Goal: Task Accomplishment & Management: Manage account settings

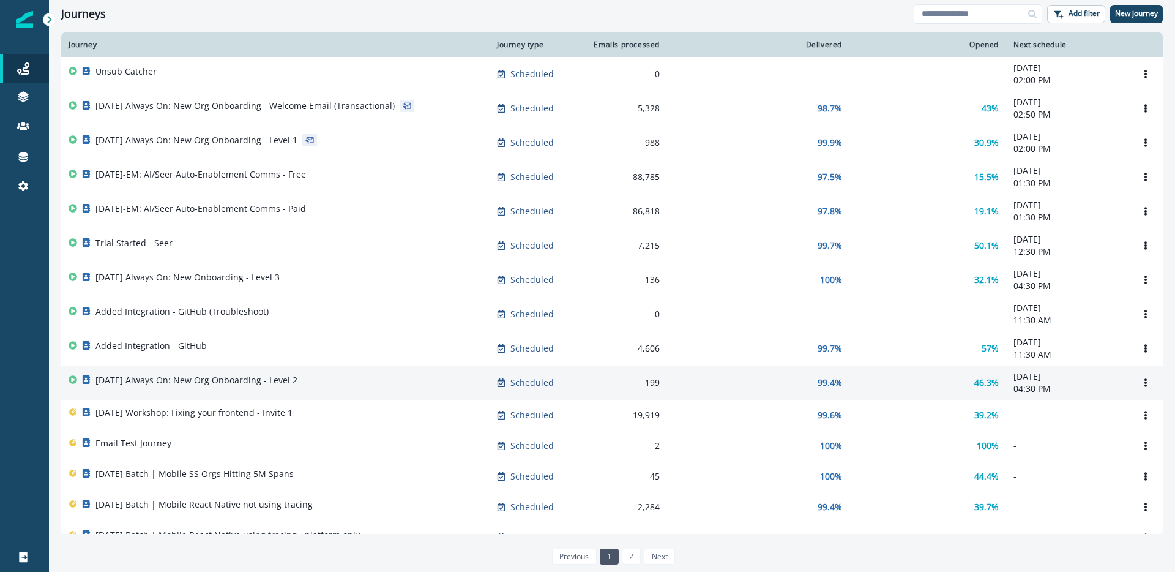
click at [240, 384] on p "2025-08-25 Always On: New Org Onboarding - Level 2" at bounding box center [196, 380] width 202 height 12
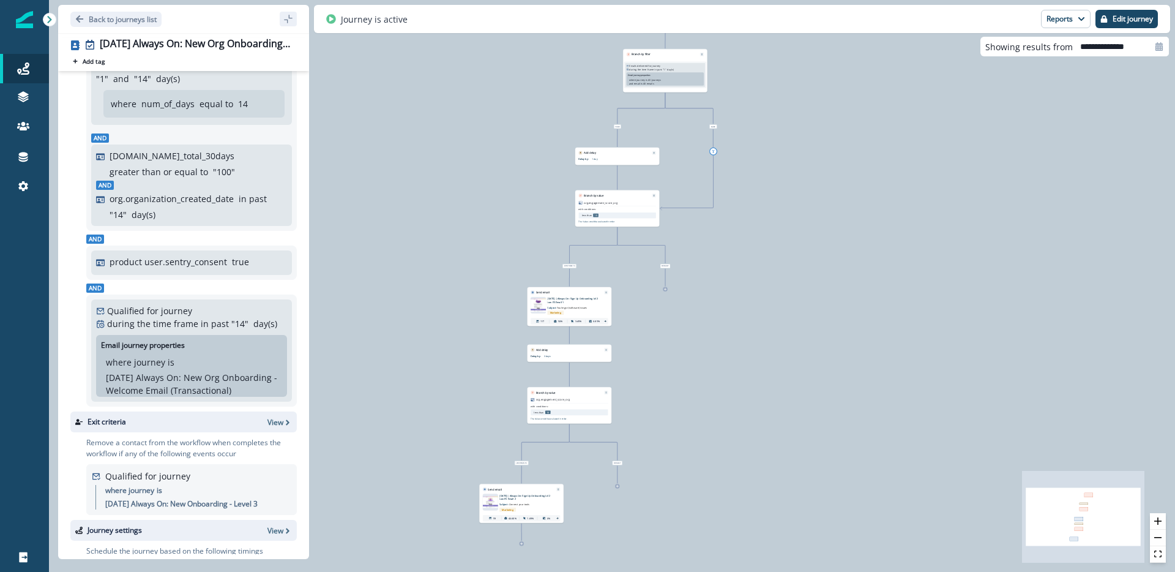
scroll to position [130, 0]
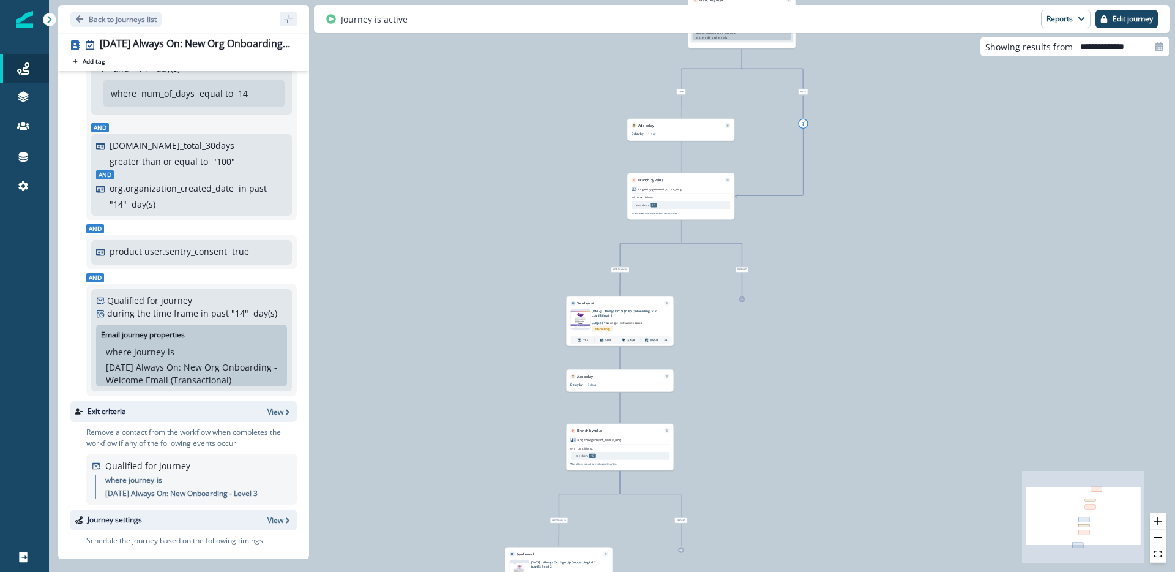
click at [596, 315] on p "2025-08-25 | Always On: Sign Up Onboarding Lvl 2 Low ES Email 1" at bounding box center [625, 313] width 67 height 9
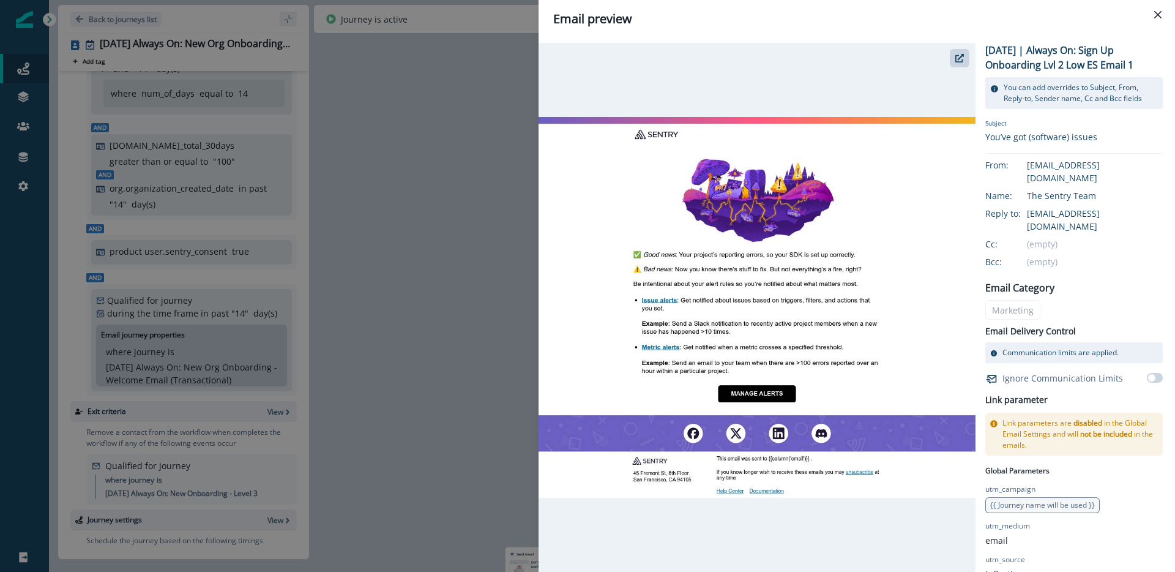
click at [458, 314] on div "Email preview 2025-08-25 | Always On: Sign Up Onboarding Lvl 2 Low ES Email 1 Y…" at bounding box center [587, 286] width 1175 height 572
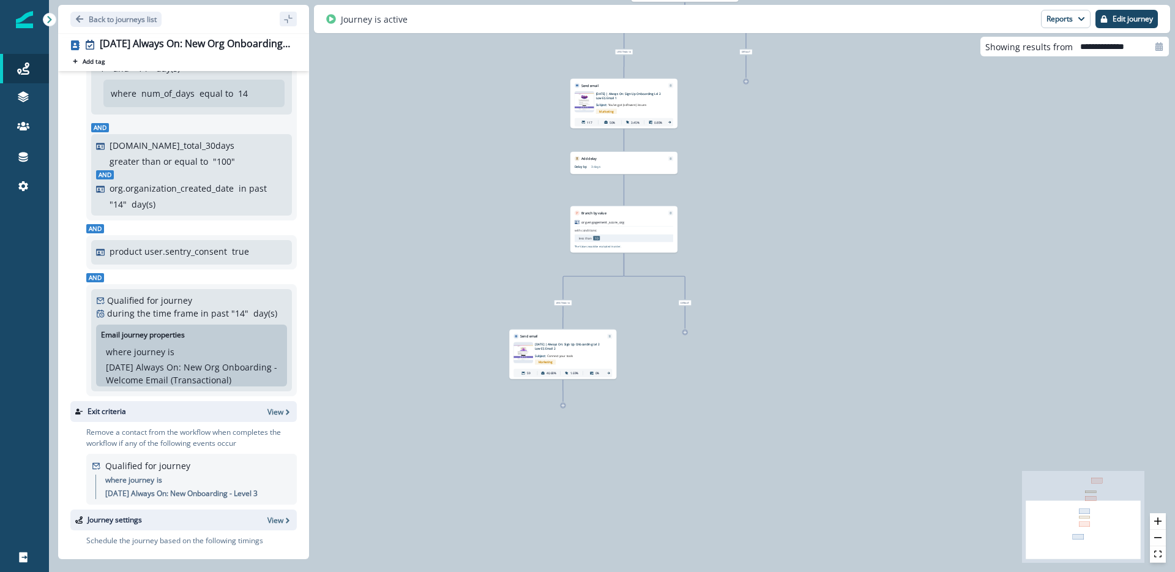
click at [544, 351] on p "Subject: Connect your tools" at bounding box center [561, 354] width 52 height 7
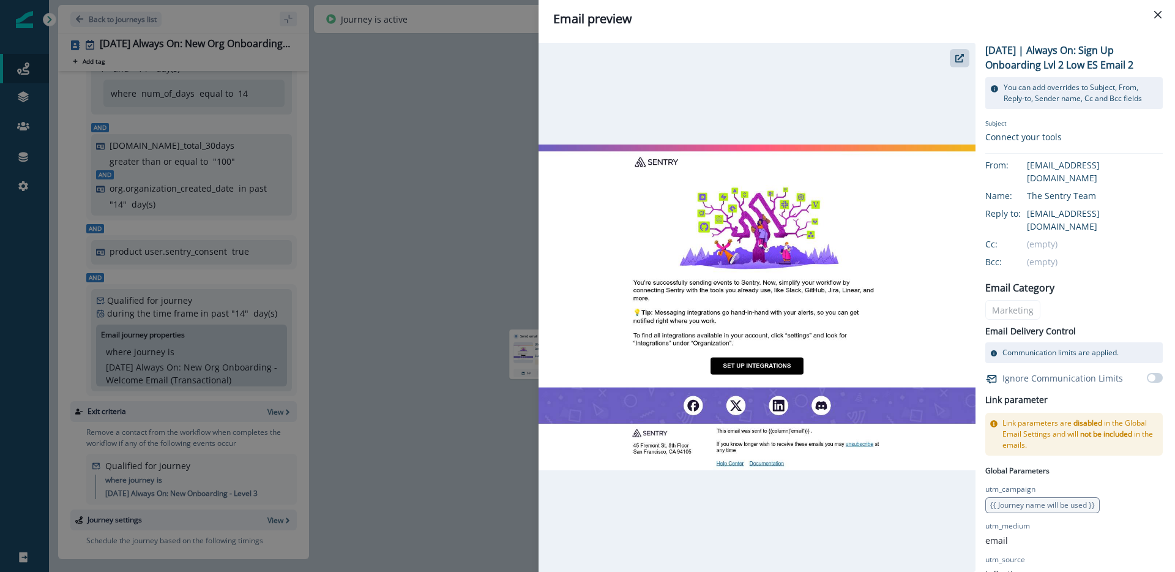
click at [418, 289] on div "Email preview 2025-08-25 | Always On: Sign Up Onboarding Lvl 2 Low ES Email 2 Y…" at bounding box center [587, 286] width 1175 height 572
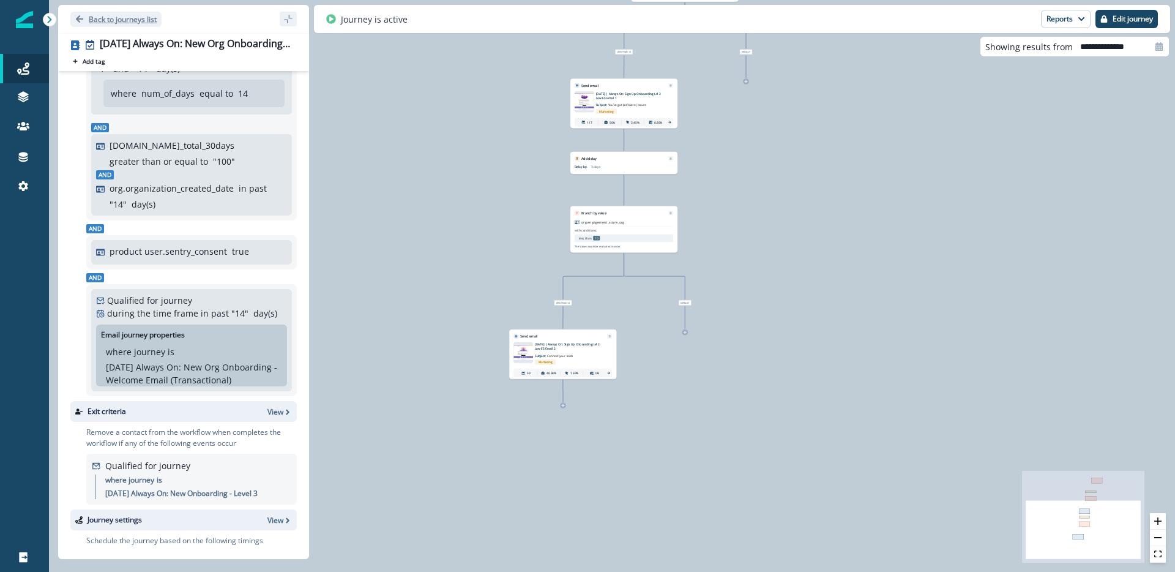
click at [119, 17] on p "Back to journeys list" at bounding box center [123, 19] width 68 height 10
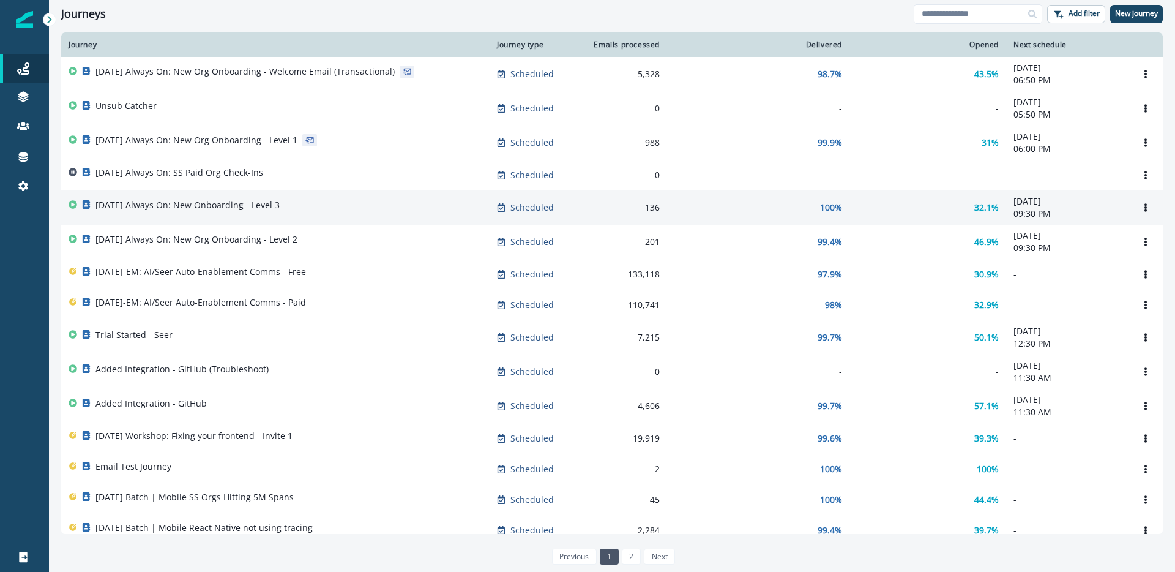
click at [324, 194] on td "2025-08-25 Always On: New Onboarding - Level 3" at bounding box center [275, 207] width 428 height 34
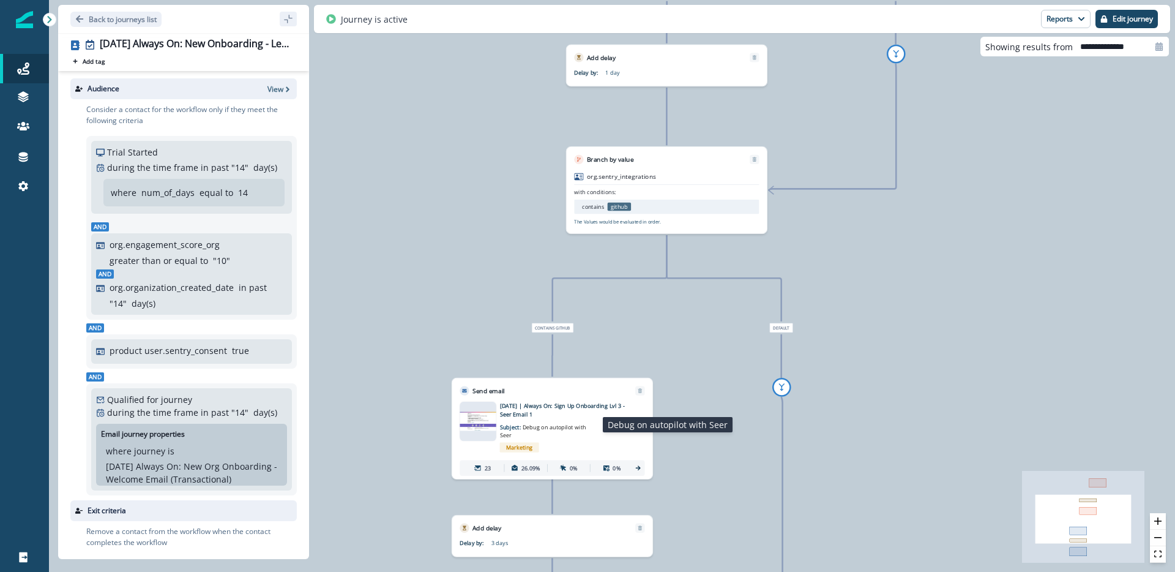
click at [582, 418] on p "Subject: Debug on autopilot with Seer" at bounding box center [549, 428] width 98 height 21
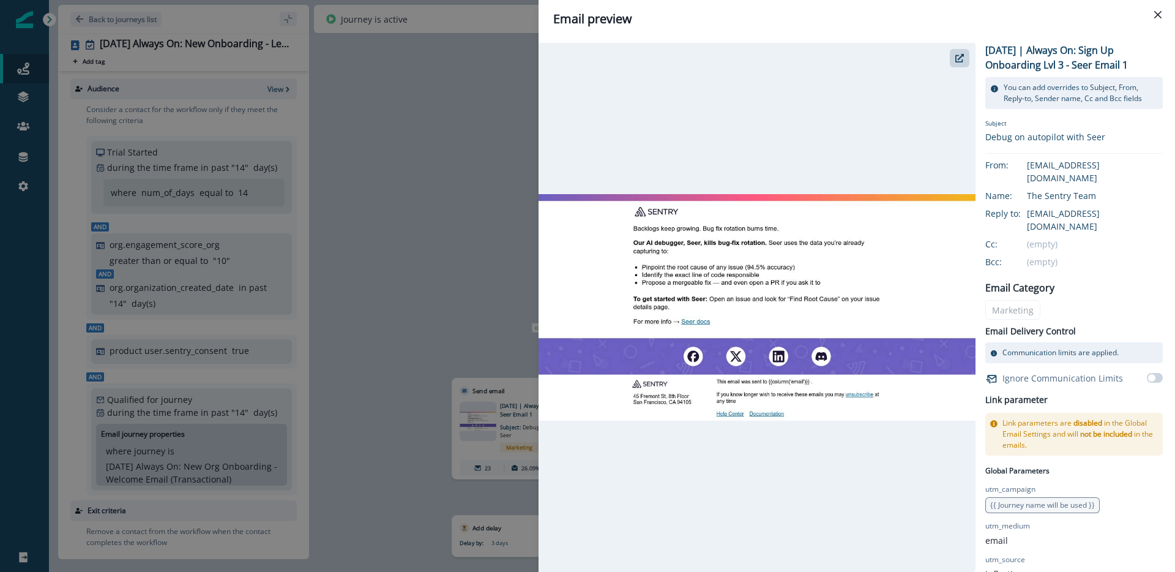
click at [523, 231] on div "Email preview 2025-08-25 | Always On: Sign Up Onboarding Lvl 3 - Seer Email 1 Y…" at bounding box center [587, 286] width 1175 height 572
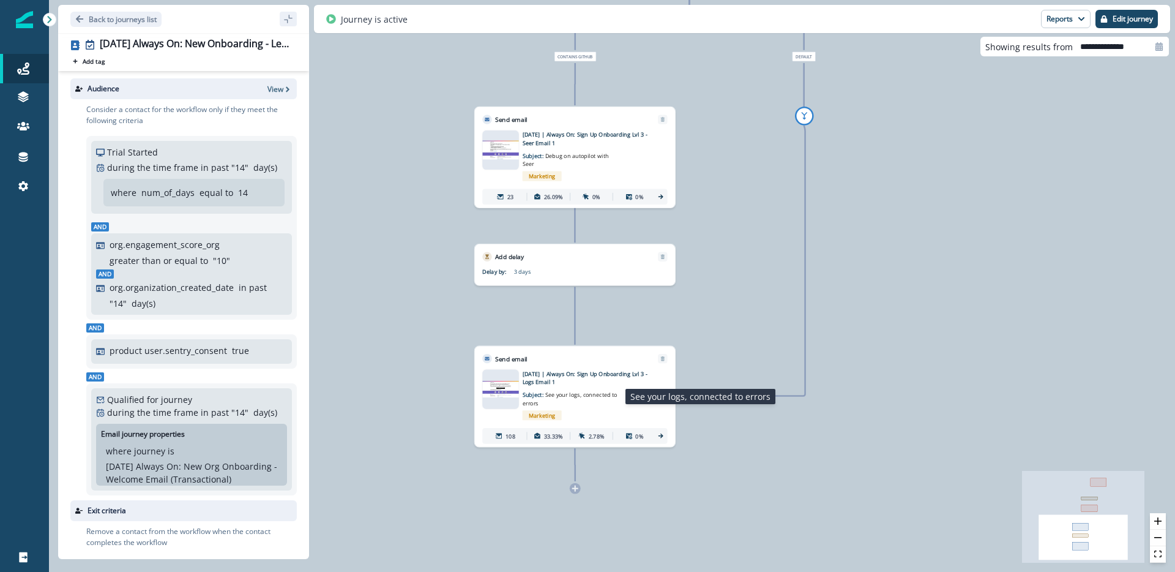
click at [562, 393] on span "See your logs, connected to errors" at bounding box center [570, 399] width 95 height 16
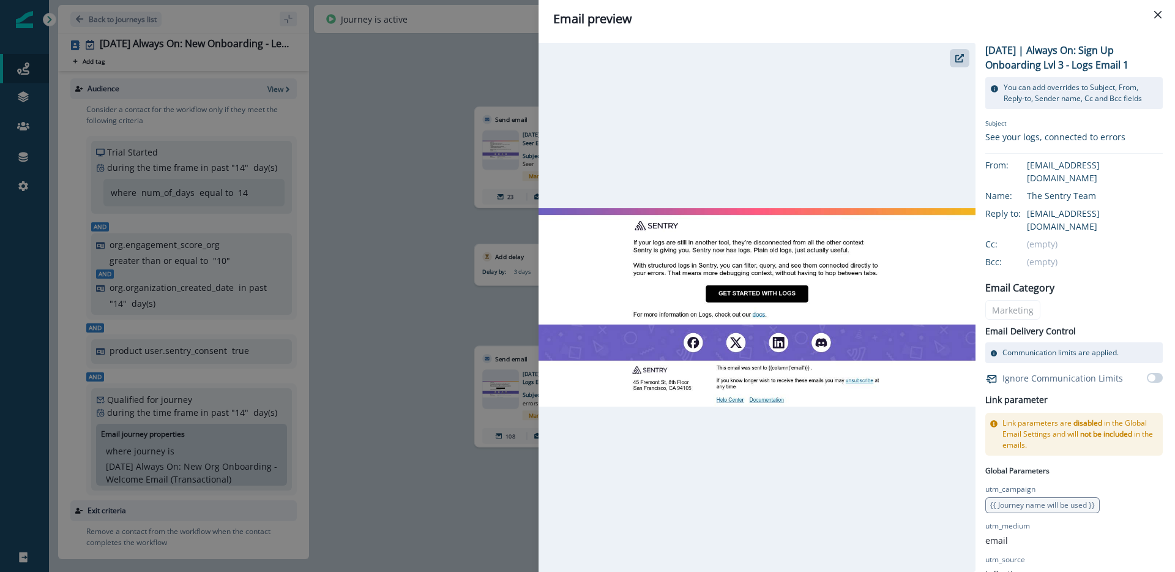
click at [349, 363] on div "Email preview 2025-08-25 | Always On: Sign Up Onboarding Lvl 3 - Logs Email 1 Y…" at bounding box center [587, 286] width 1175 height 572
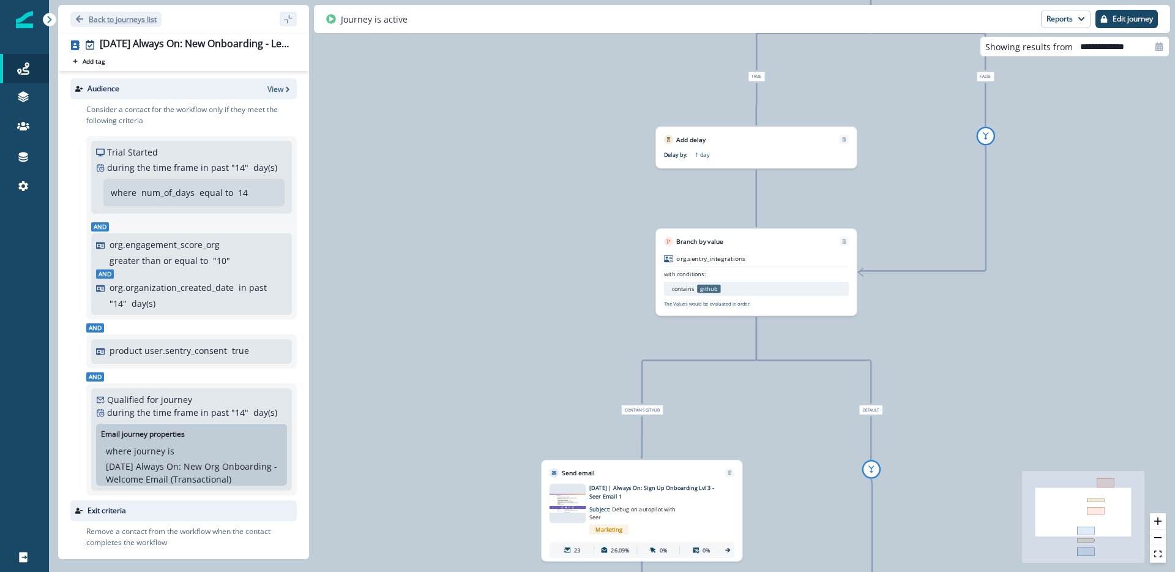
click at [121, 23] on p "Back to journeys list" at bounding box center [123, 19] width 68 height 10
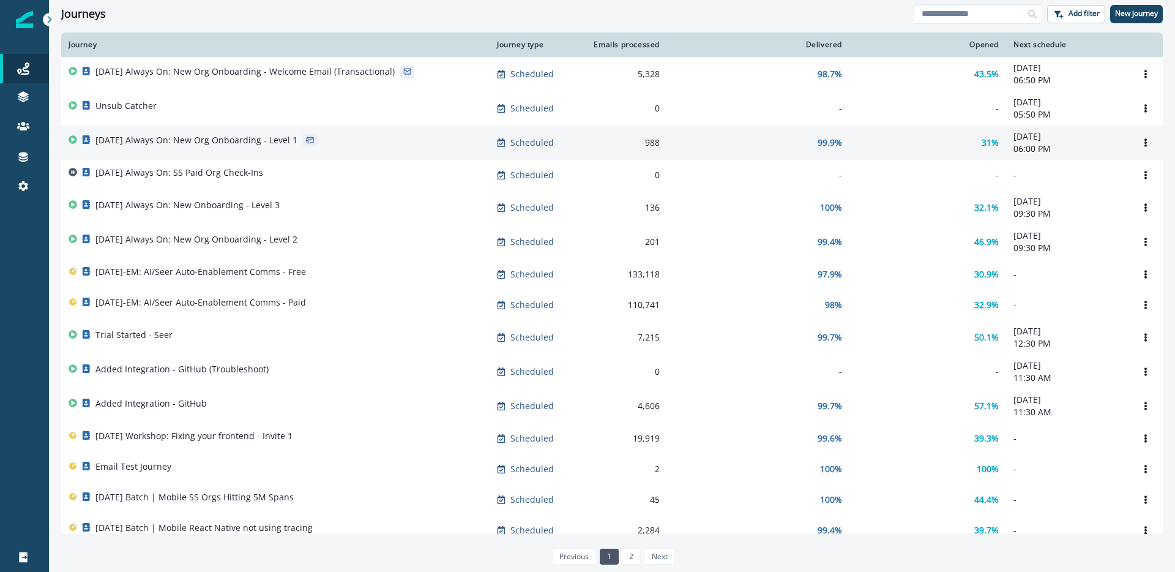
click at [297, 149] on div "2025-08-25 Always On: New Org Onboarding - Level 1" at bounding box center [196, 142] width 202 height 17
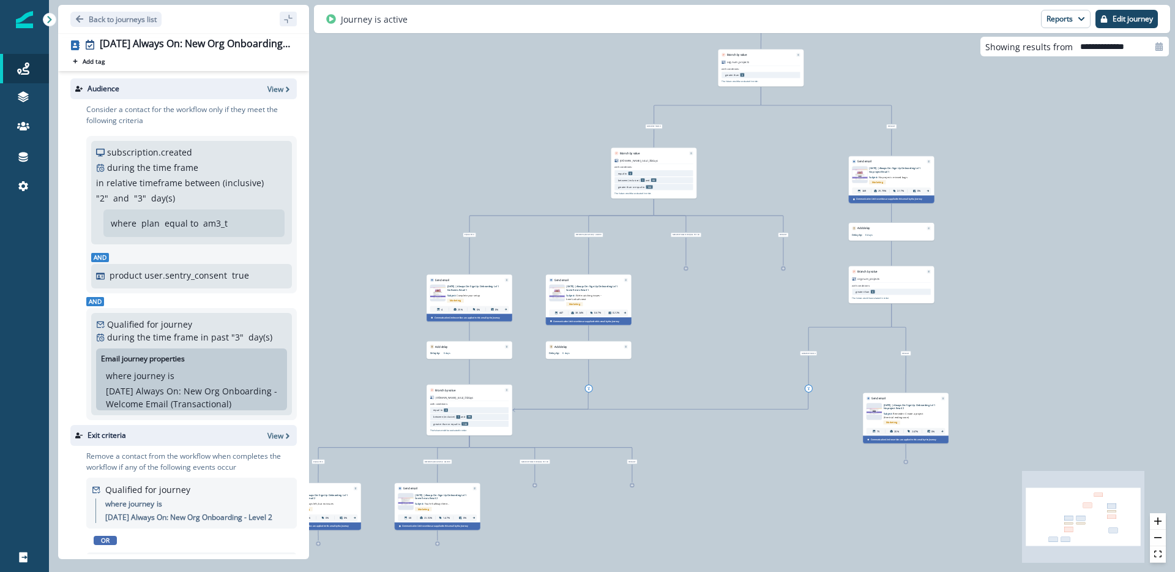
click at [474, 289] on p "2025-08-25 | Always On: Sign Up Onboarding Lvl 1 No Events Email 1" at bounding box center [473, 288] width 53 height 7
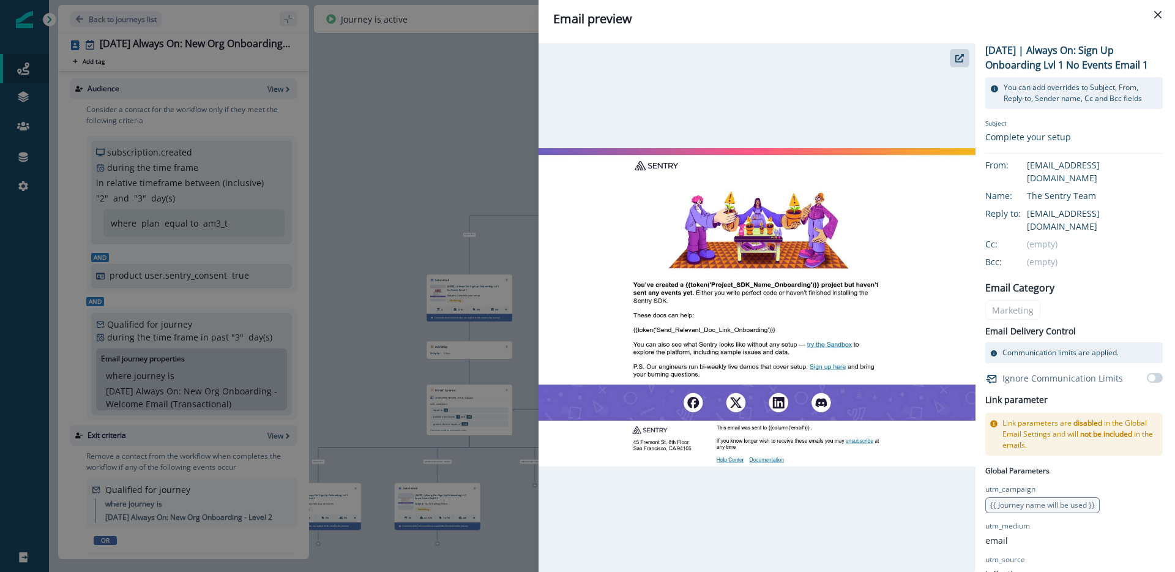
click at [469, 176] on div "Email preview 2025-08-25 | Always On: Sign Up Onboarding Lvl 1 No Events Email …" at bounding box center [587, 286] width 1175 height 572
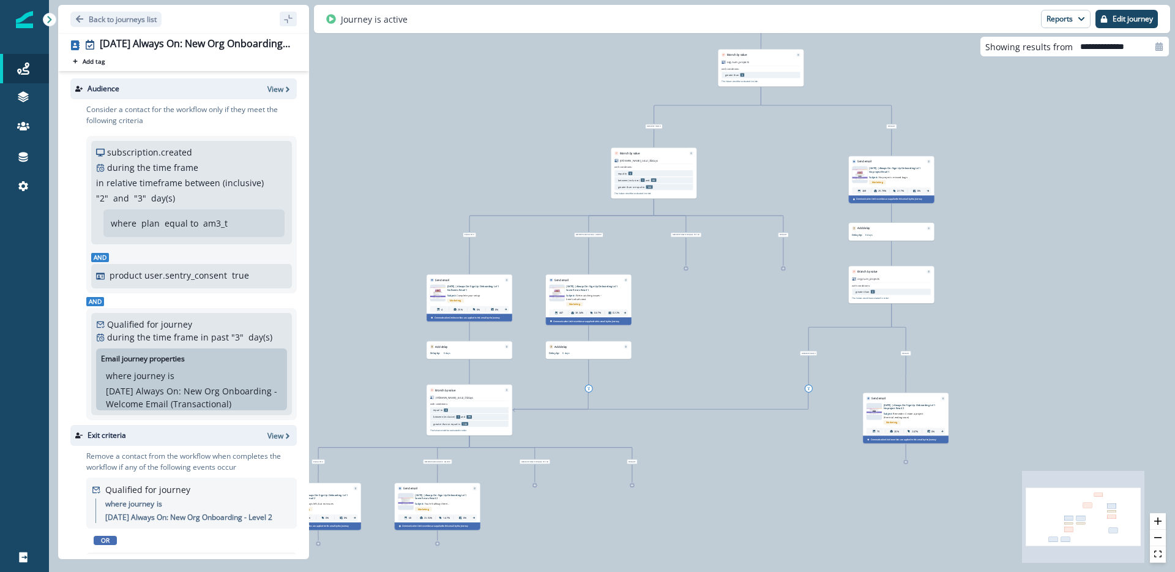
click at [572, 300] on div "Marketing" at bounding box center [593, 303] width 54 height 7
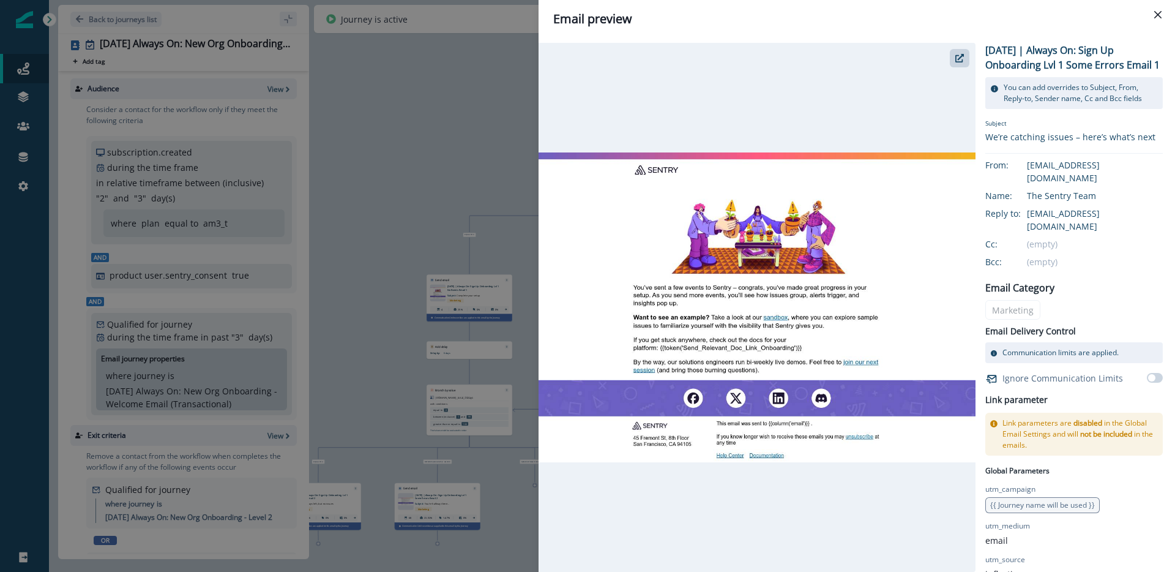
click at [472, 204] on div "Email preview 2025-08-25 | Always On: Sign Up Onboarding Lvl 1 Some Errors Emai…" at bounding box center [587, 286] width 1175 height 572
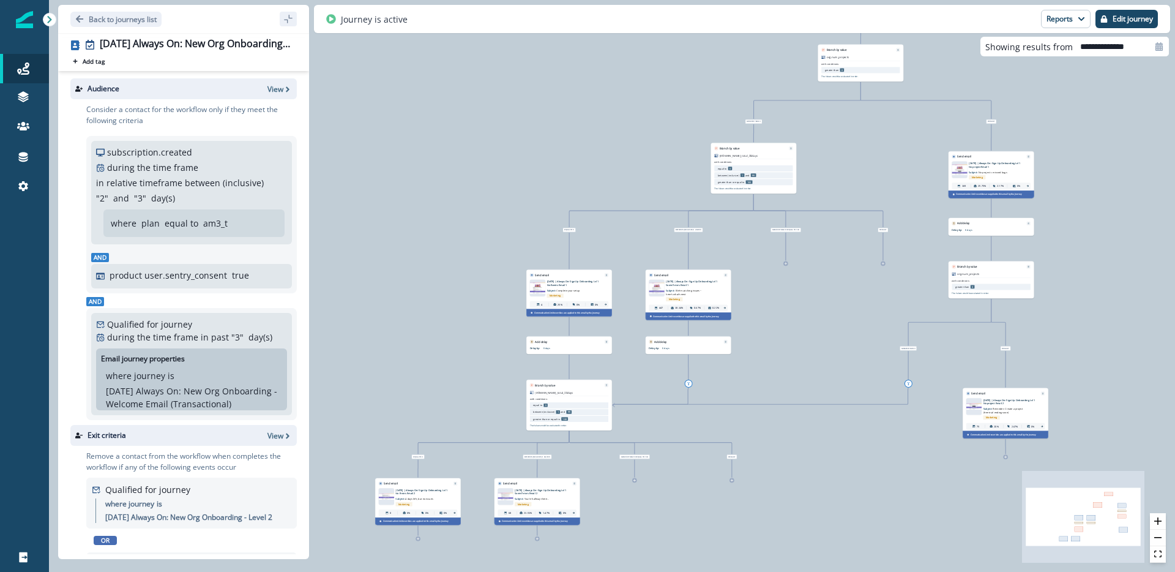
click at [986, 173] on span "No project = missed bugs" at bounding box center [993, 171] width 29 height 3
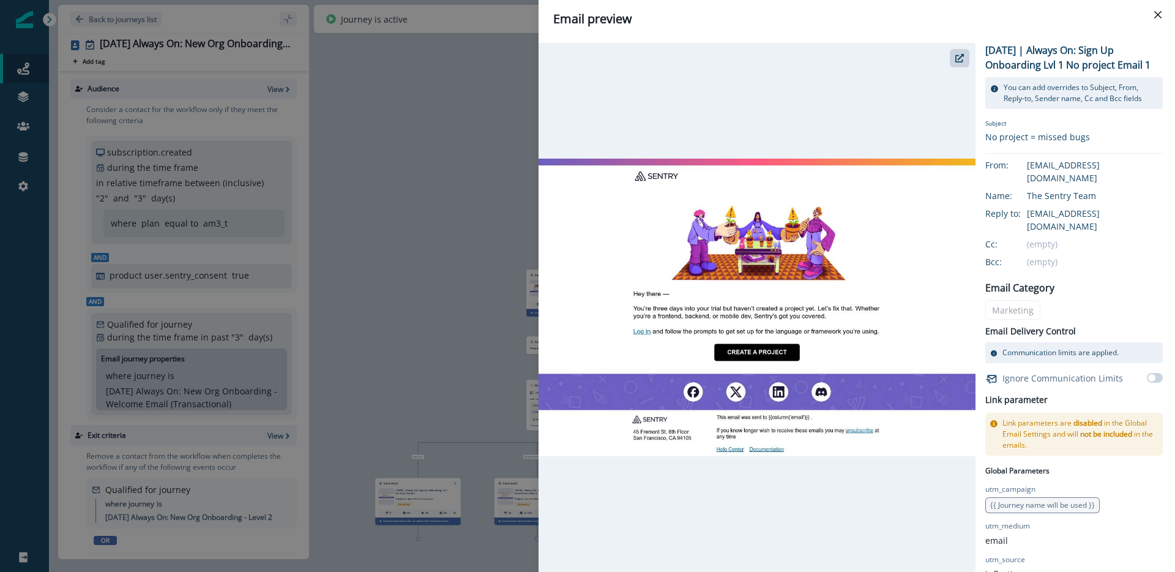
click at [450, 221] on div "Email preview 2025-08-25 | Always On: Sign Up Onboarding Lvl 1 No project Email…" at bounding box center [587, 286] width 1175 height 572
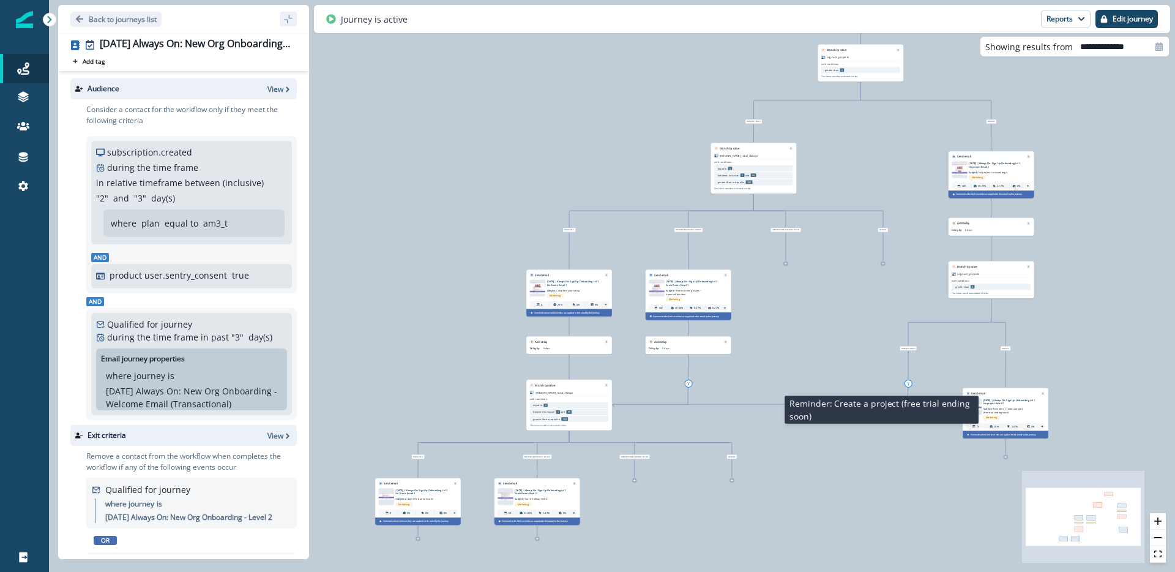
click at [1012, 408] on span "Reminder: Create a project (free trial ending soon)" at bounding box center [1003, 410] width 40 height 7
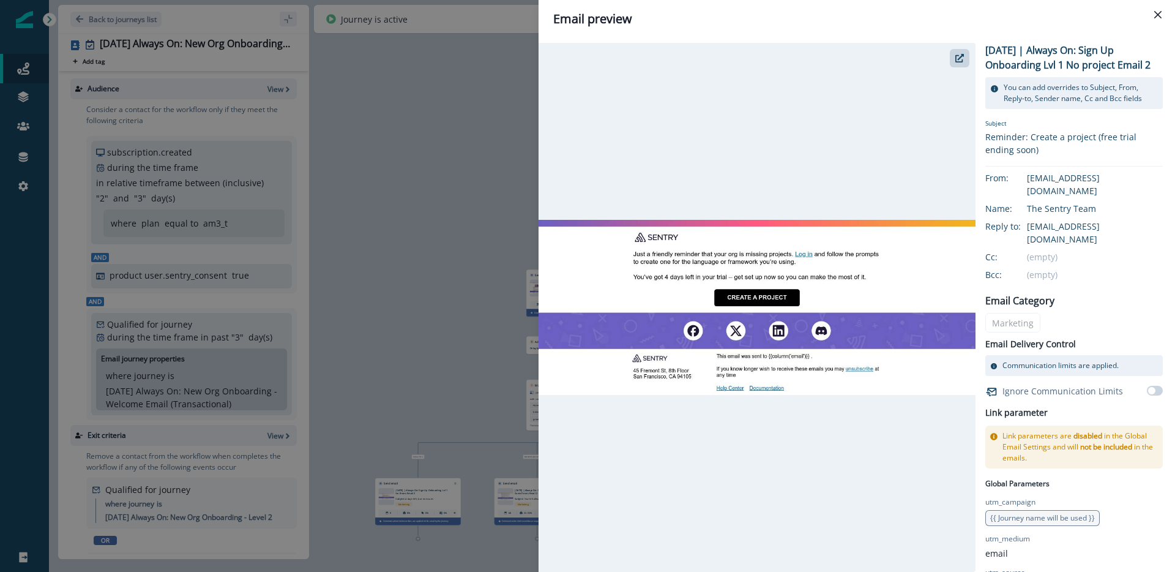
click at [401, 315] on div "Email preview 2025-08-25 | Always On: Sign Up Onboarding Lvl 1 No project Email…" at bounding box center [587, 286] width 1175 height 572
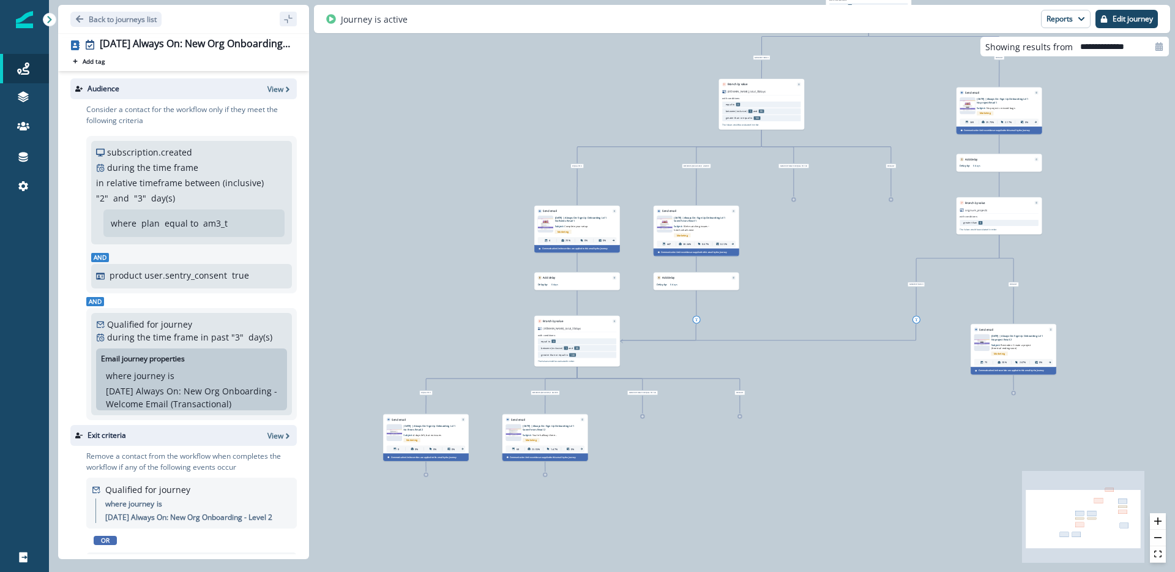
click at [428, 430] on p "[DATE] | Always On: Sign Up Onboarding Lvl 1 No Errors Email 2" at bounding box center [429, 427] width 53 height 7
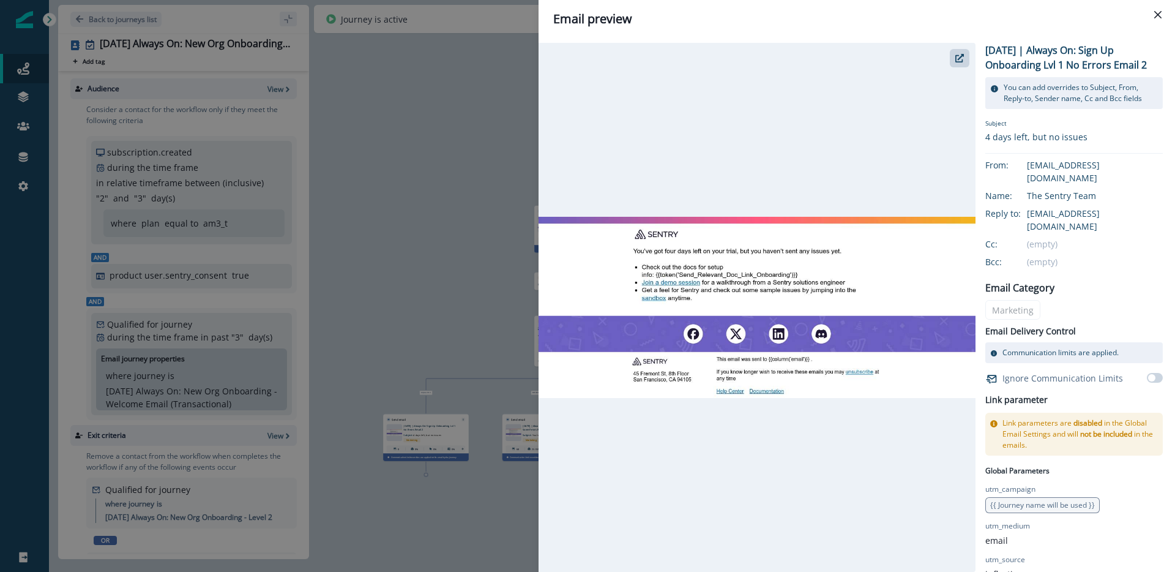
click at [475, 363] on div "Email preview 2025-08-25 | Always On: Sign Up Onboarding Lvl 1 No Errors Email …" at bounding box center [587, 286] width 1175 height 572
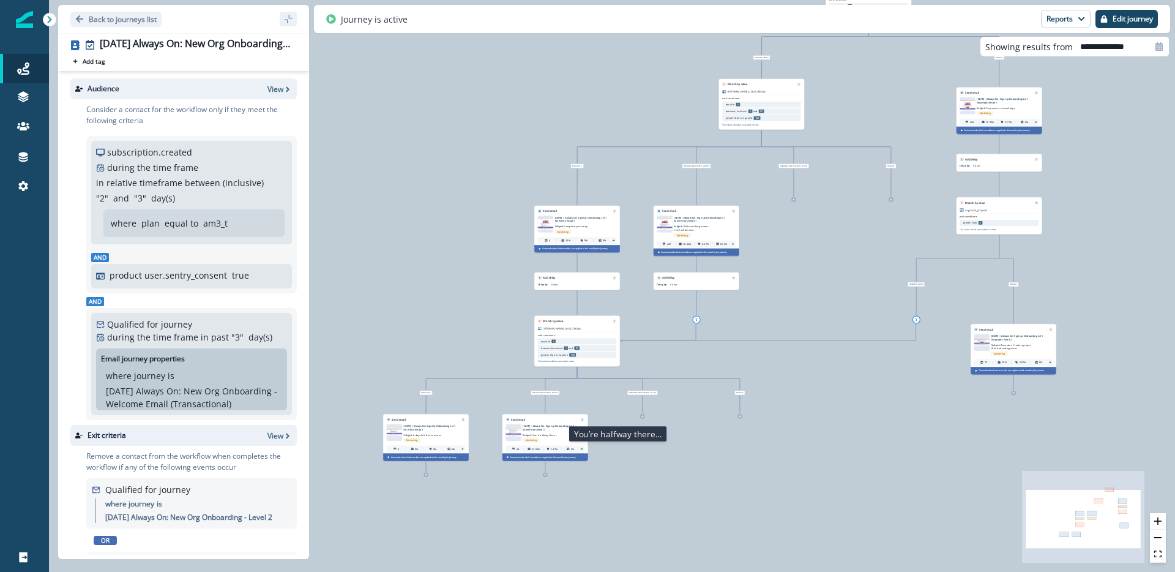
click at [530, 431] on p "Subject: You’re halfway there…" at bounding box center [544, 434] width 42 height 6
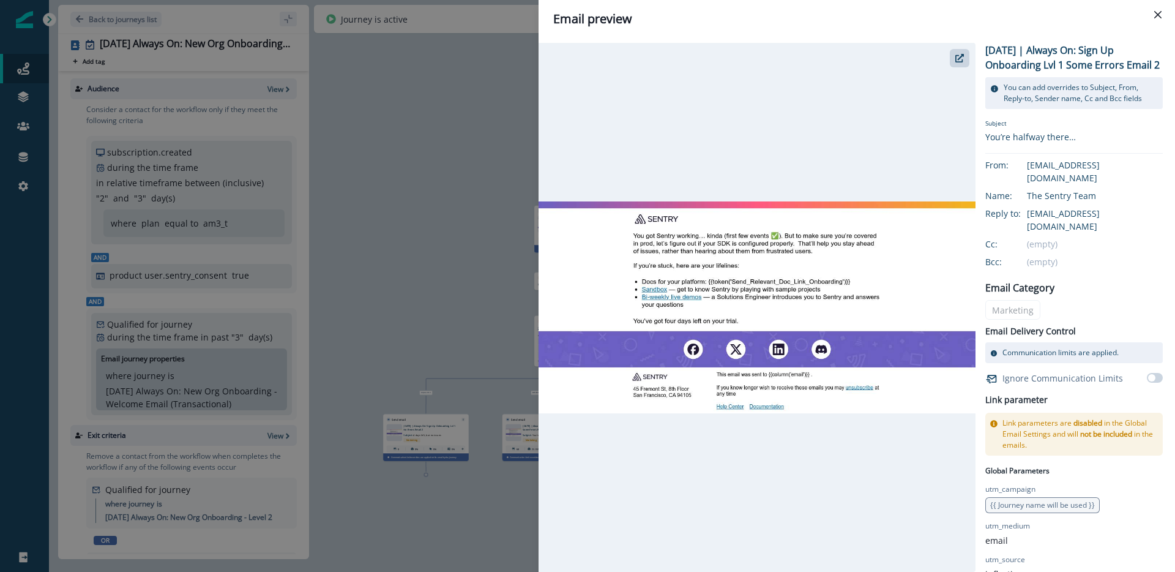
click at [404, 321] on div "Email preview 2025-08-25 | Always On: Sign Up Onboarding Lvl 1 Some Errors Emai…" at bounding box center [587, 286] width 1175 height 572
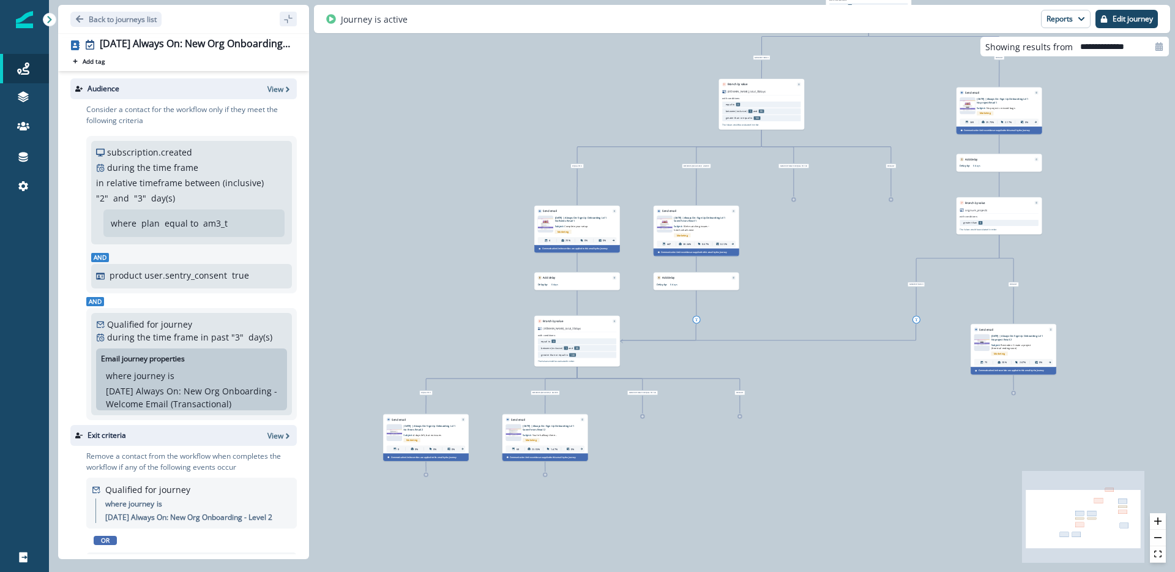
click at [403, 437] on div "Marketing" at bounding box center [430, 439] width 54 height 7
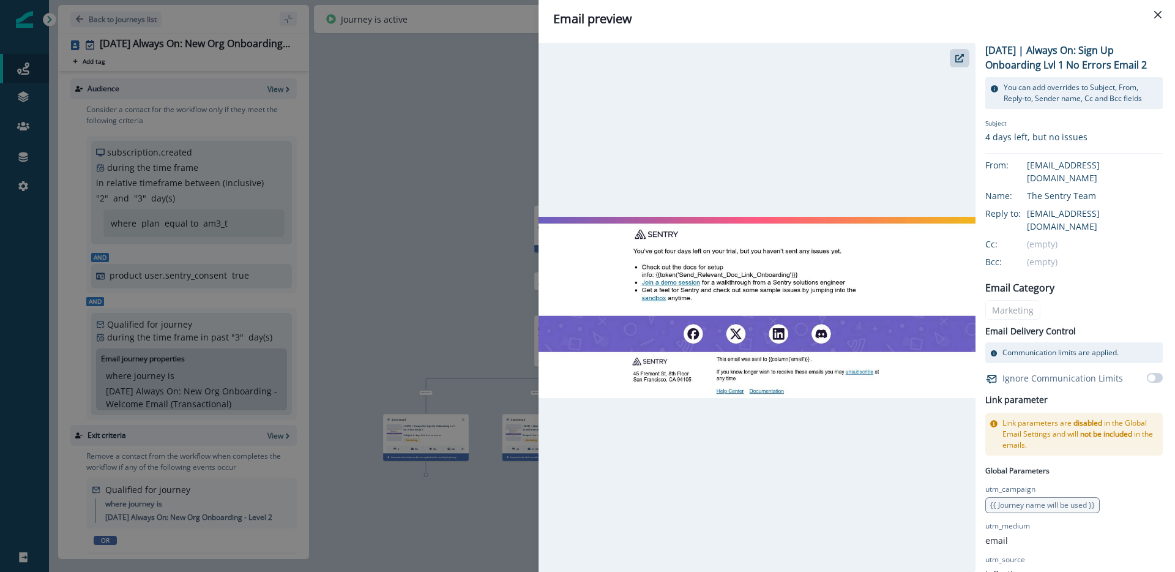
click at [420, 358] on div "Email preview 2025-08-25 | Always On: Sign Up Onboarding Lvl 1 No Errors Email …" at bounding box center [587, 286] width 1175 height 572
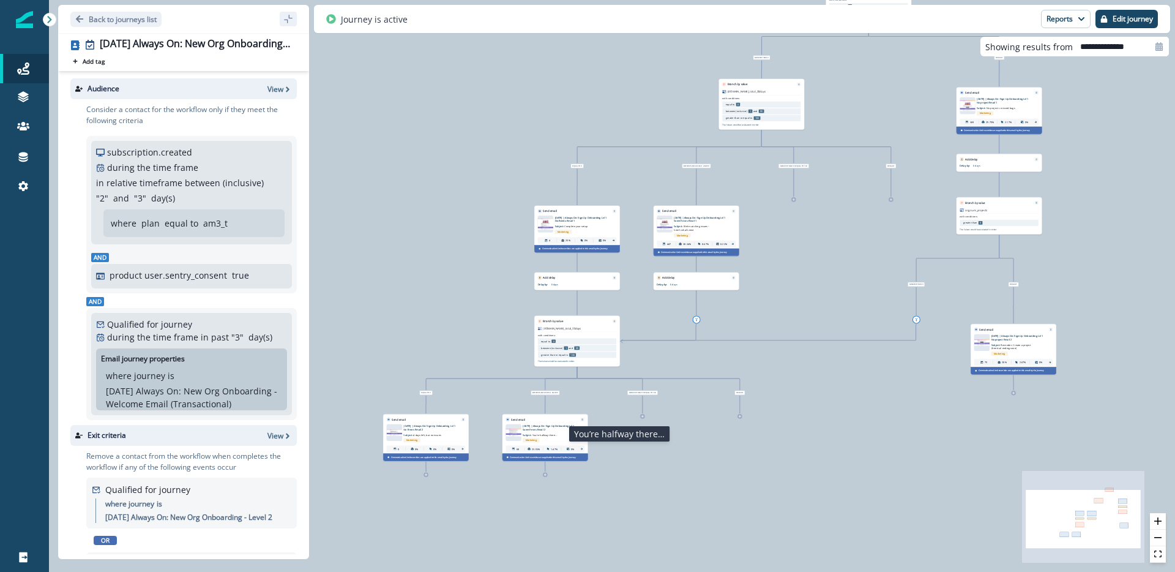
click at [550, 435] on span "You’re halfway there…" at bounding box center [544, 434] width 24 height 3
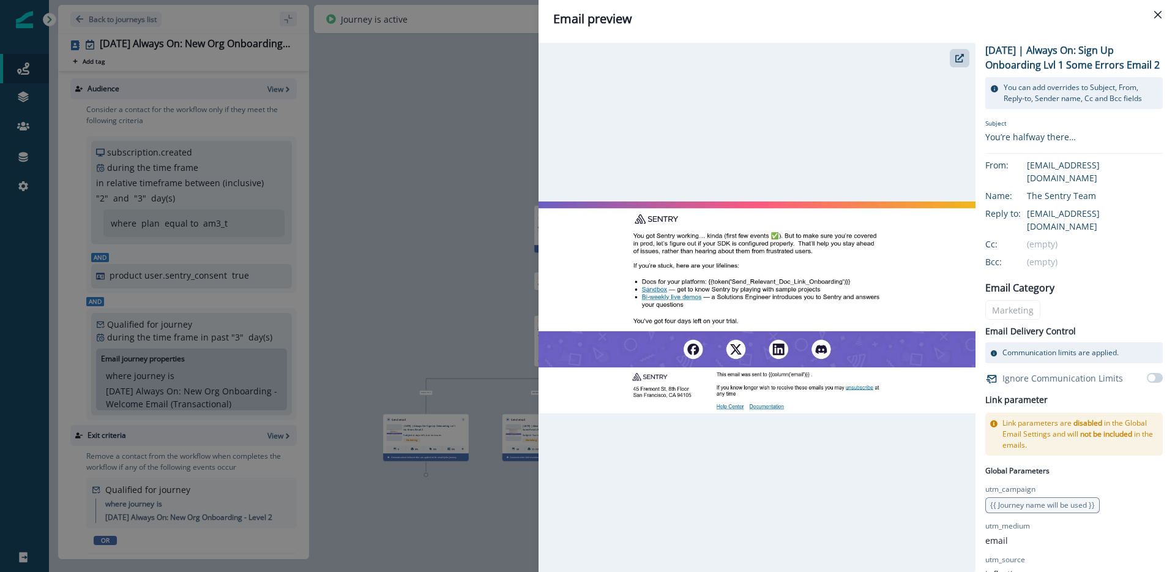
click at [436, 321] on div "Email preview 2025-08-25 | Always On: Sign Up Onboarding Lvl 1 Some Errors Emai…" at bounding box center [587, 286] width 1175 height 572
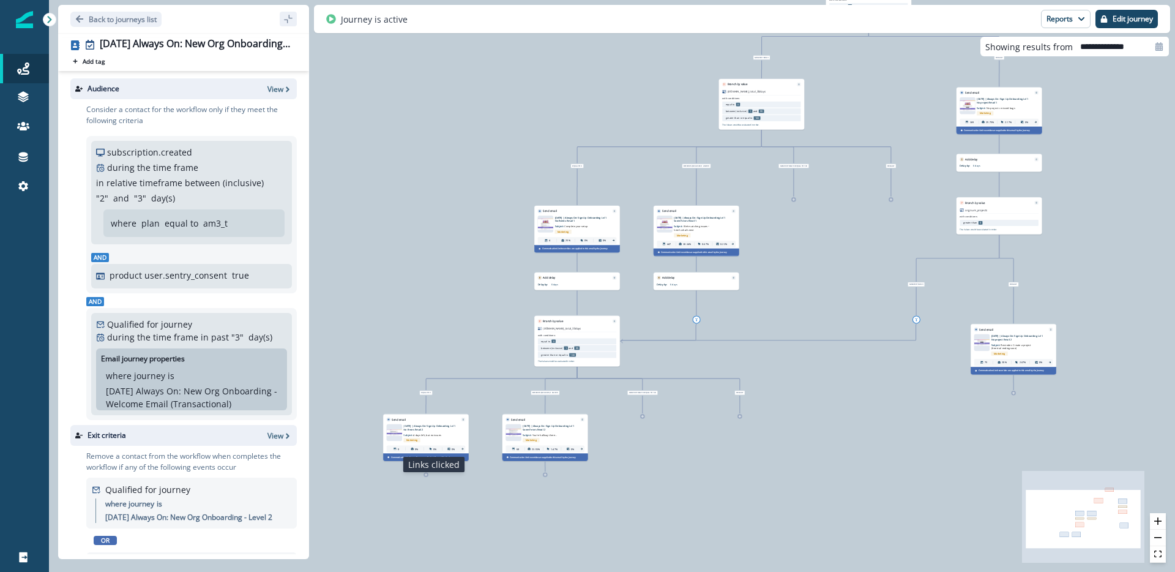
click at [434, 447] on p "0%" at bounding box center [434, 449] width 3 height 4
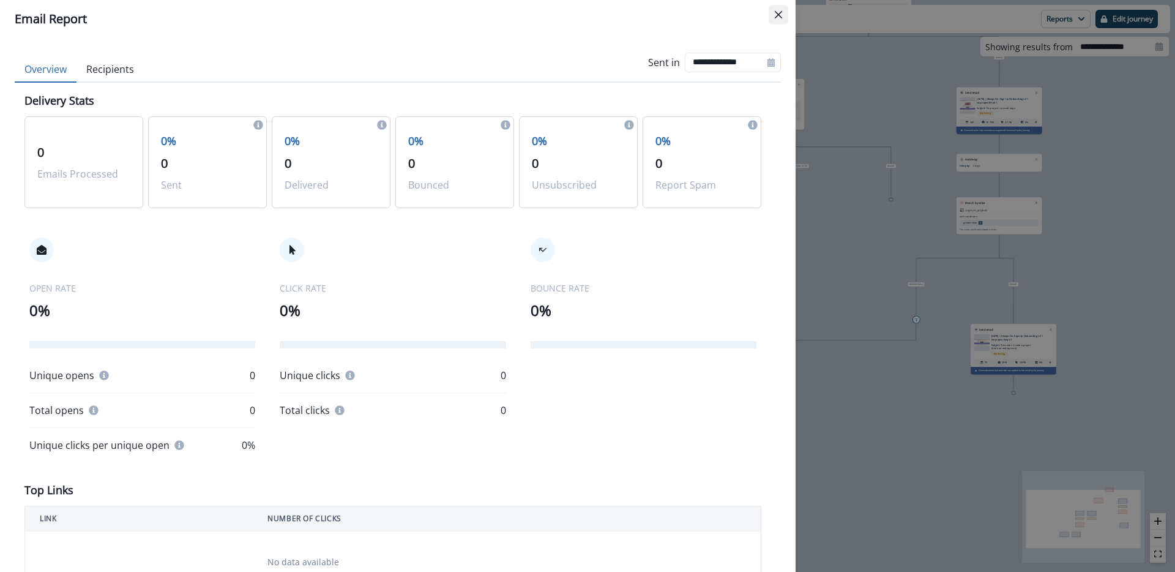
click at [775, 17] on icon "Close" at bounding box center [778, 14] width 7 height 7
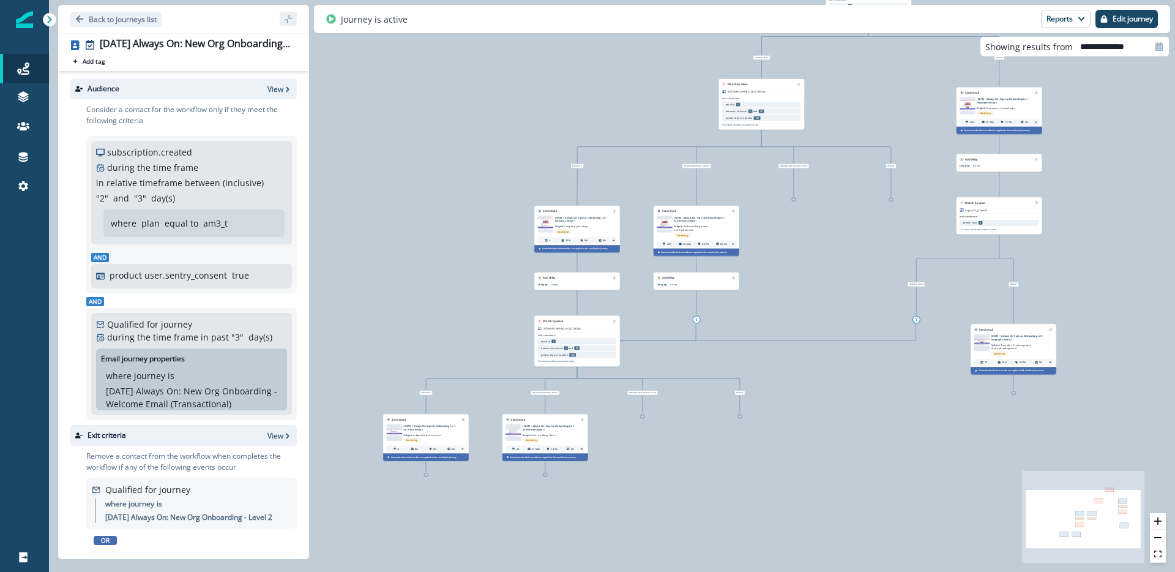
click at [423, 430] on p "[DATE] | Always On: Sign Up Onboarding Lvl 1 No Errors Email 2" at bounding box center [429, 427] width 53 height 7
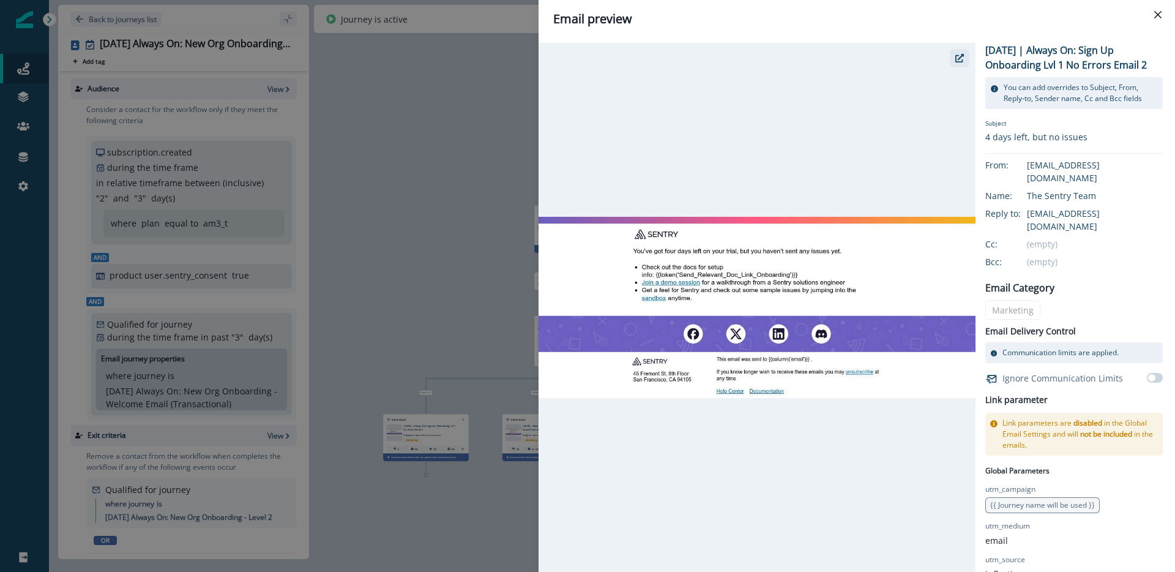
click at [959, 61] on icon "button" at bounding box center [959, 58] width 9 height 9
click at [472, 85] on div "Email preview 2025-08-25 | Always On: Sign Up Onboarding Lvl 1 No Errors Email …" at bounding box center [587, 286] width 1175 height 572
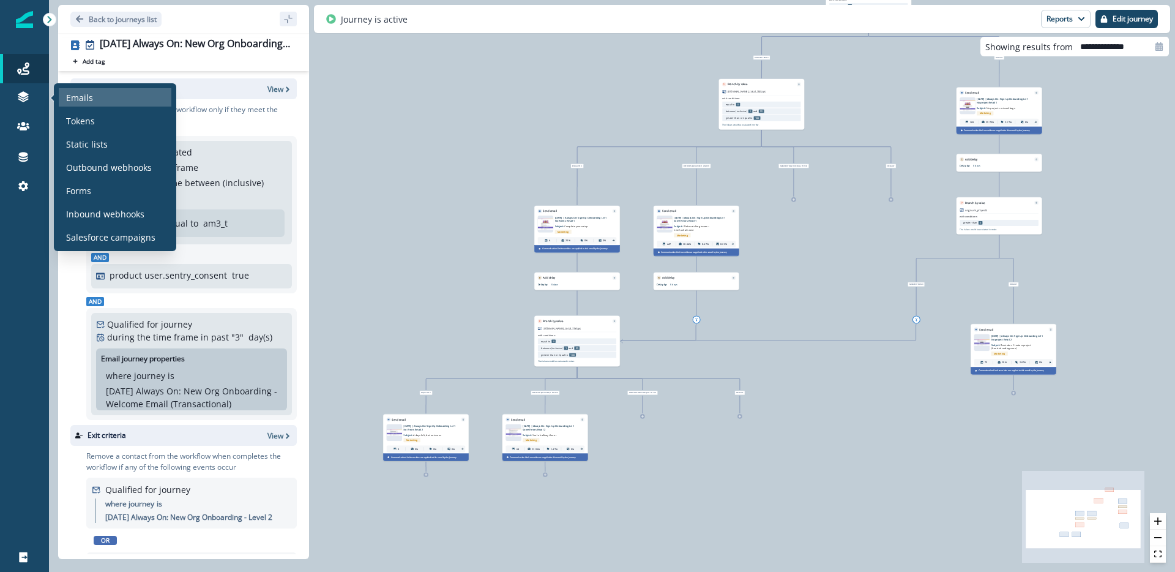
click at [117, 103] on div "Emails" at bounding box center [115, 97] width 113 height 18
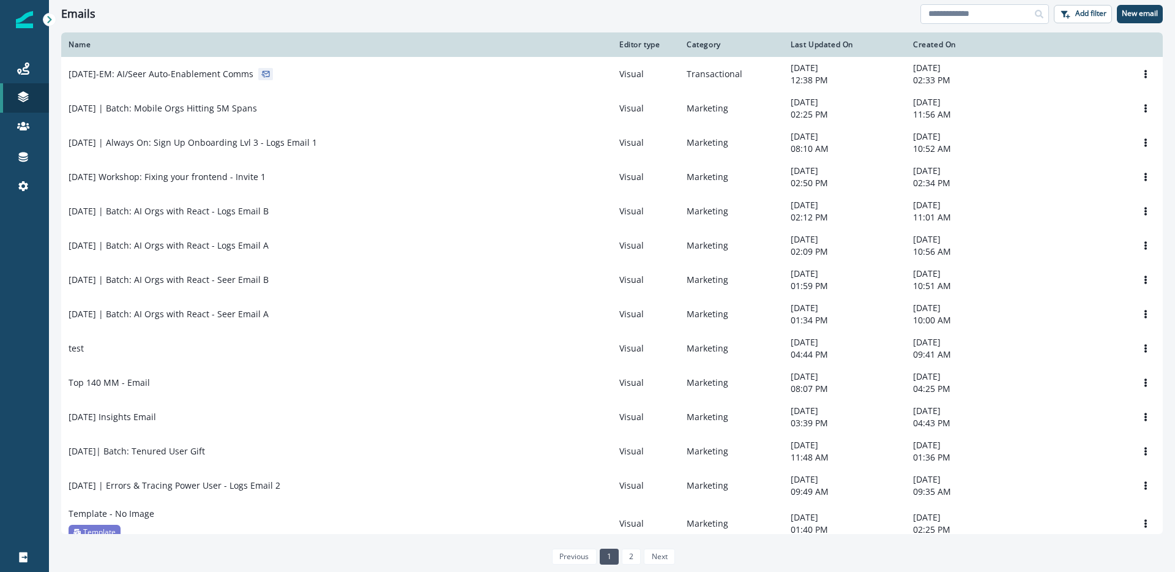
click at [967, 7] on input at bounding box center [984, 14] width 129 height 20
type input "**********"
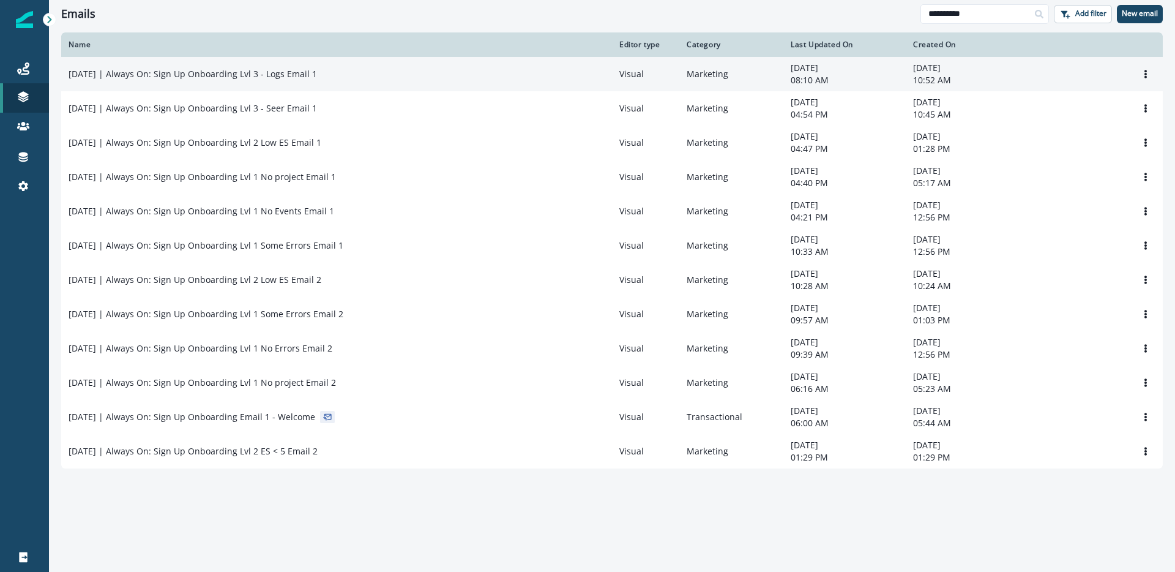
click at [308, 73] on p "[DATE] | Always On: Sign Up Onboarding Lvl 3 - Logs Email 1" at bounding box center [193, 74] width 248 height 12
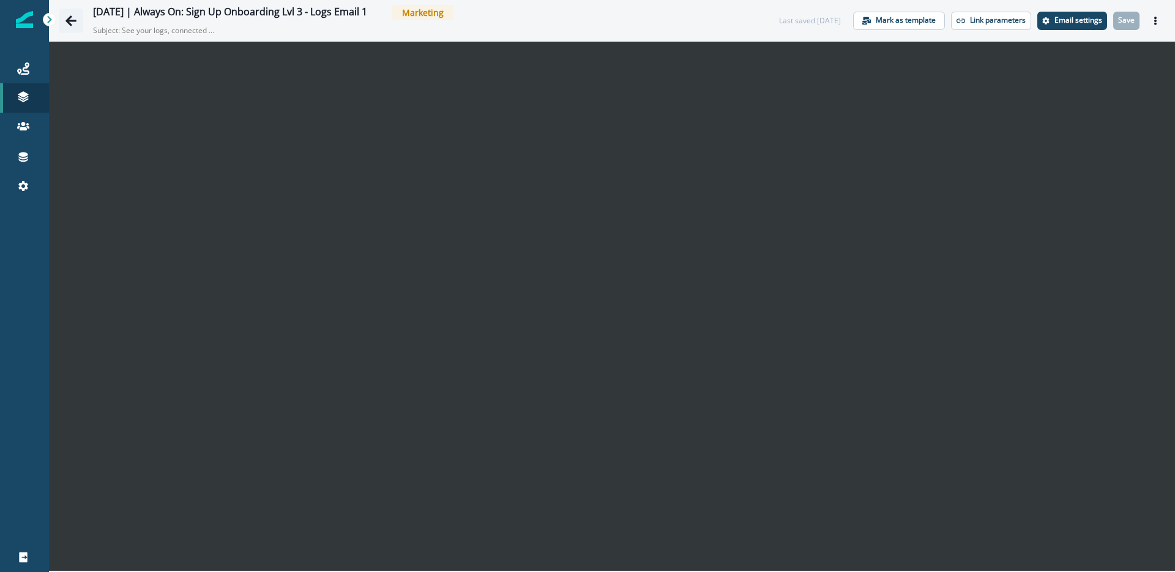
click at [70, 16] on icon "Go back" at bounding box center [70, 20] width 11 height 10
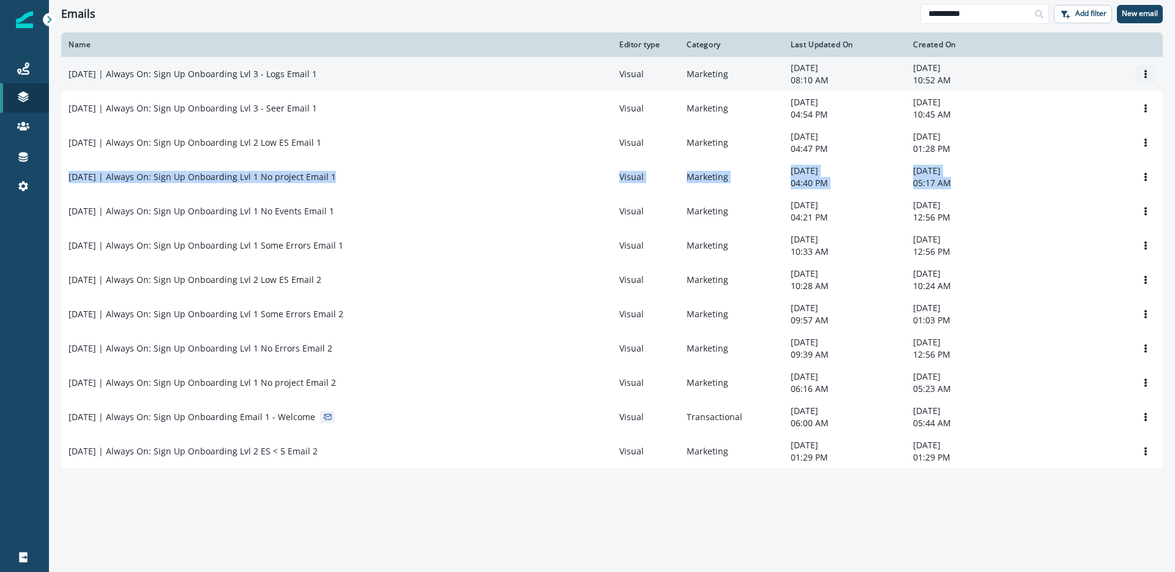
click at [1143, 71] on icon "Options" at bounding box center [1145, 74] width 9 height 9
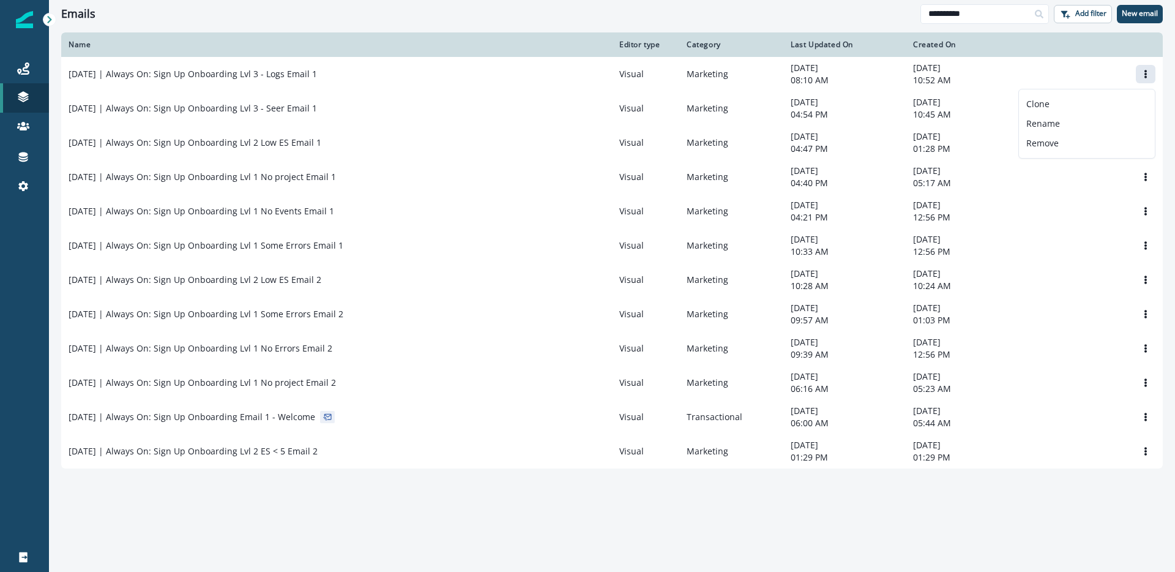
click at [857, 17] on div "Emails" at bounding box center [490, 13] width 859 height 13
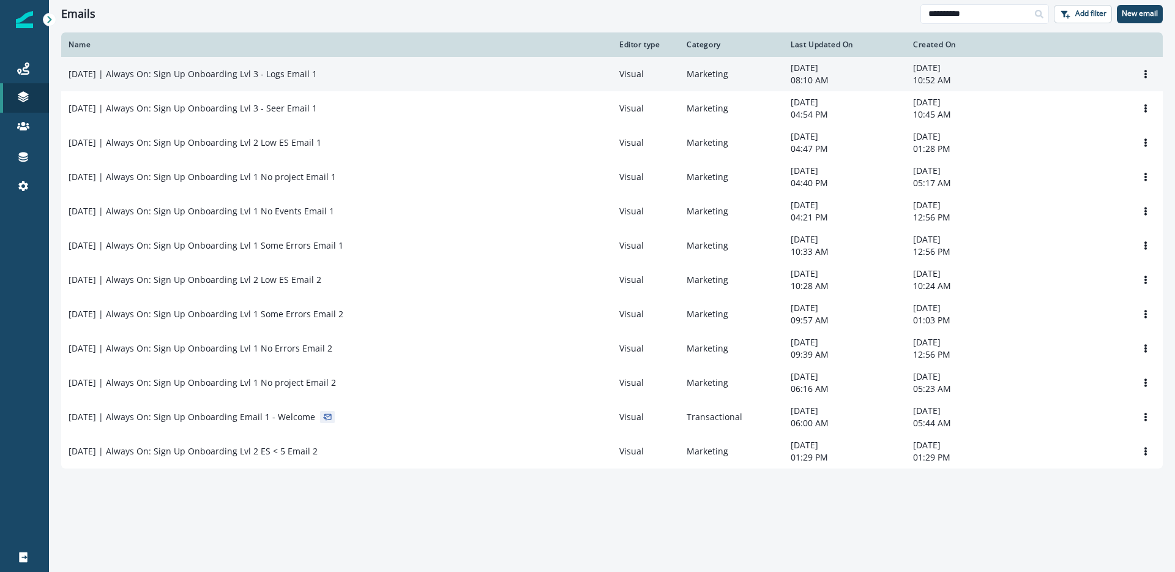
click at [272, 81] on td "[DATE] | Always On: Sign Up Onboarding Lvl 3 - Logs Email 1" at bounding box center [336, 74] width 551 height 34
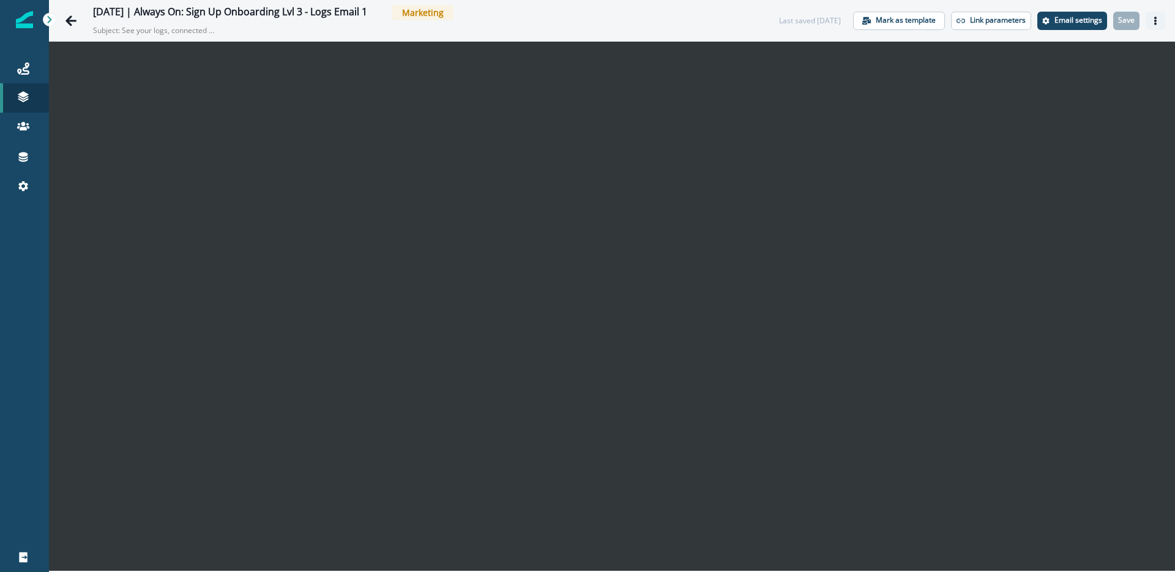
click at [1155, 21] on icon "Actions" at bounding box center [1155, 21] width 9 height 9
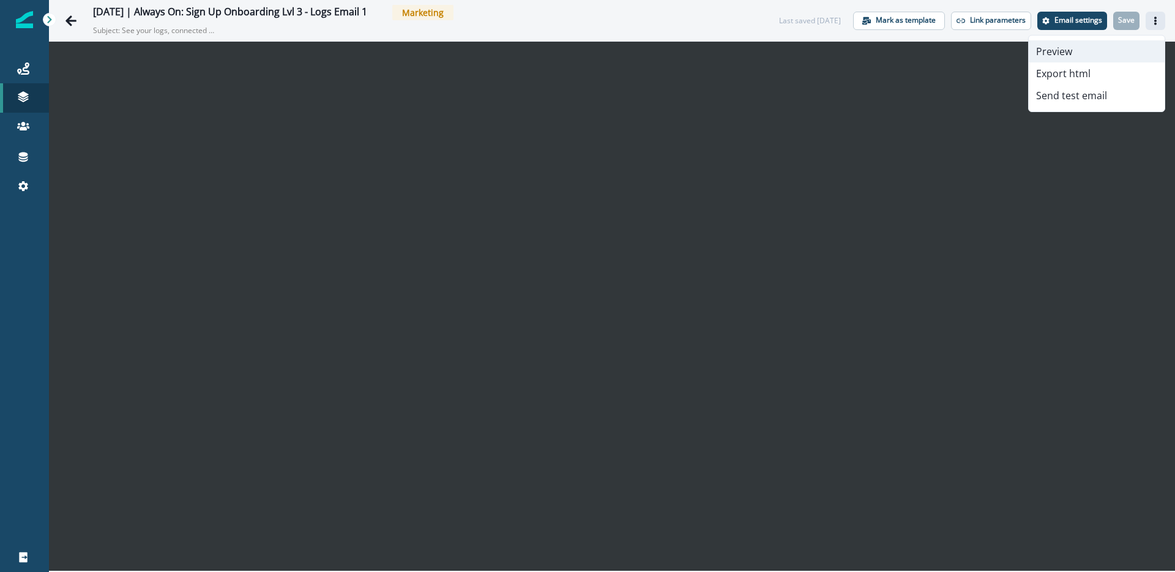
click at [1097, 50] on button "Preview" at bounding box center [1097, 51] width 136 height 22
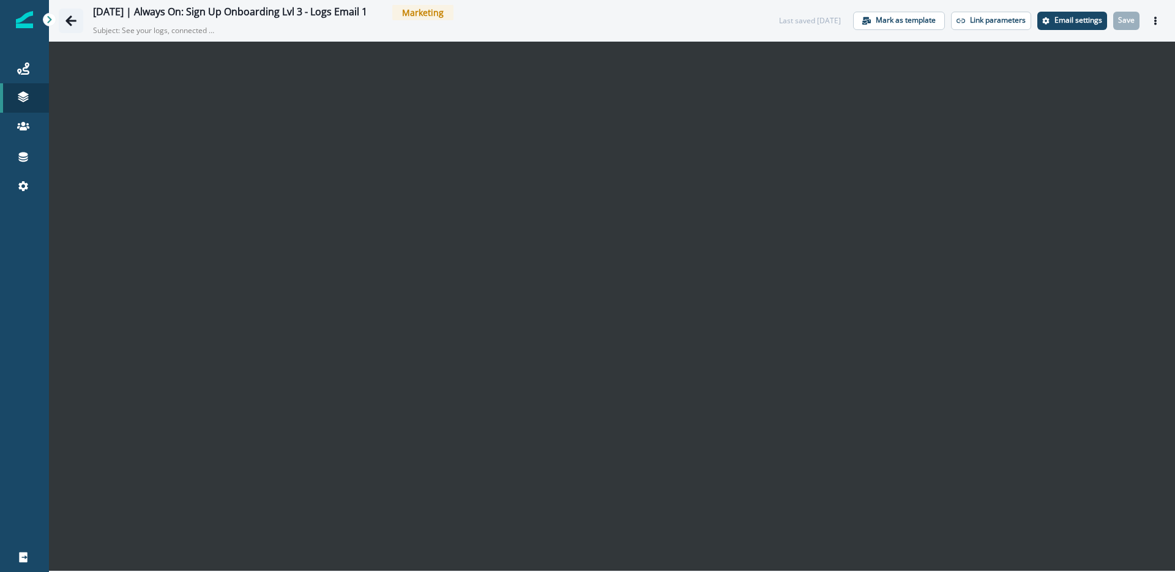
click at [72, 21] on icon "Go back" at bounding box center [71, 21] width 12 height 12
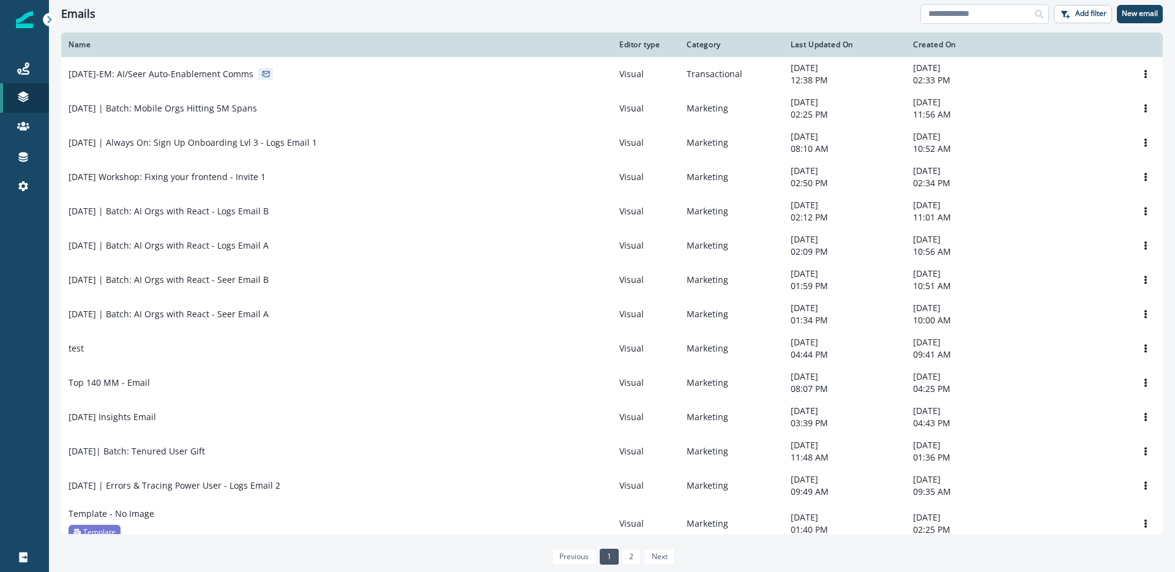
click at [944, 15] on input at bounding box center [984, 14] width 129 height 20
type input "**********"
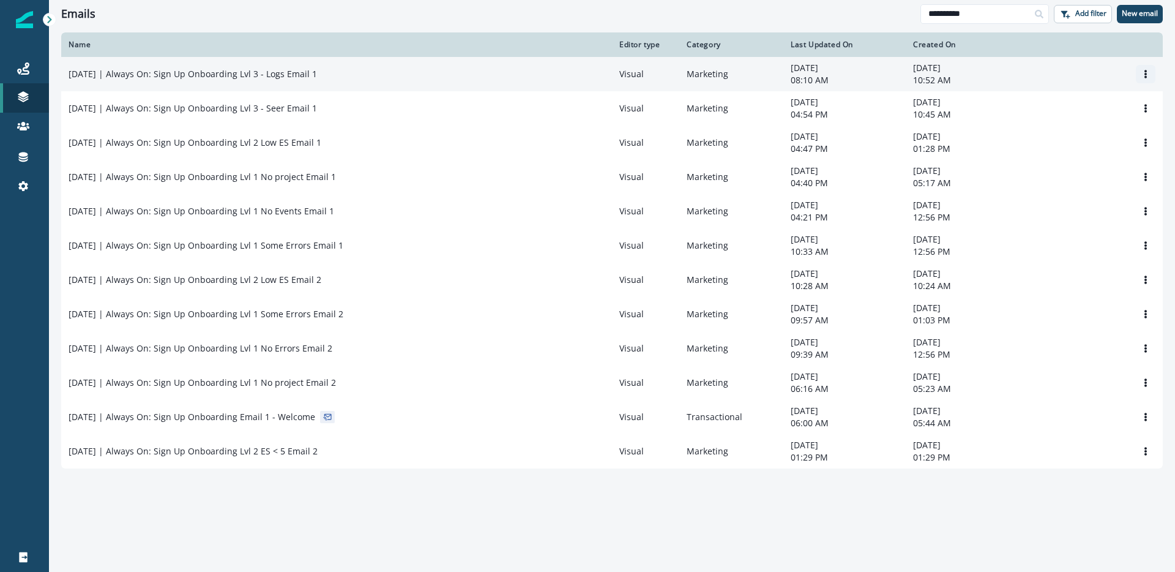
click at [1144, 76] on icon "Options" at bounding box center [1145, 74] width 9 height 9
click at [919, 75] on p "10:52 AM" at bounding box center [967, 80] width 108 height 12
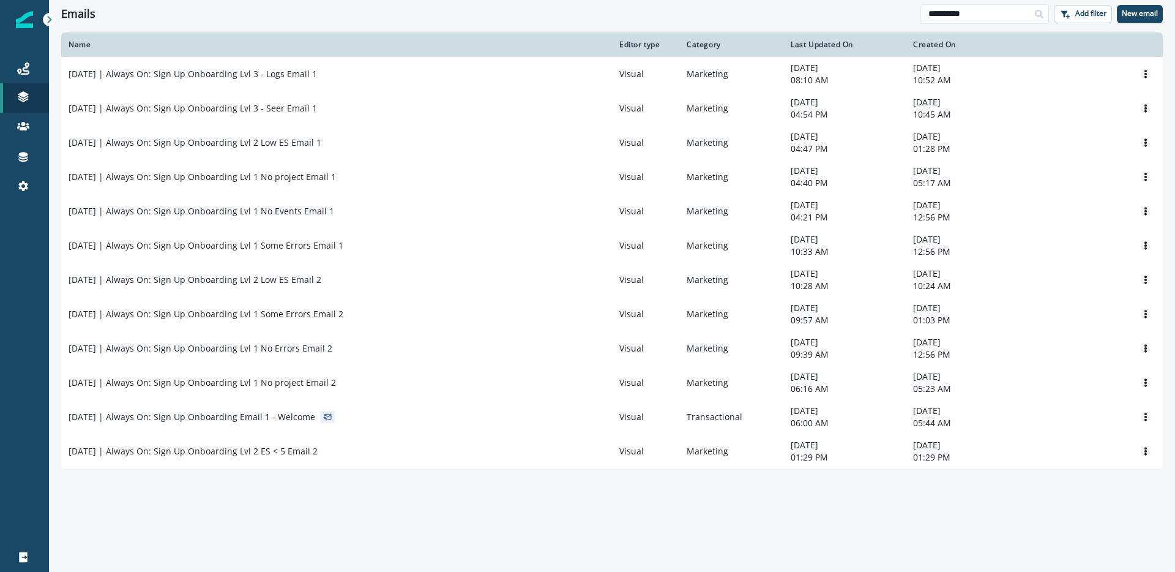
click at [606, 493] on div "Name Editor type Category Last Updated On Created On [DATE] | Always On: Sign U…" at bounding box center [612, 301] width 1126 height 538
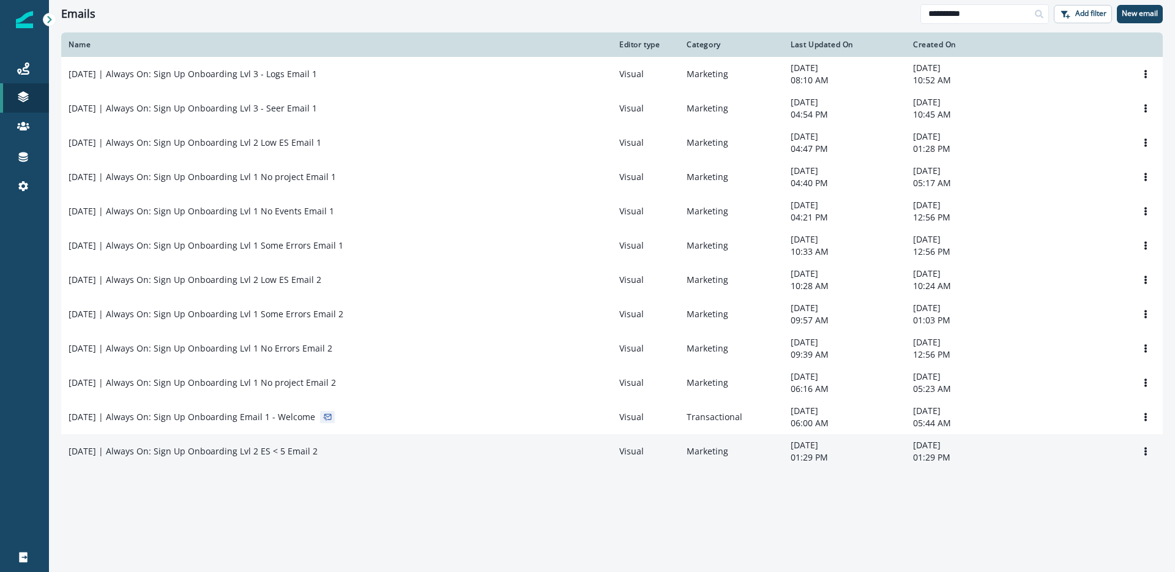
click at [380, 457] on div "[DATE] | Always On: Sign Up Onboarding Lvl 2 ES < 5 Email 2" at bounding box center [337, 451] width 536 height 12
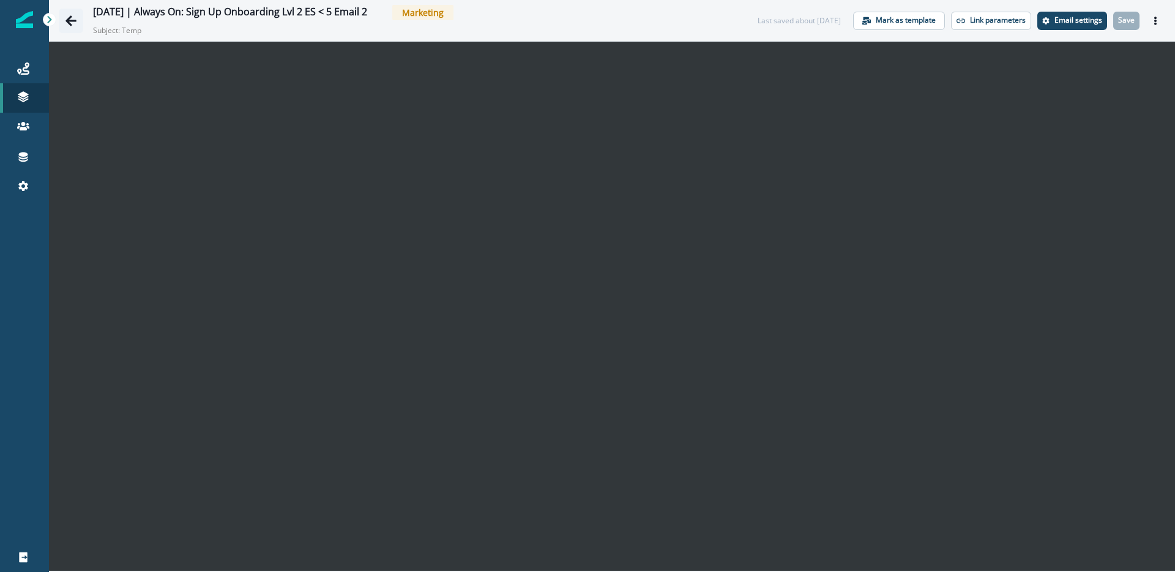
click at [67, 16] on icon "Go back" at bounding box center [71, 21] width 12 height 12
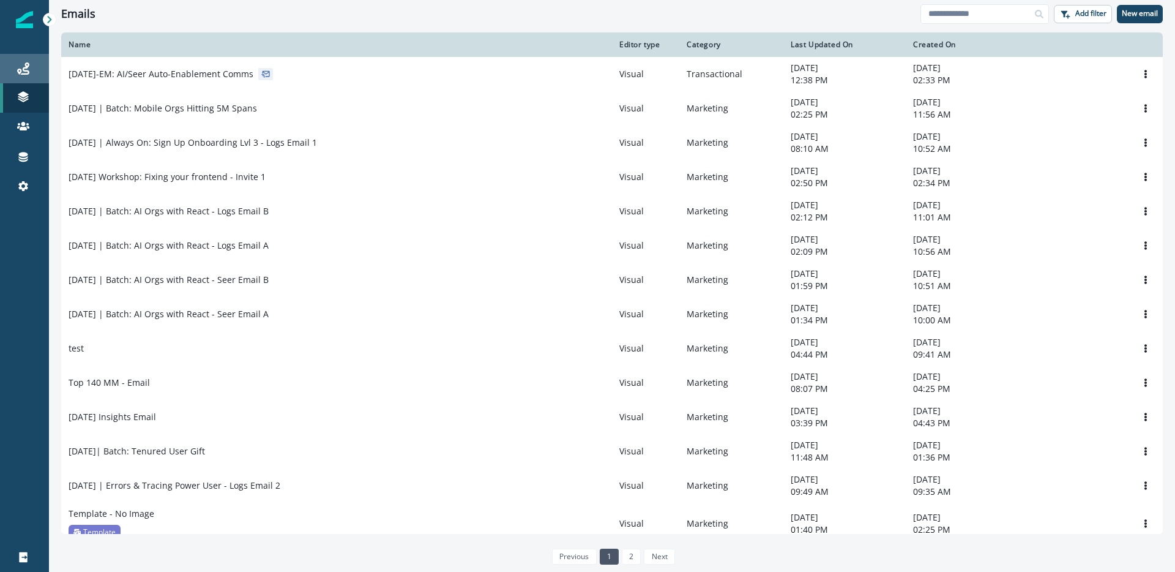
click at [32, 65] on div "Journeys" at bounding box center [24, 68] width 39 height 15
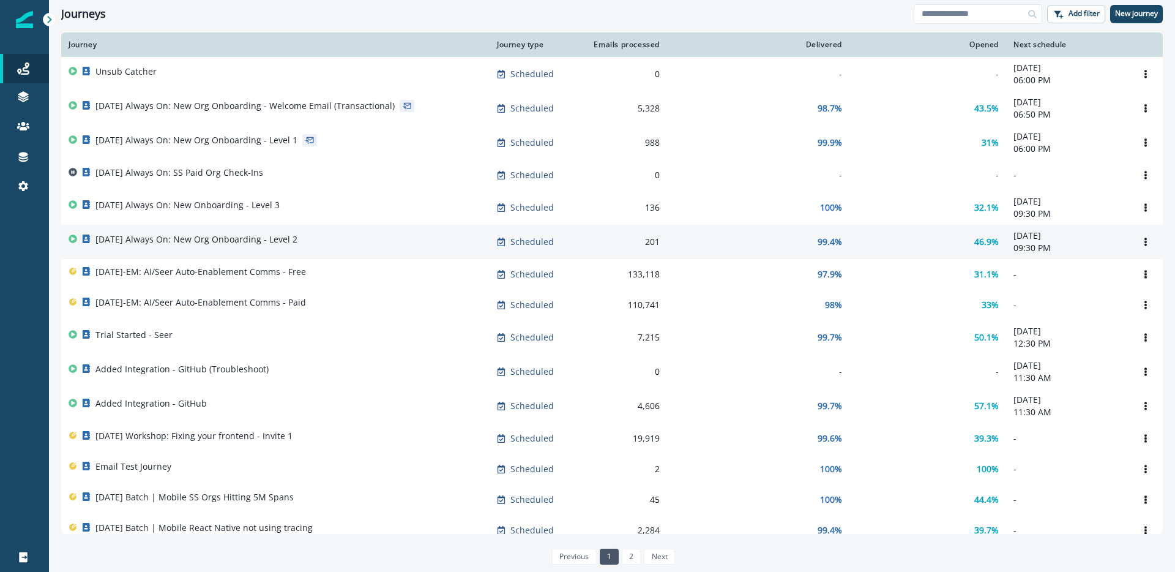
click at [309, 239] on div "[DATE] Always On: New Org Onboarding - Level 2" at bounding box center [276, 241] width 414 height 17
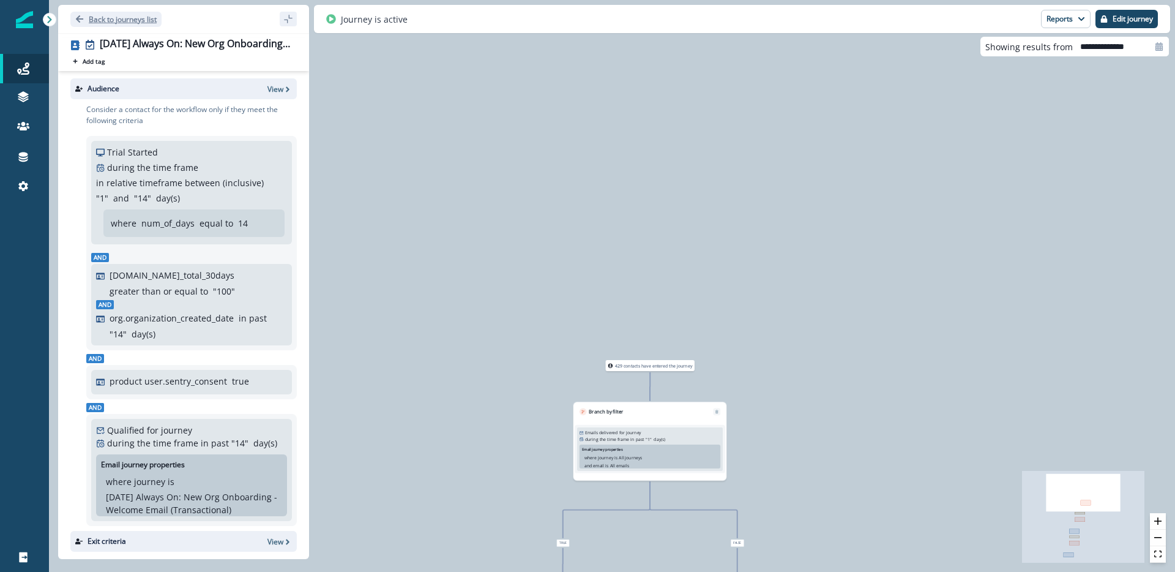
click at [118, 21] on p "Back to journeys list" at bounding box center [123, 19] width 68 height 10
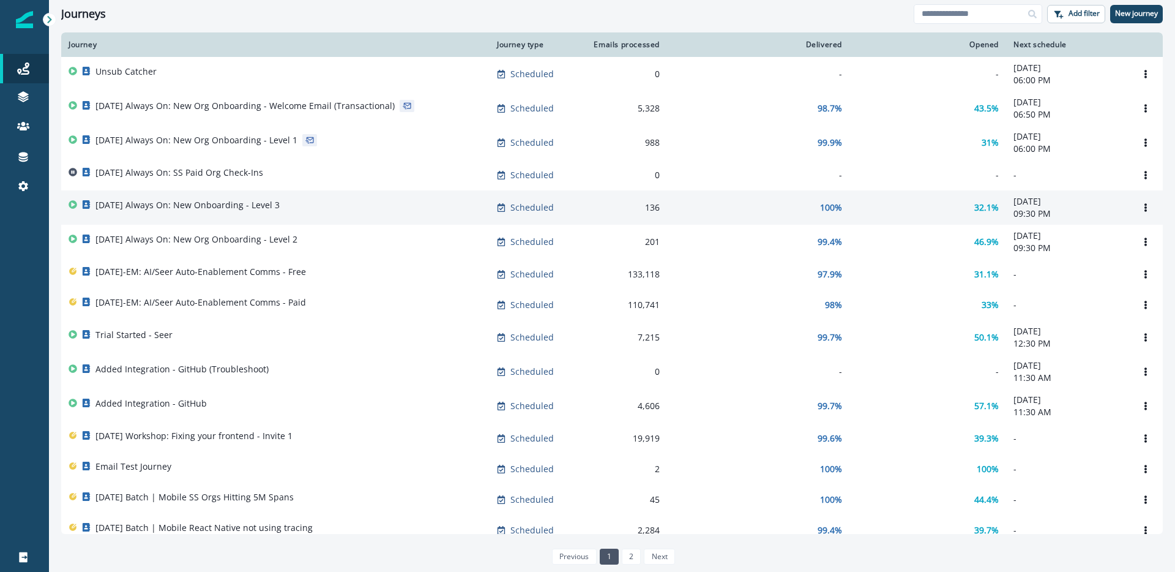
click at [270, 200] on td "[DATE] Always On: New Onboarding - Level 3" at bounding box center [275, 207] width 428 height 34
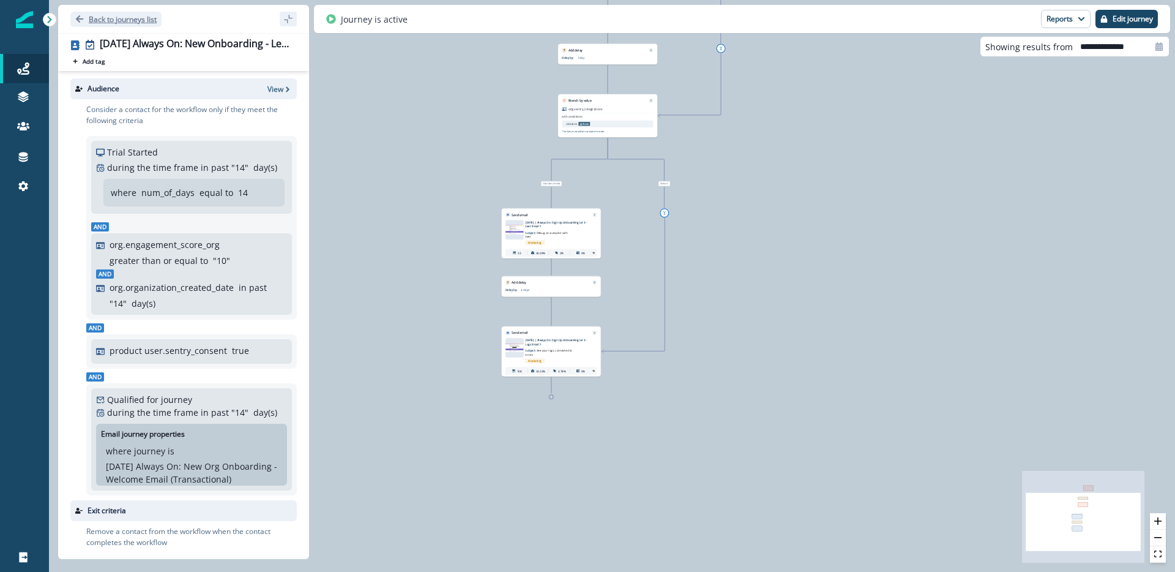
click at [113, 21] on p "Back to journeys list" at bounding box center [123, 19] width 68 height 10
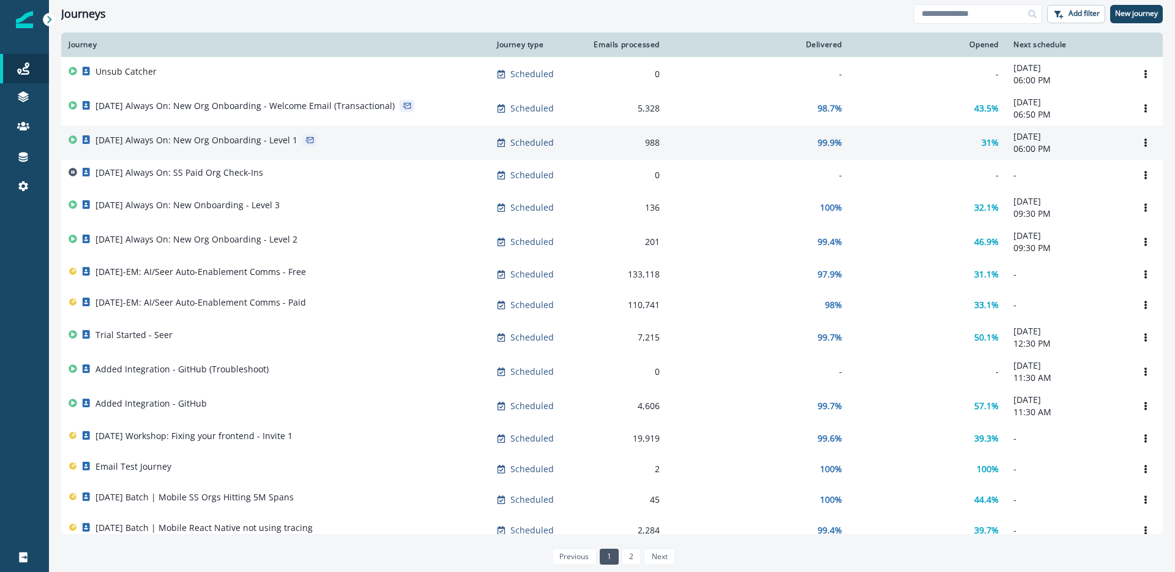
click at [277, 141] on p "[DATE] Always On: New Org Onboarding - Level 1" at bounding box center [196, 140] width 202 height 12
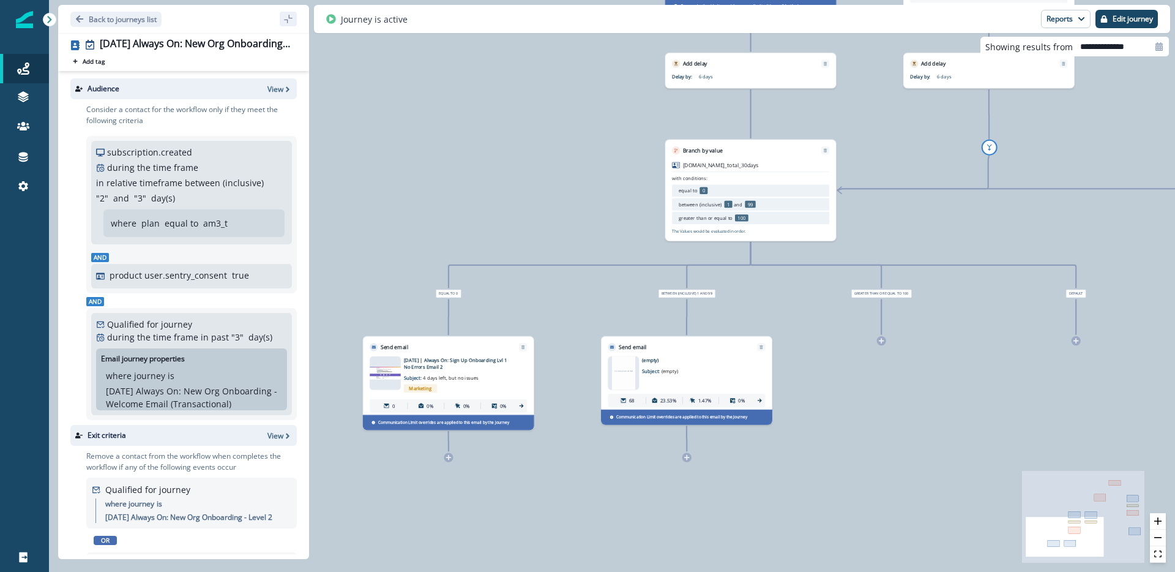
click at [623, 380] on div "No template added" at bounding box center [623, 372] width 23 height 33
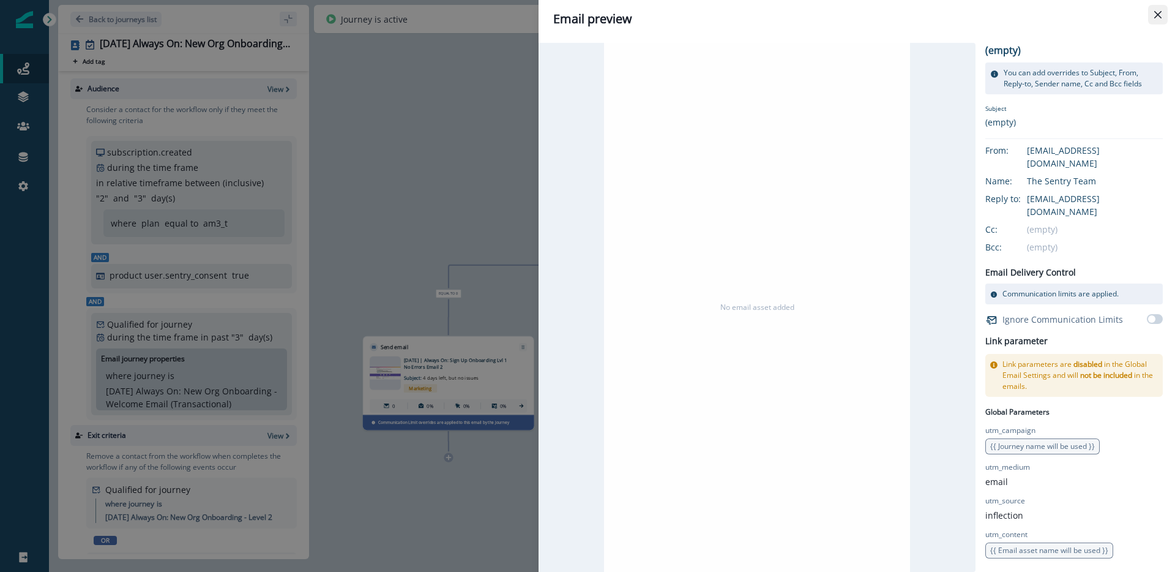
click at [1154, 14] on icon "Close" at bounding box center [1157, 14] width 7 height 7
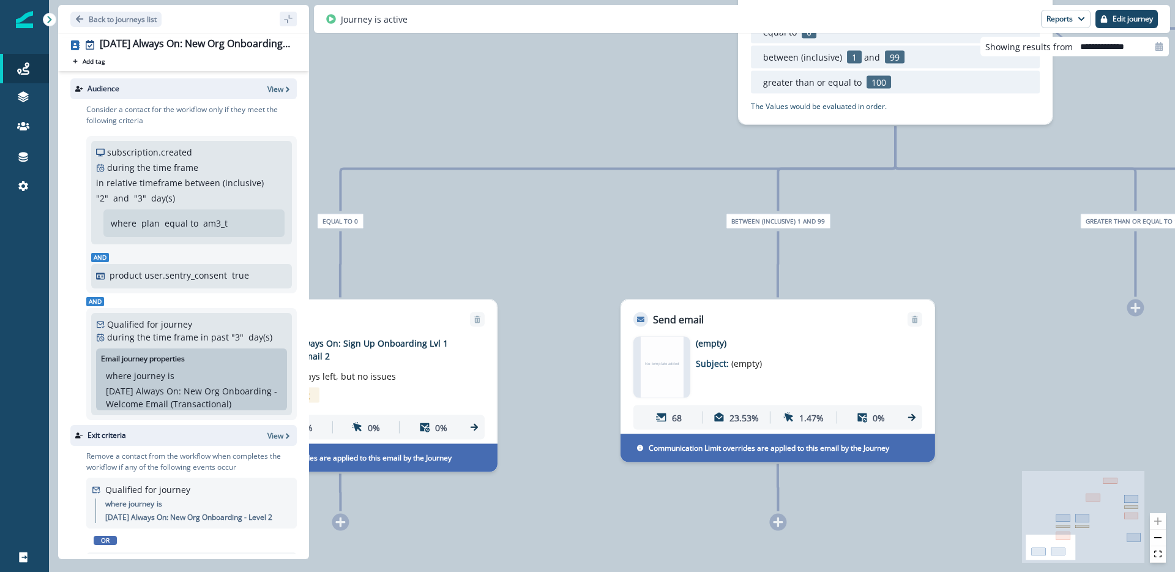
click at [690, 364] on div "No template added (empty) Subject: (empty) 68 23.53% 1.47% 0%" at bounding box center [777, 383] width 289 height 93
click at [664, 368] on div "No template added" at bounding box center [661, 367] width 43 height 61
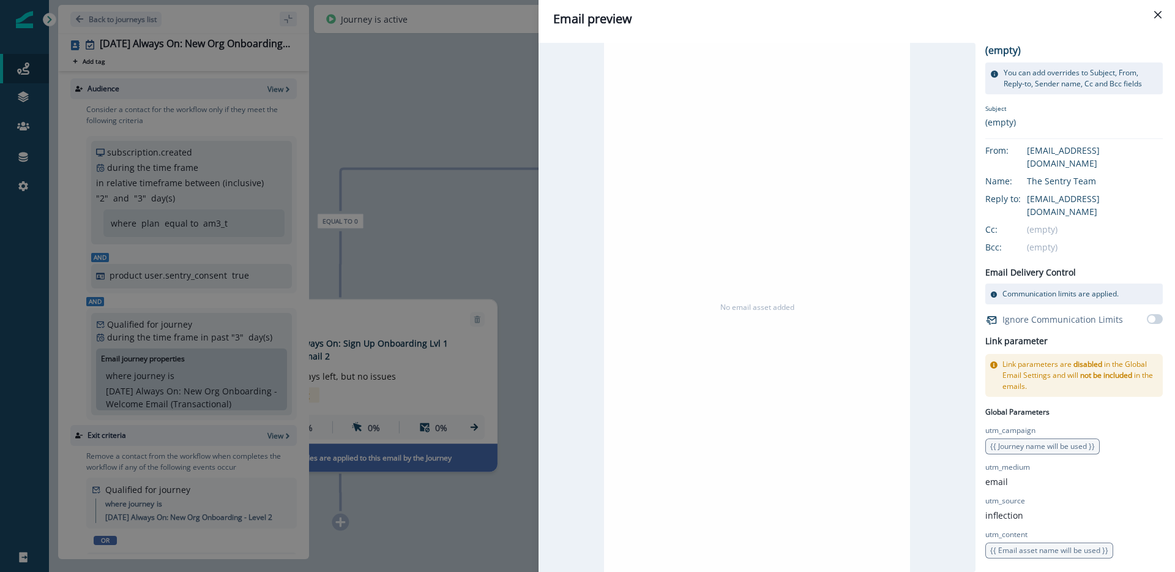
click at [997, 126] on div "(empty)" at bounding box center [1015, 122] width 61 height 13
click at [1156, 17] on icon "Close" at bounding box center [1157, 14] width 7 height 7
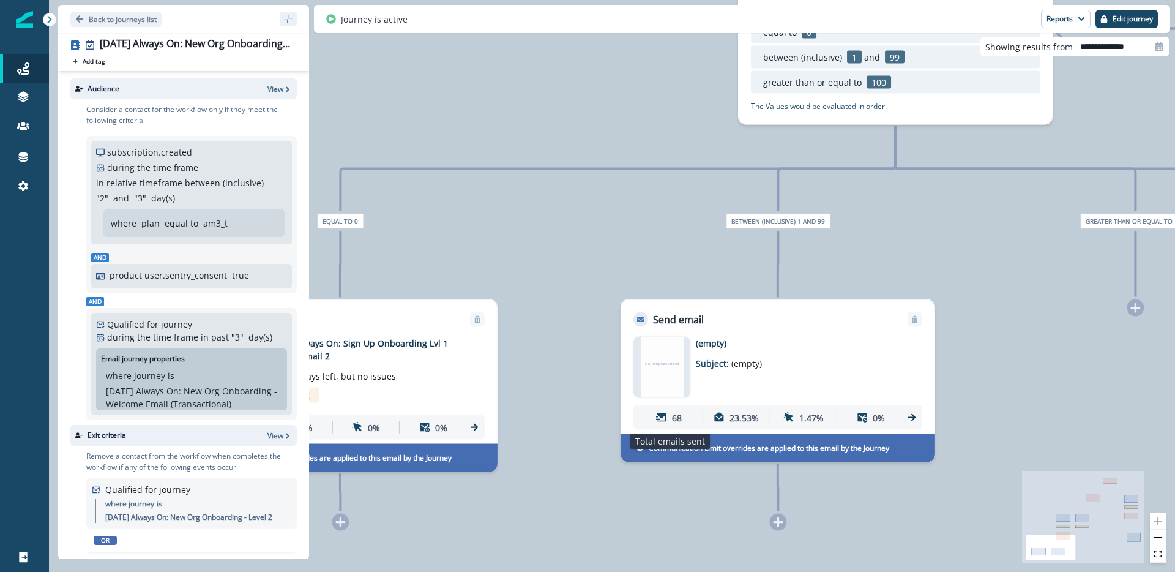
click at [663, 418] on icon at bounding box center [661, 417] width 11 height 11
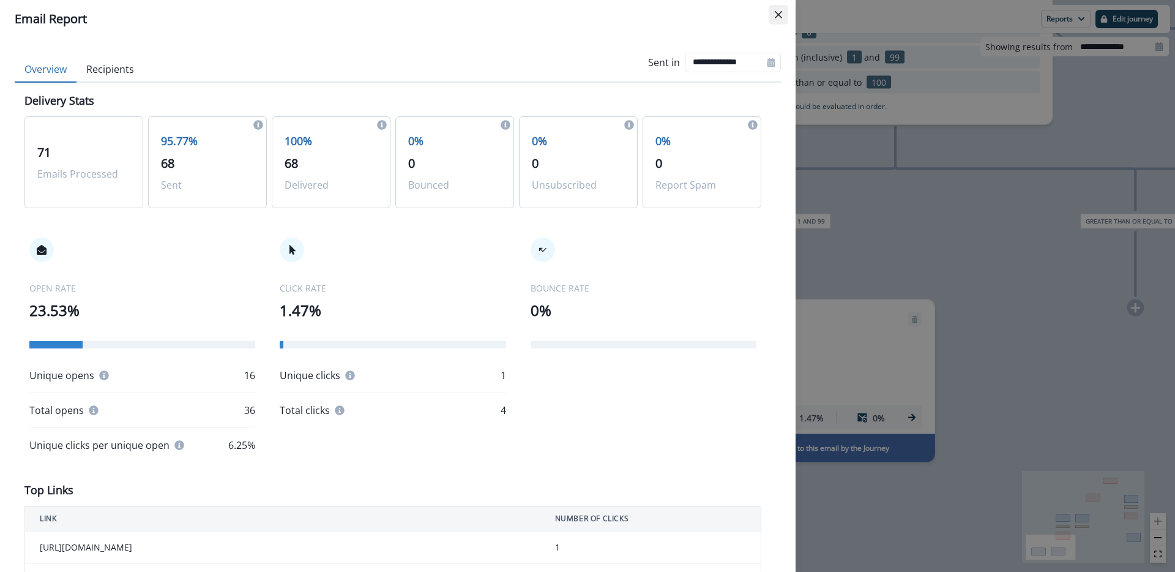
click at [783, 15] on button "Close" at bounding box center [779, 15] width 20 height 20
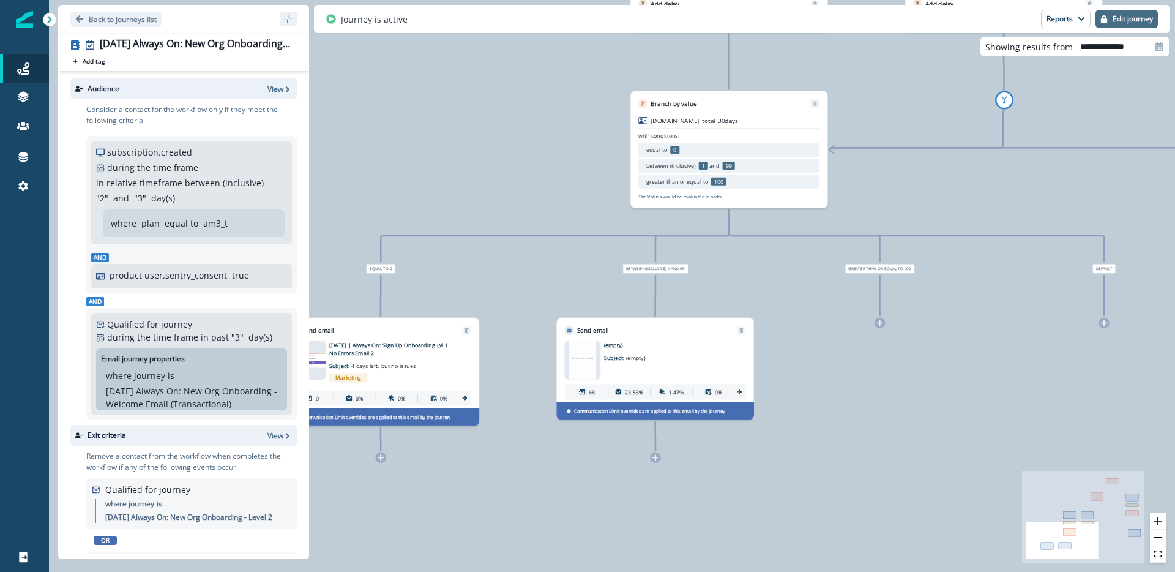
click at [1133, 20] on p "Edit journey" at bounding box center [1133, 19] width 40 height 9
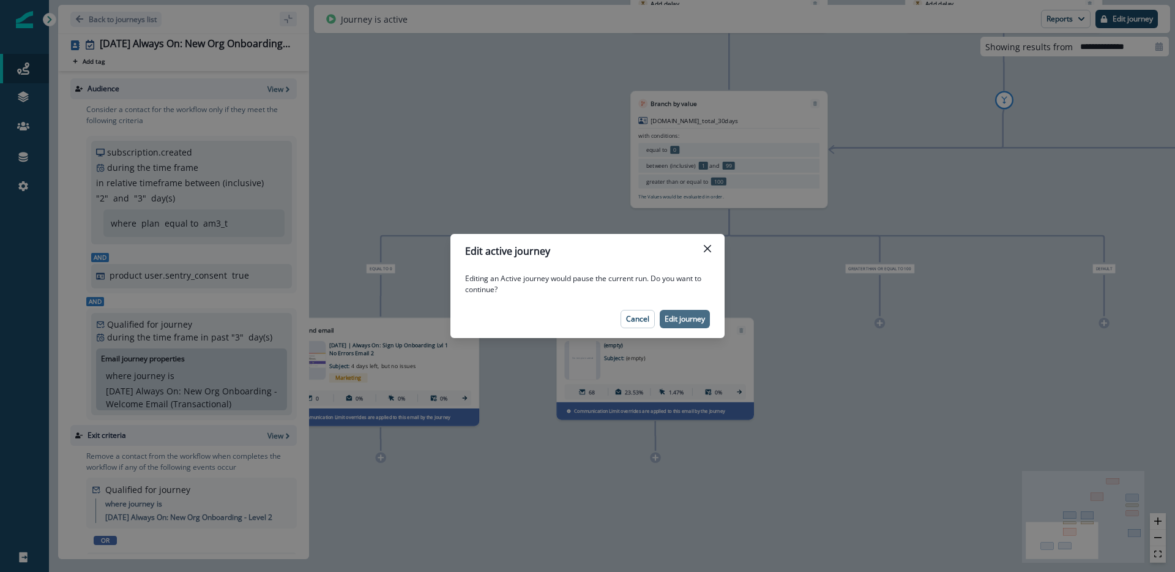
click at [688, 320] on p "Edit journey" at bounding box center [685, 319] width 40 height 9
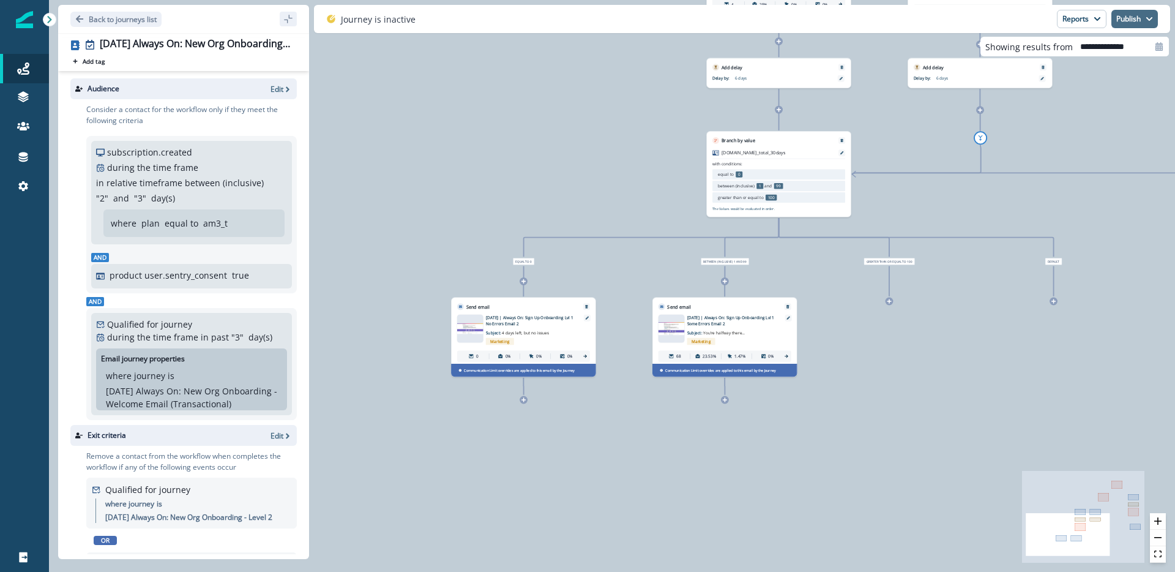
click at [1146, 18] on icon "button" at bounding box center [1149, 18] width 7 height 7
click at [469, 160] on div "1,372 contacts have entered the journey Branch by value org.num_projects with c…" at bounding box center [612, 286] width 1126 height 572
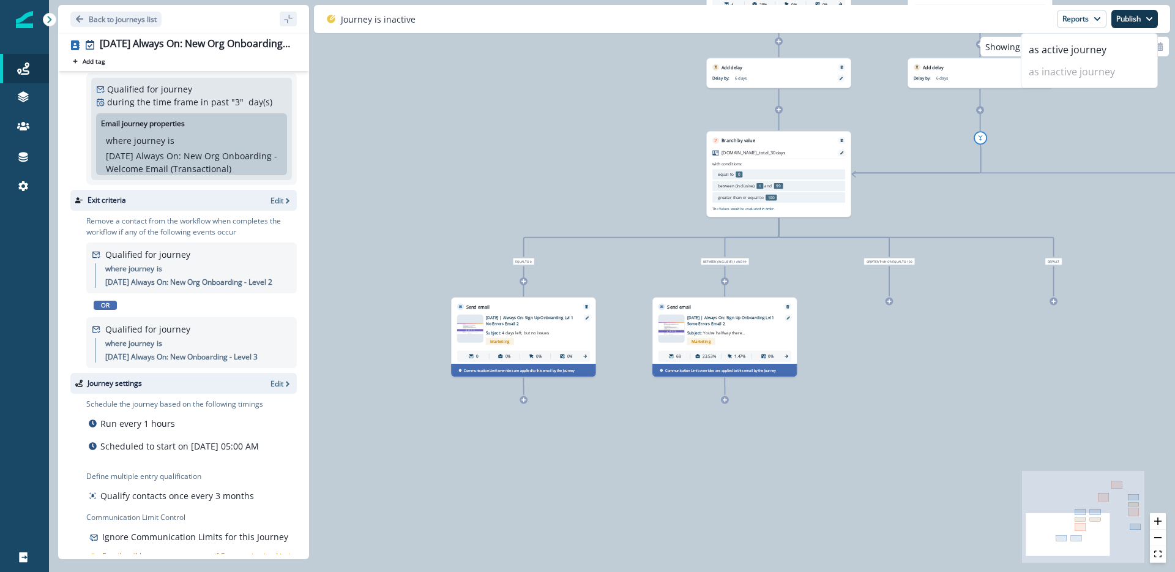
scroll to position [272, 0]
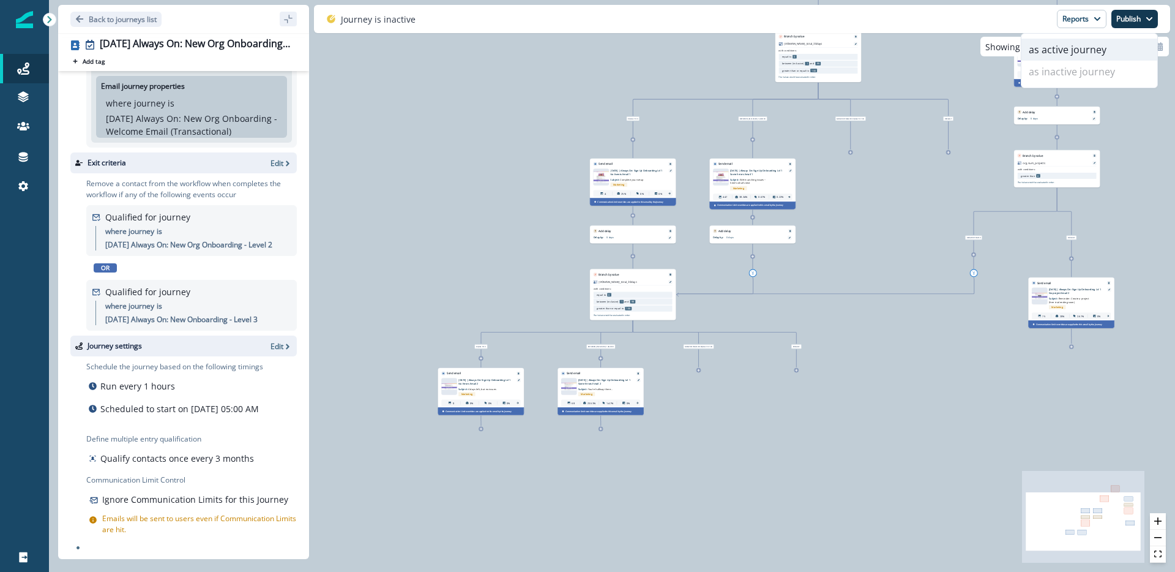
click at [1105, 51] on button "as active journey" at bounding box center [1089, 50] width 136 height 22
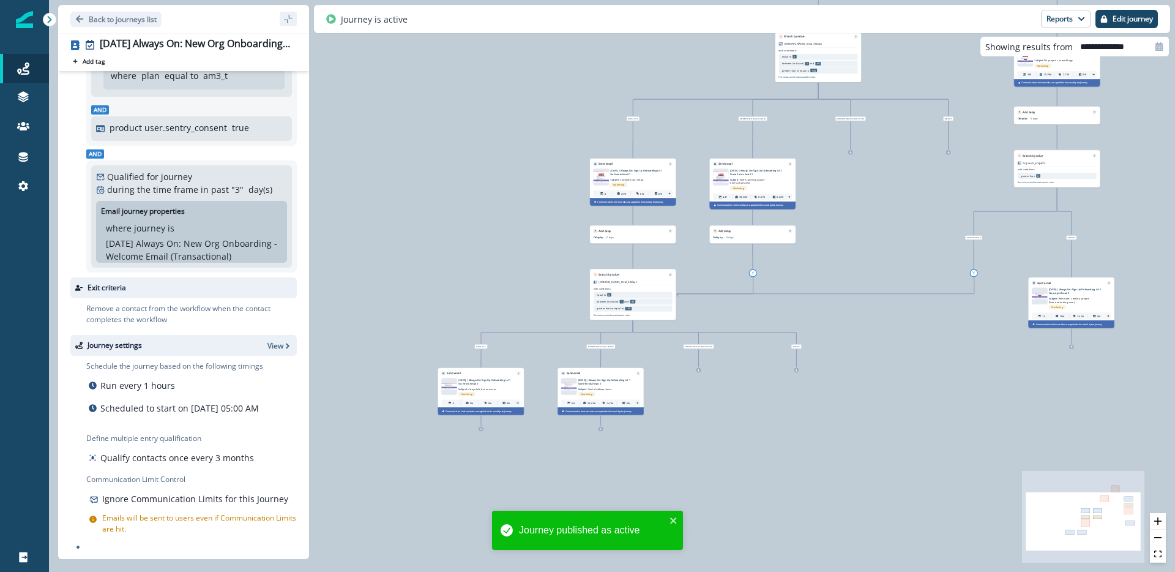
scroll to position [173, 0]
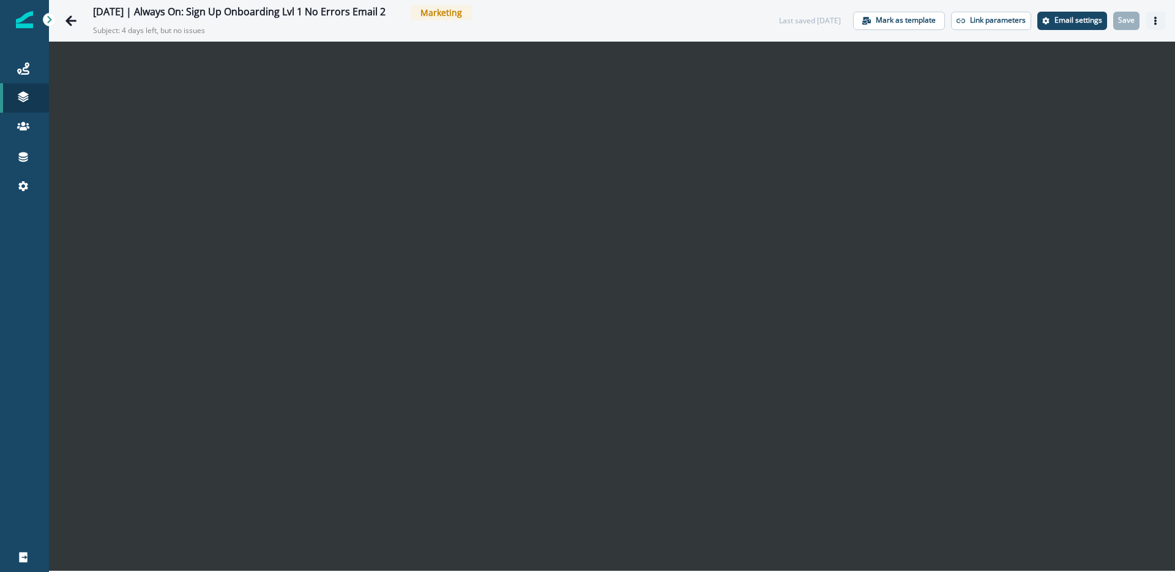
click at [1160, 20] on button "Actions" at bounding box center [1156, 21] width 20 height 18
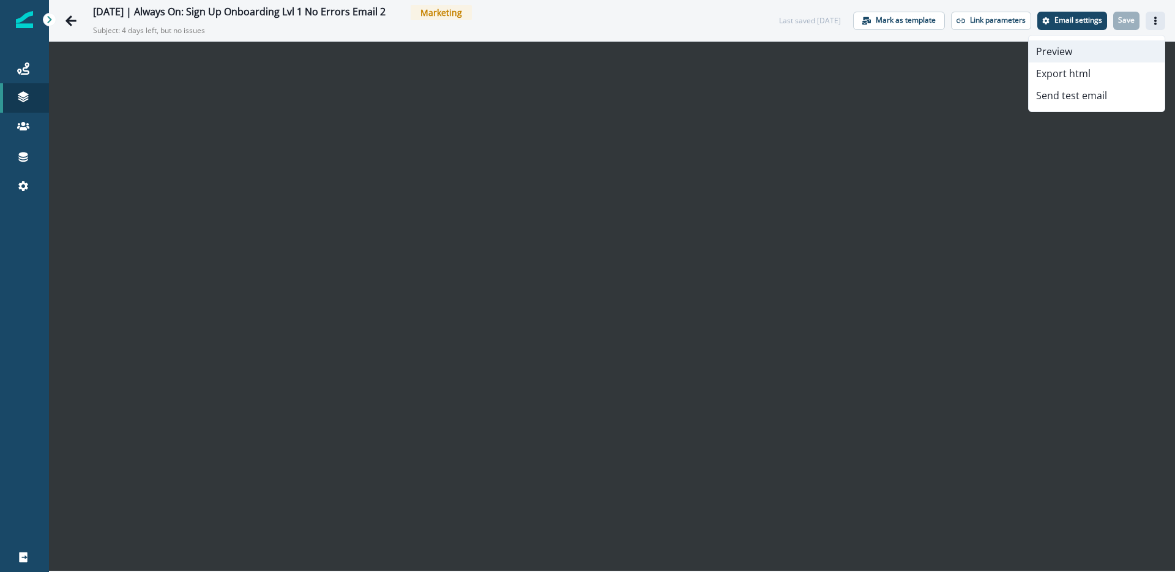
click at [1100, 51] on button "Preview" at bounding box center [1097, 51] width 136 height 22
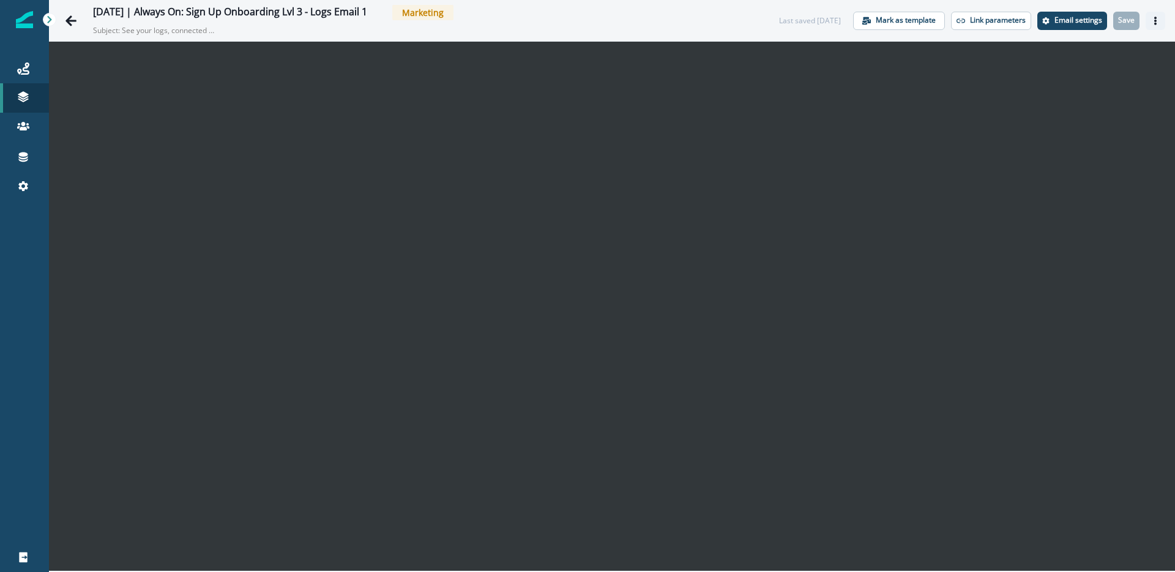
click at [1157, 21] on icon "Actions" at bounding box center [1155, 21] width 9 height 9
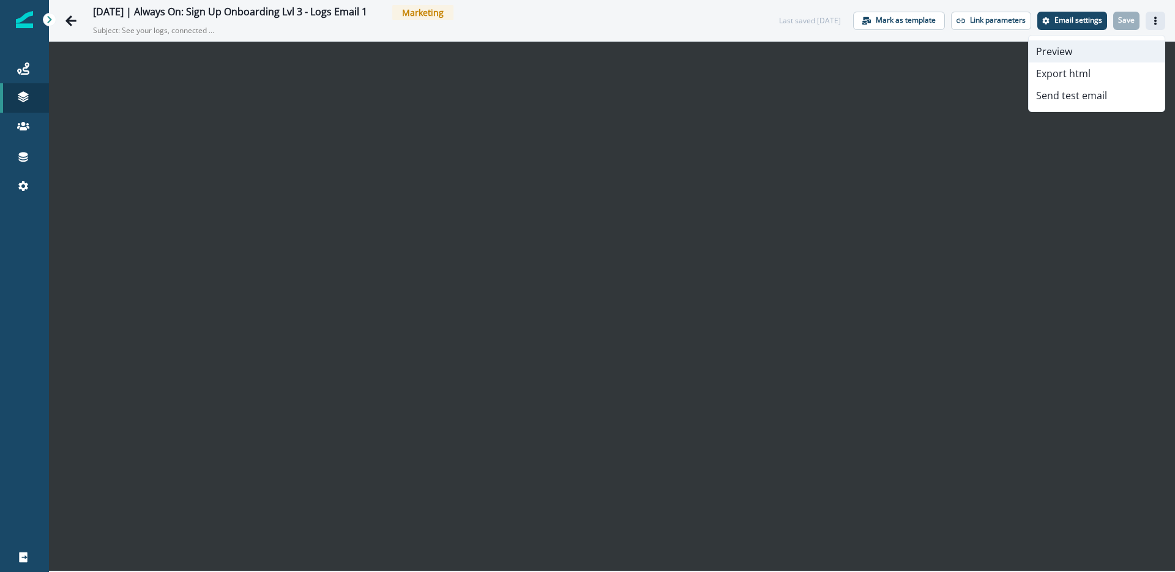
click at [1097, 46] on button "Preview" at bounding box center [1097, 51] width 136 height 22
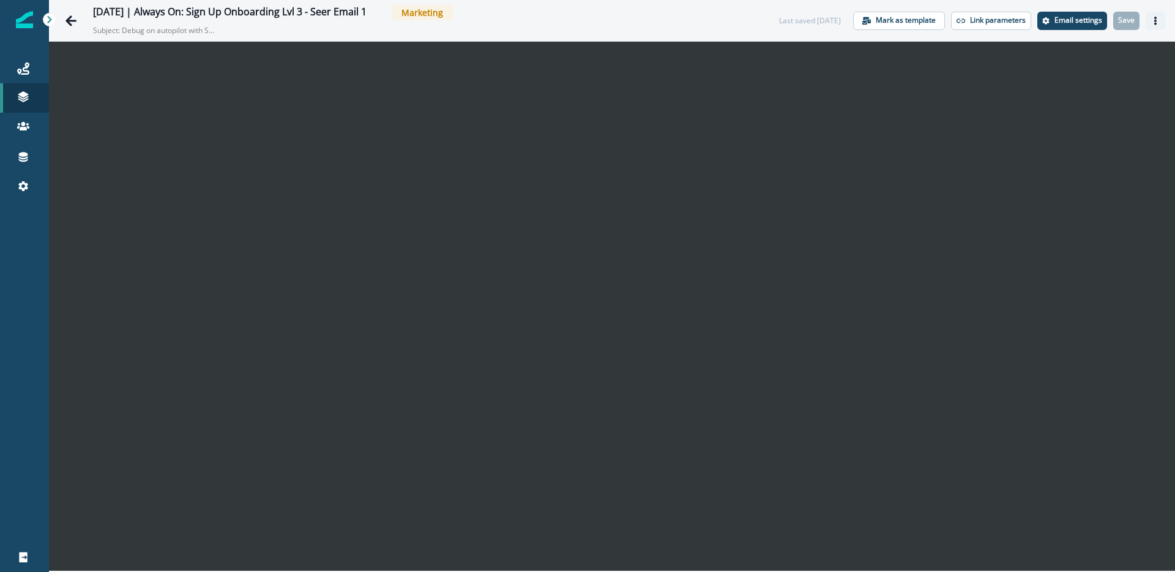
click at [1152, 25] on button "Actions" at bounding box center [1156, 21] width 20 height 18
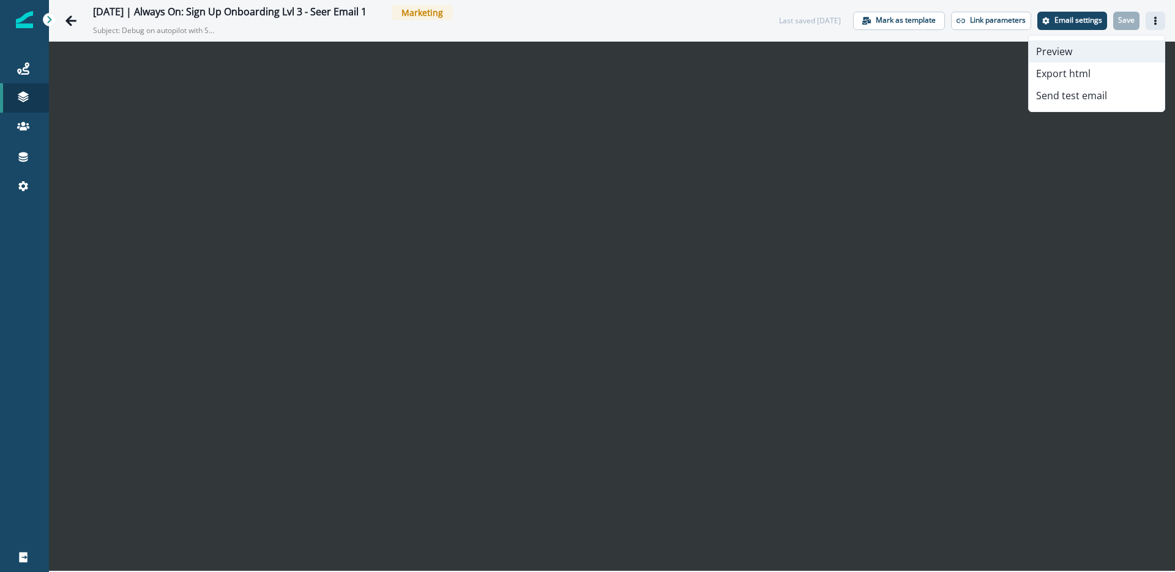
click at [1112, 45] on button "Preview" at bounding box center [1097, 51] width 136 height 22
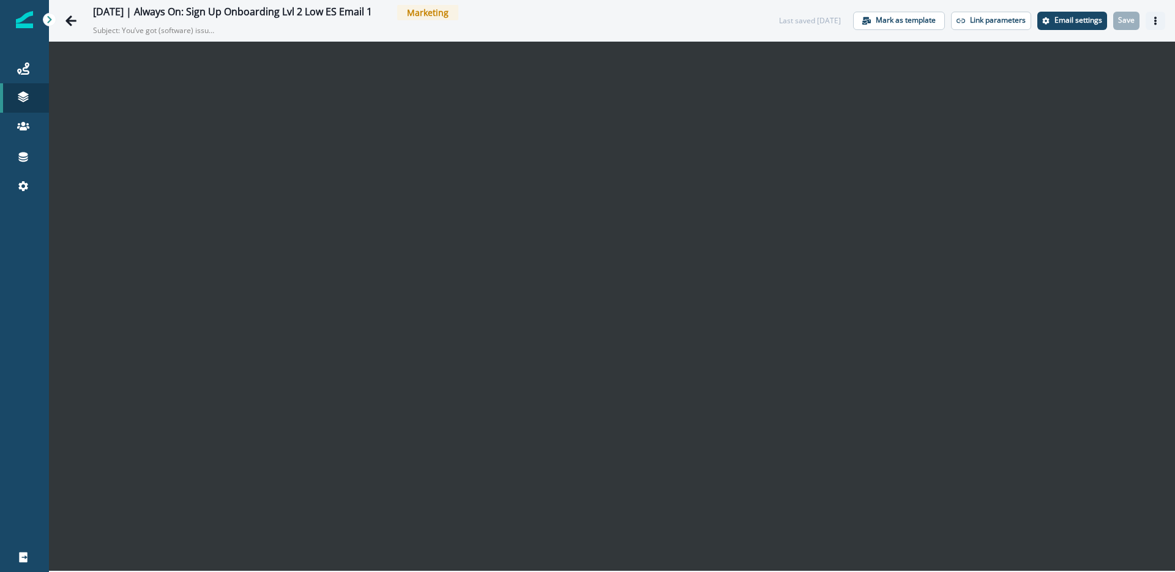
click at [1153, 23] on icon "Actions" at bounding box center [1155, 21] width 9 height 9
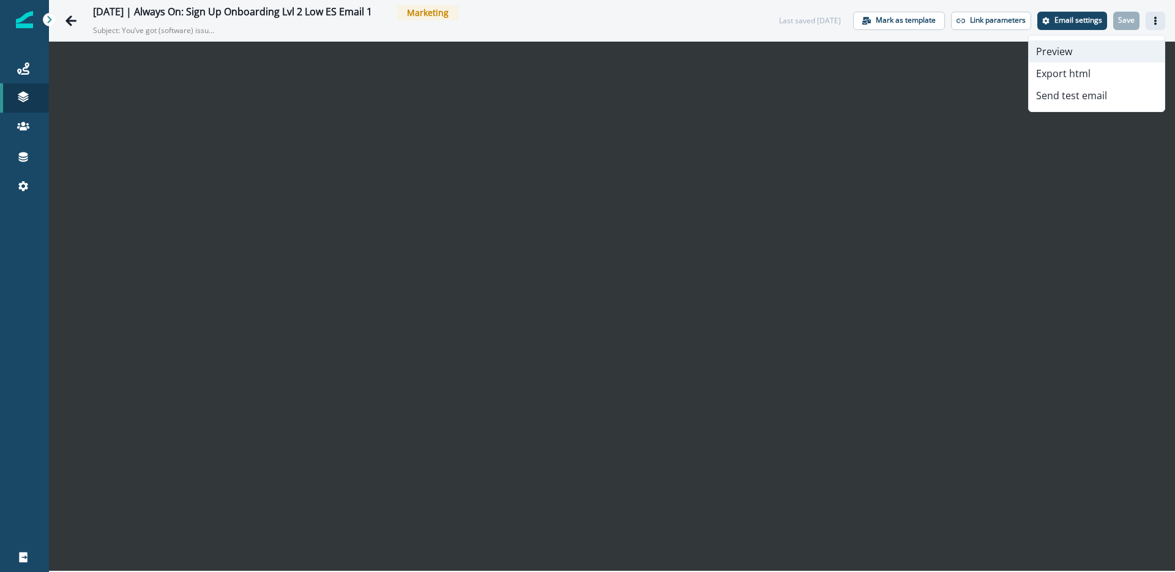
click at [1080, 48] on button "Preview" at bounding box center [1097, 51] width 136 height 22
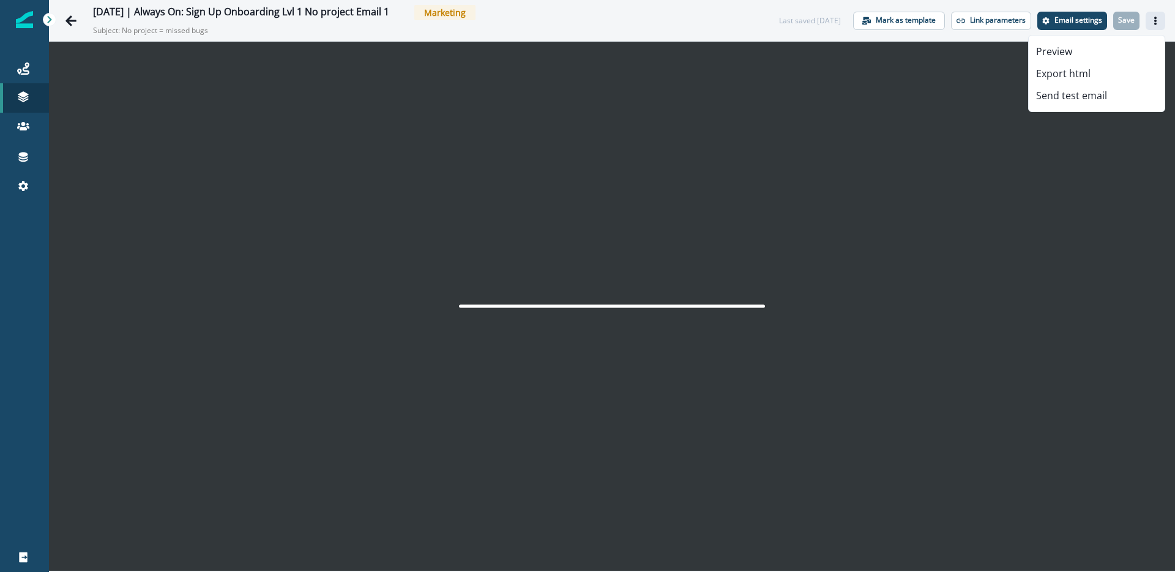
click at [1108, 45] on button "Preview" at bounding box center [1097, 51] width 136 height 22
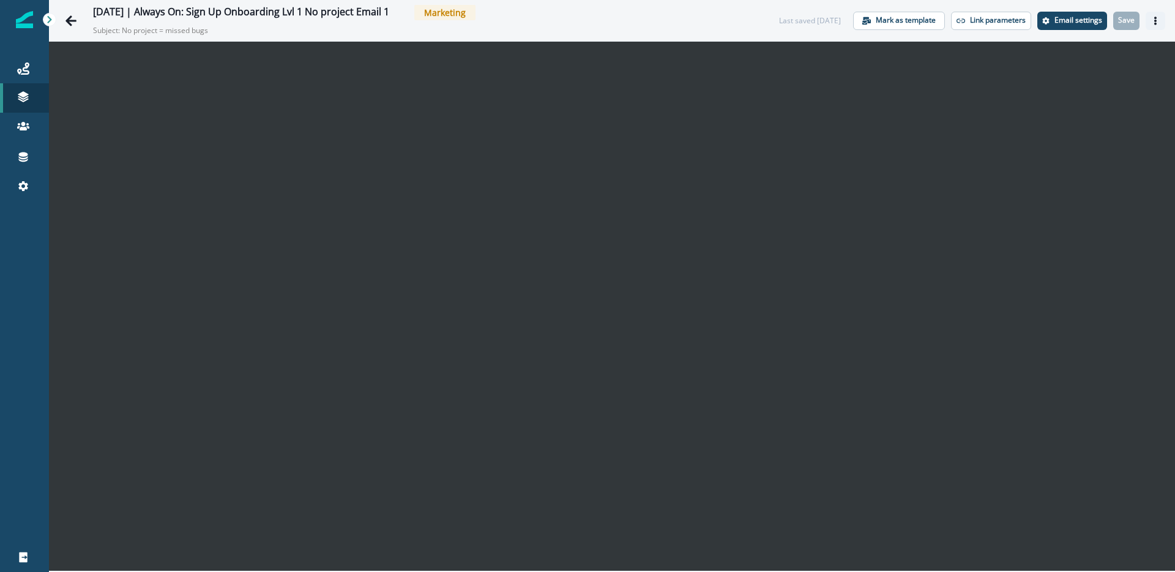
click at [1160, 23] on button "Actions" at bounding box center [1156, 21] width 20 height 18
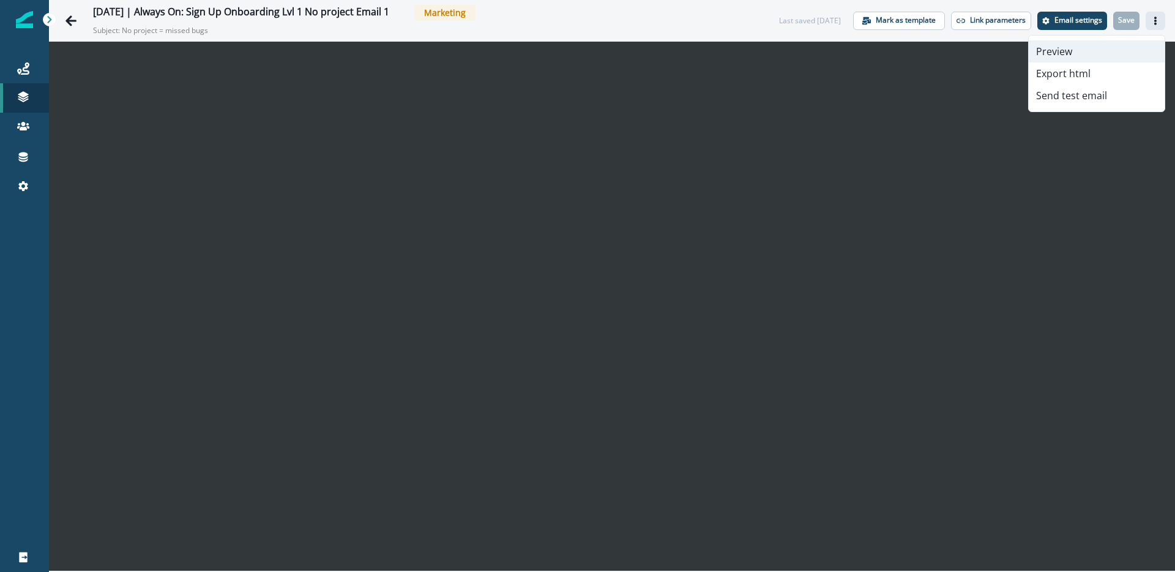
click at [1119, 46] on button "Preview" at bounding box center [1097, 51] width 136 height 22
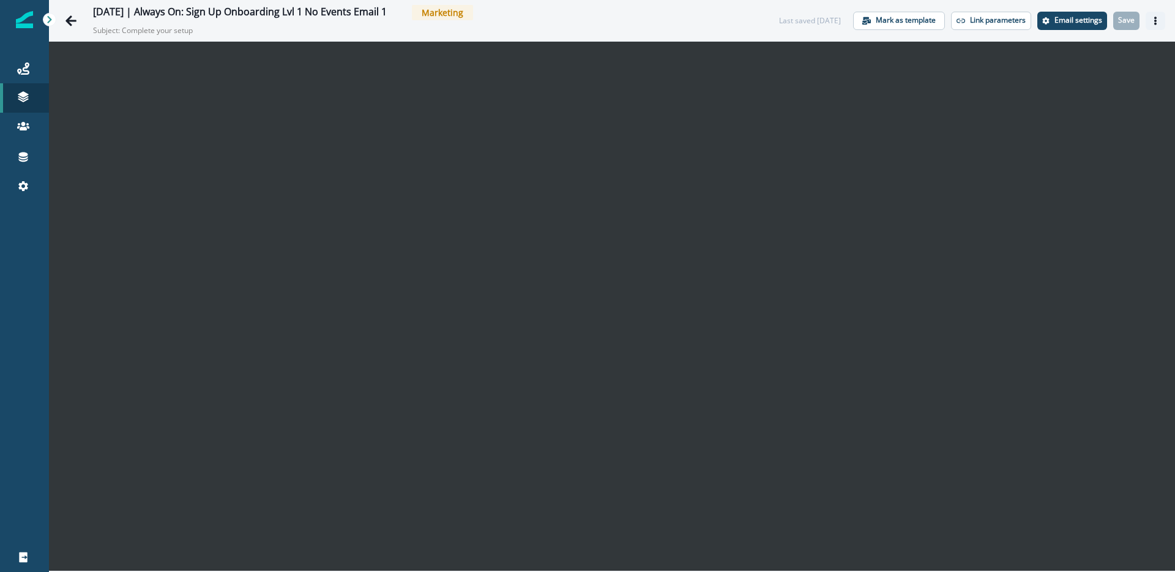
click at [1155, 24] on button "Actions" at bounding box center [1156, 21] width 20 height 18
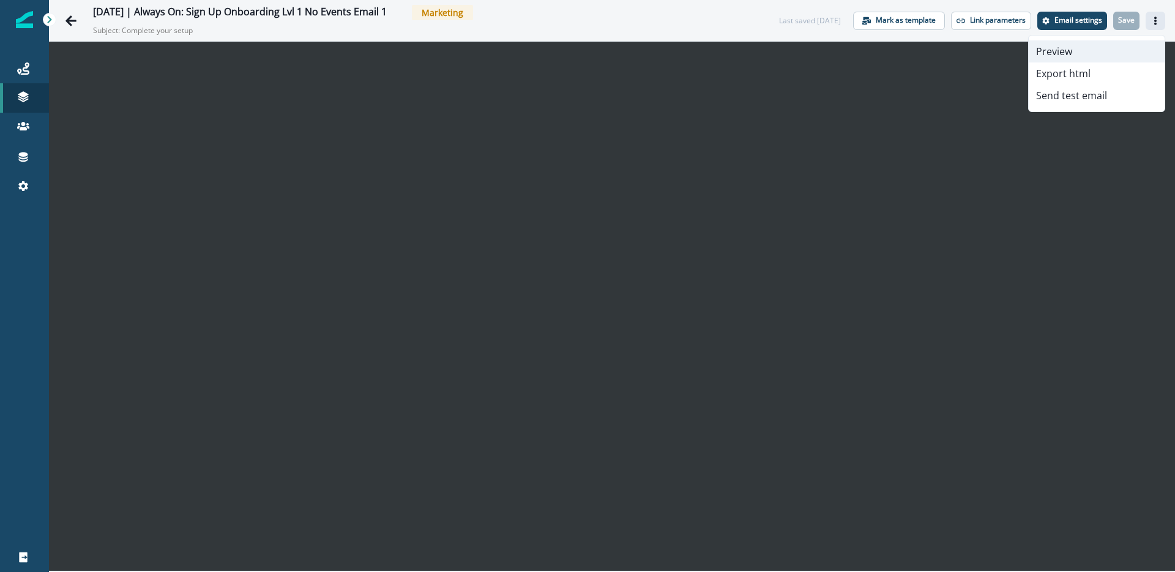
click at [1103, 42] on button "Preview" at bounding box center [1097, 51] width 136 height 22
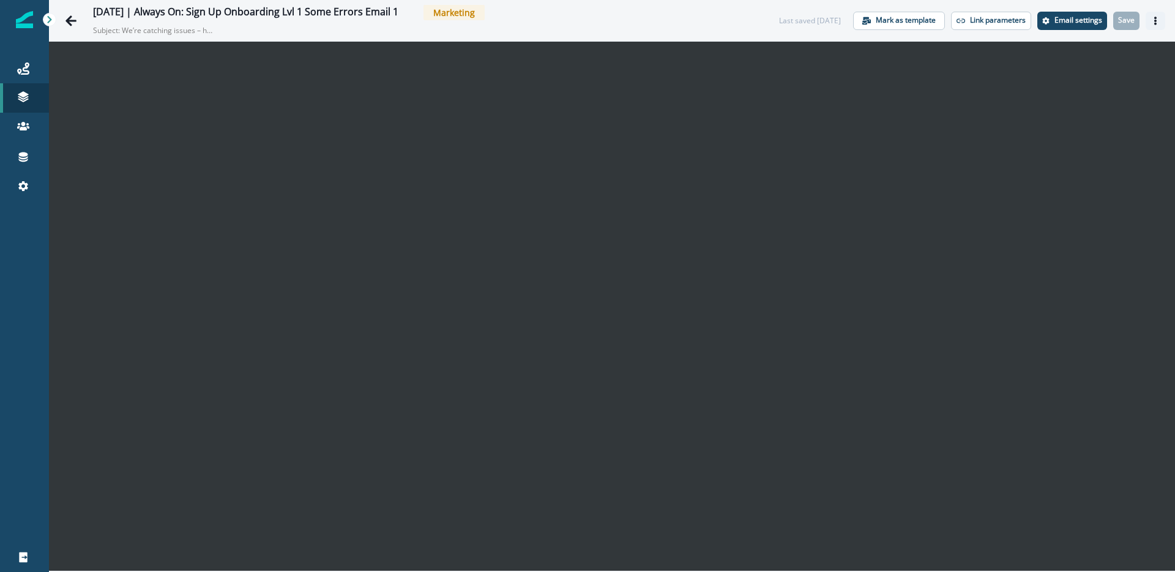
click at [1158, 18] on icon "Actions" at bounding box center [1155, 21] width 9 height 9
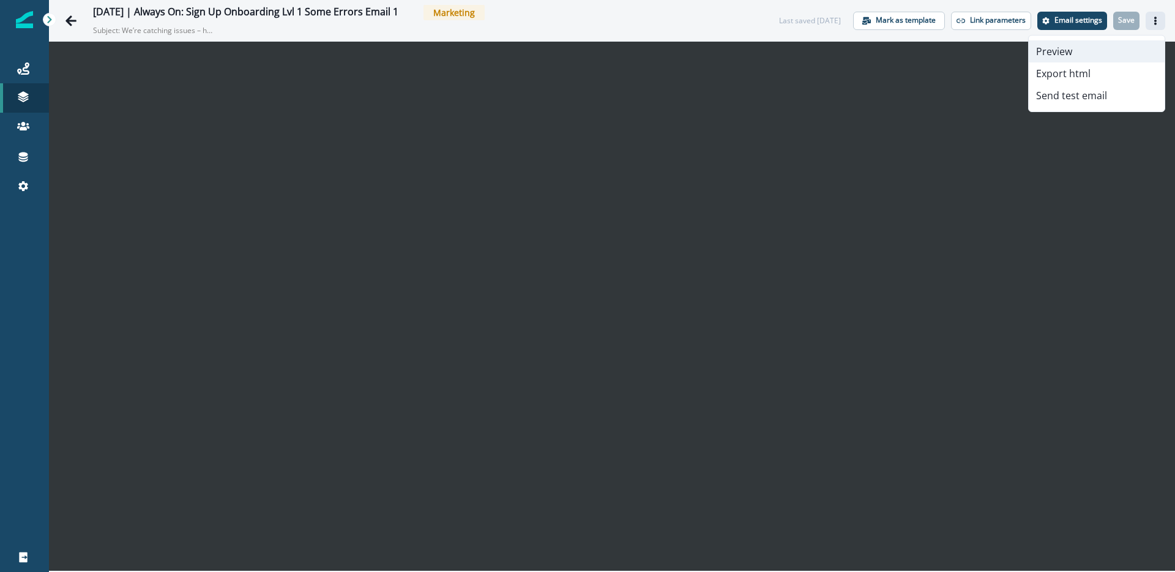
click at [1104, 47] on button "Preview" at bounding box center [1097, 51] width 136 height 22
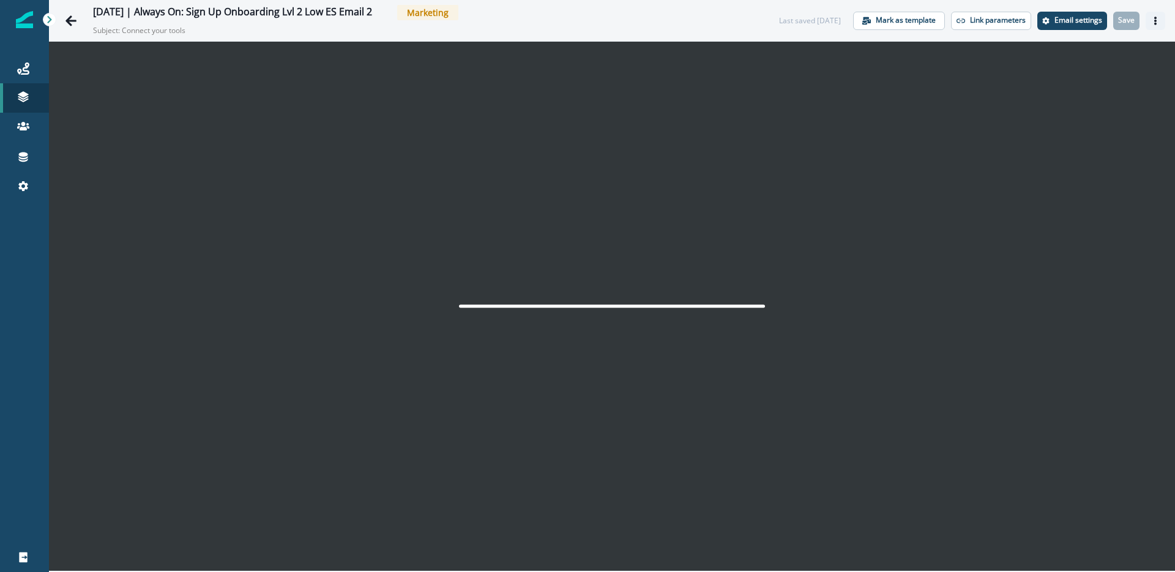
click at [1163, 20] on button "Actions" at bounding box center [1156, 21] width 20 height 18
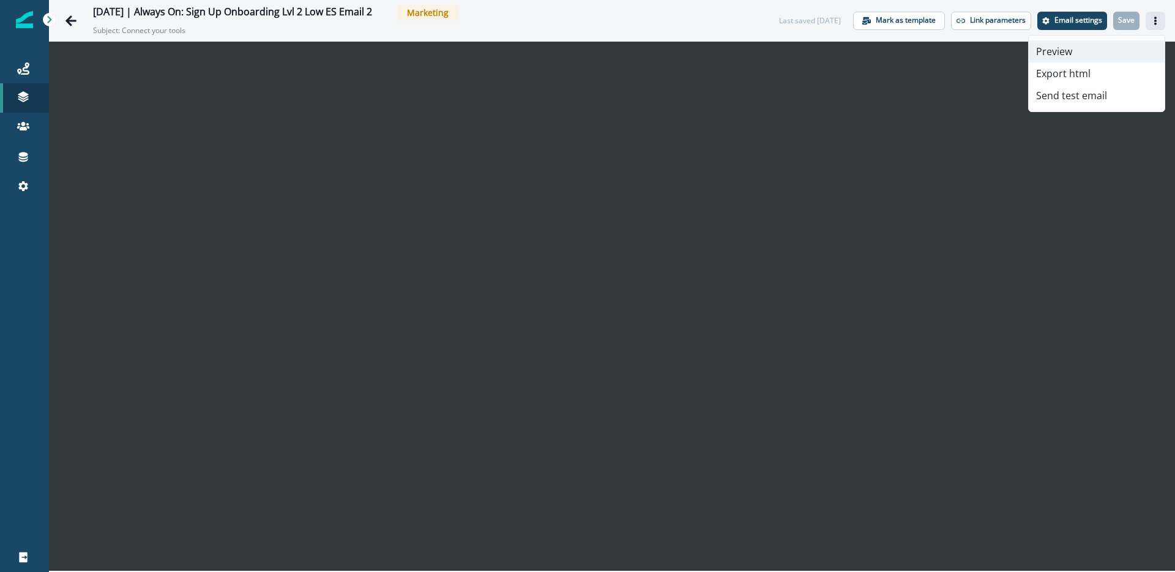
click at [1104, 54] on button "Preview" at bounding box center [1097, 51] width 136 height 22
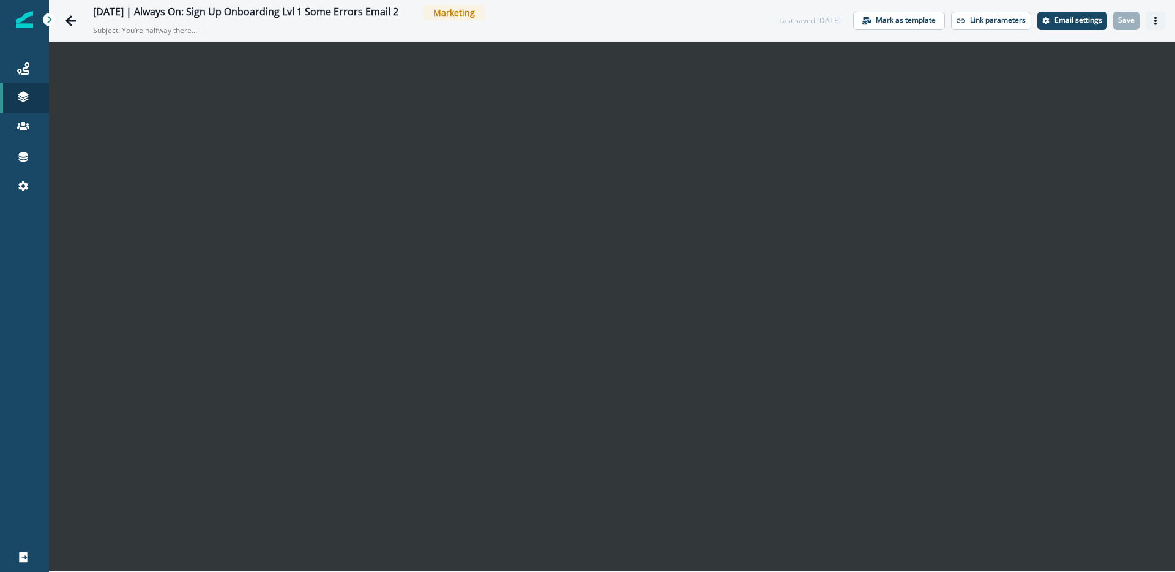
click at [1158, 22] on icon "Actions" at bounding box center [1155, 21] width 9 height 9
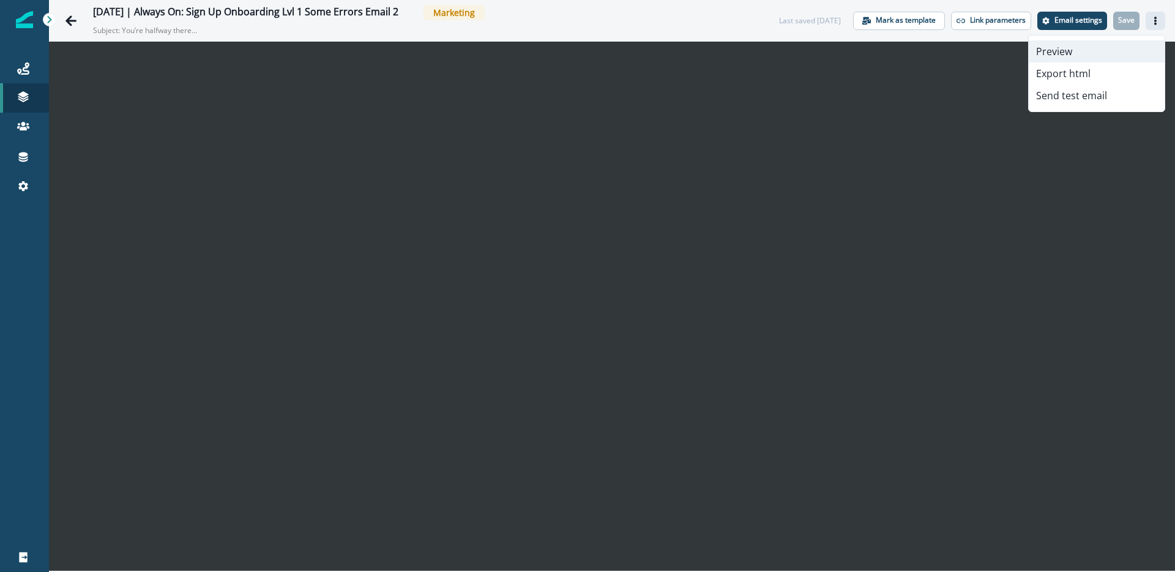
click at [1117, 47] on button "Preview" at bounding box center [1097, 51] width 136 height 22
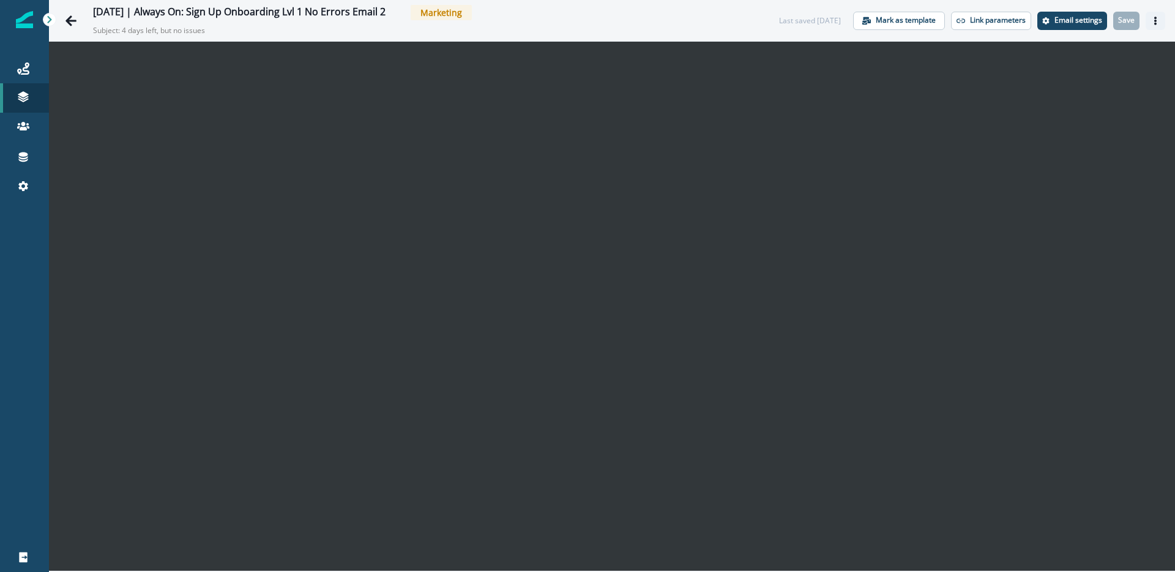
click at [1157, 22] on icon "Actions" at bounding box center [1155, 21] width 9 height 9
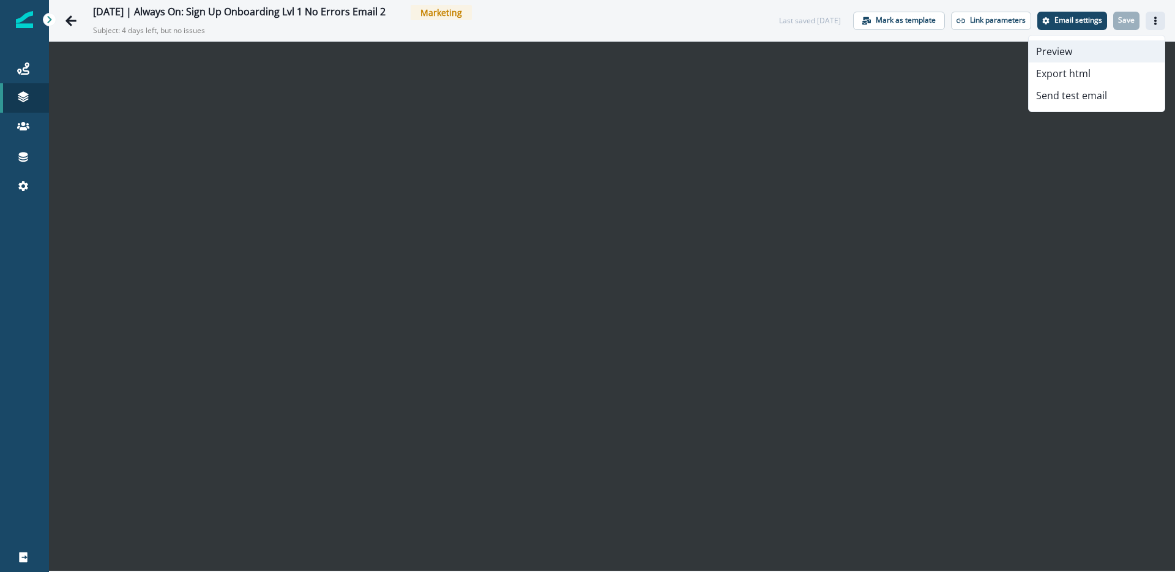
click at [1092, 48] on button "Preview" at bounding box center [1097, 51] width 136 height 22
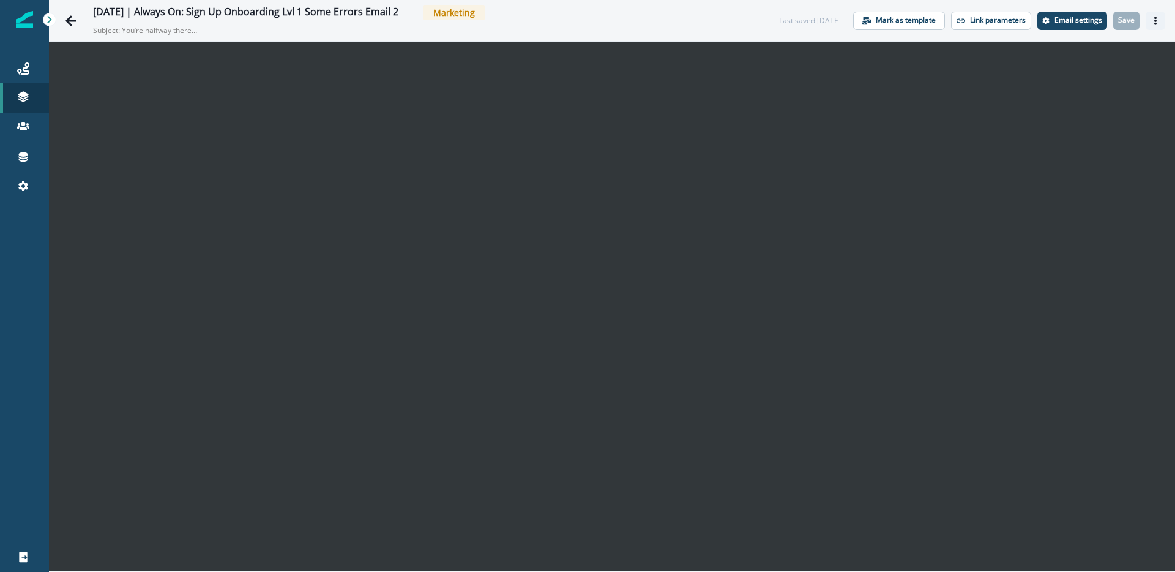
click at [1158, 22] on icon "Actions" at bounding box center [1155, 21] width 9 height 9
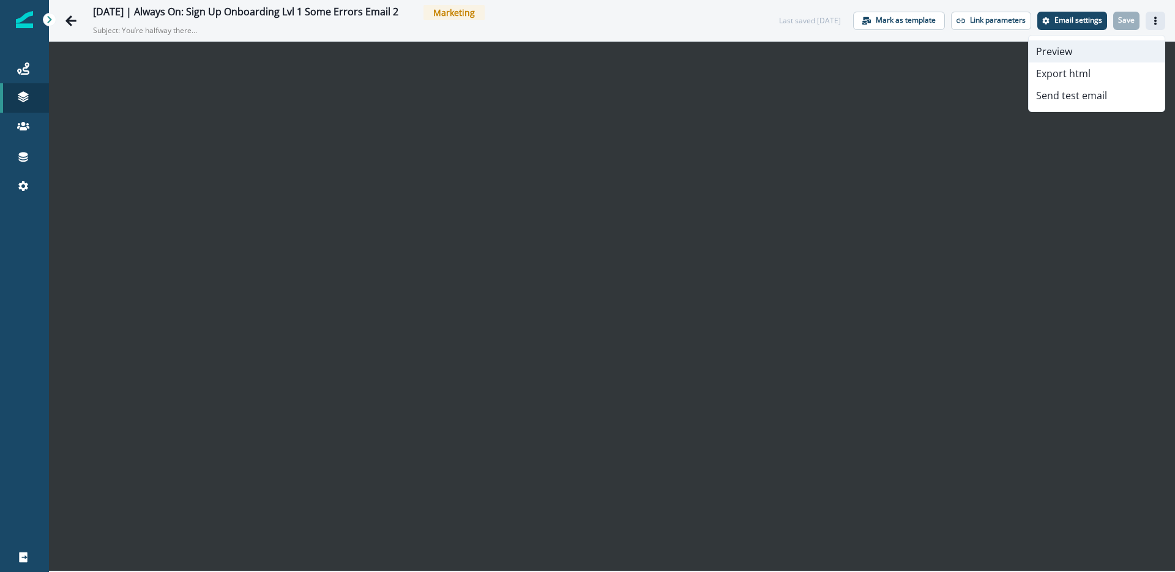
click at [1109, 54] on button "Preview" at bounding box center [1097, 51] width 136 height 22
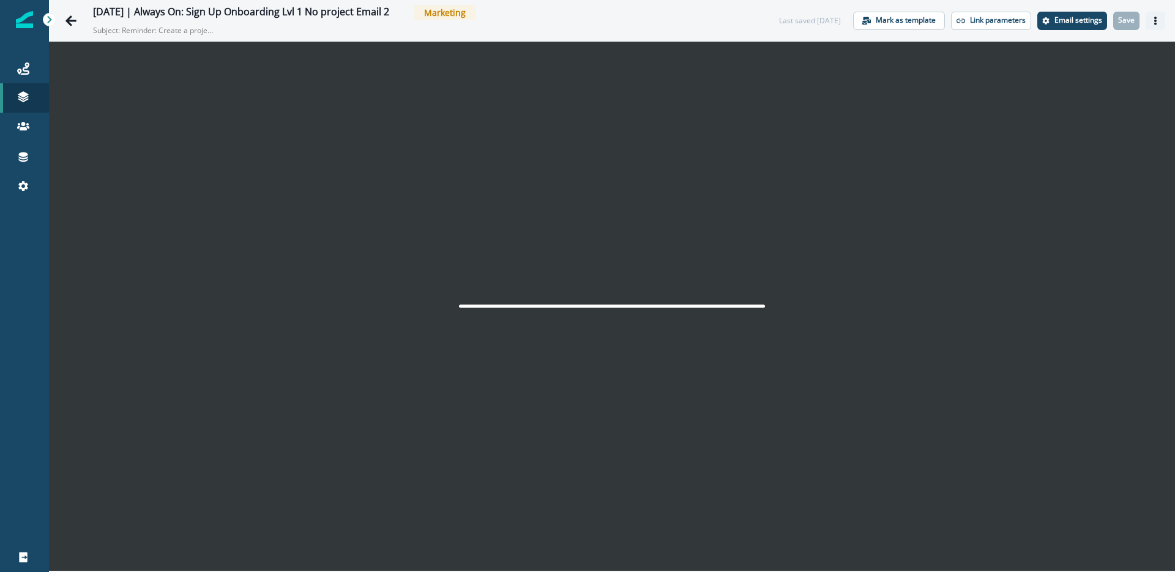
click at [1160, 19] on button "Actions" at bounding box center [1156, 21] width 20 height 18
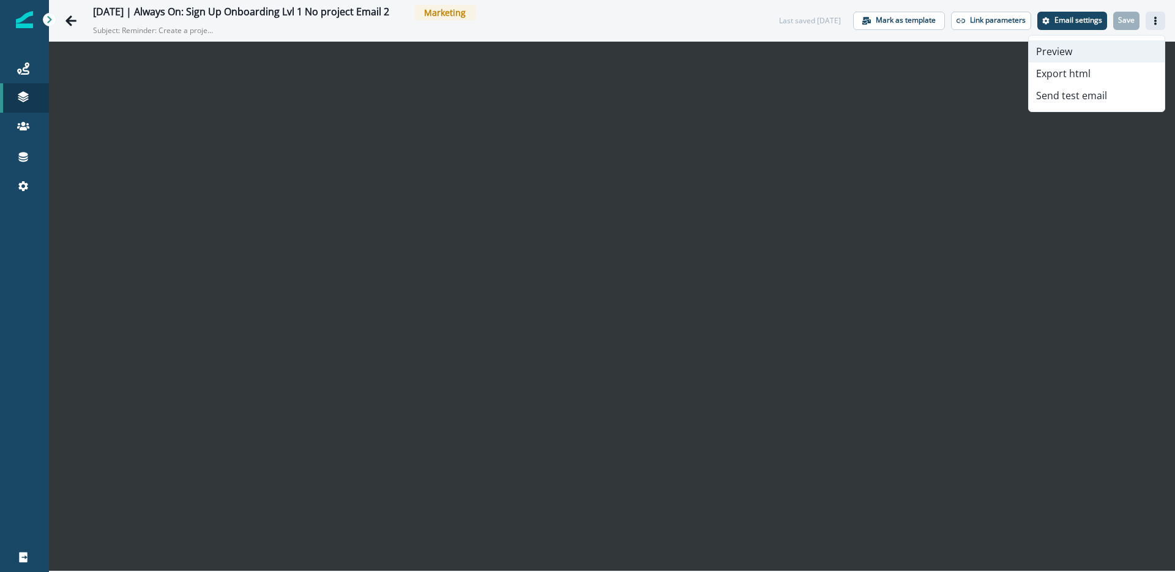
click at [1108, 48] on button "Preview" at bounding box center [1097, 51] width 136 height 22
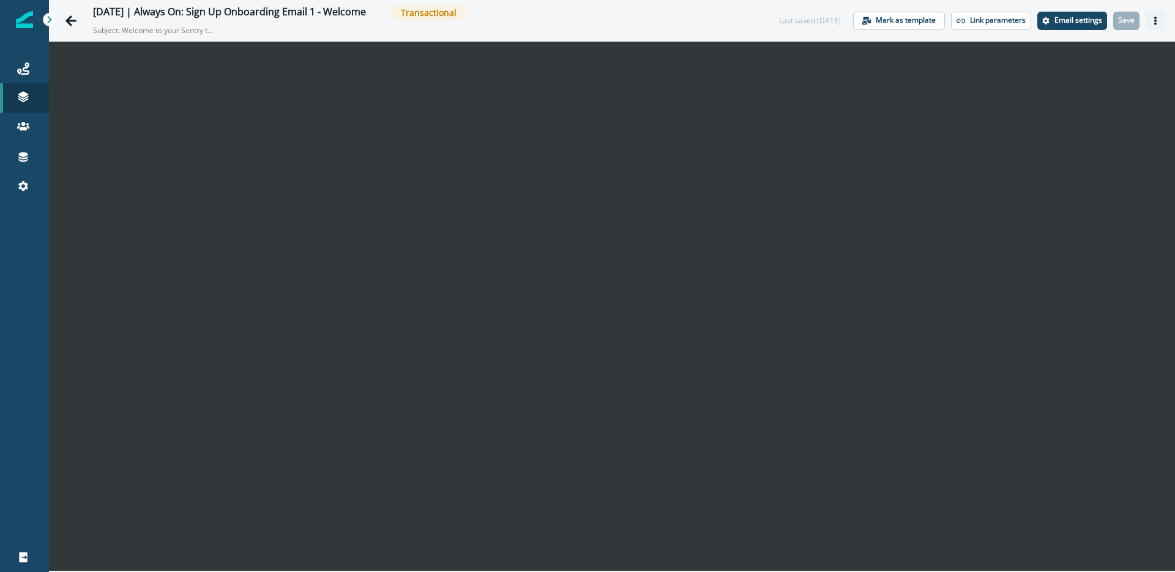
click at [1160, 15] on button "Actions" at bounding box center [1156, 21] width 20 height 18
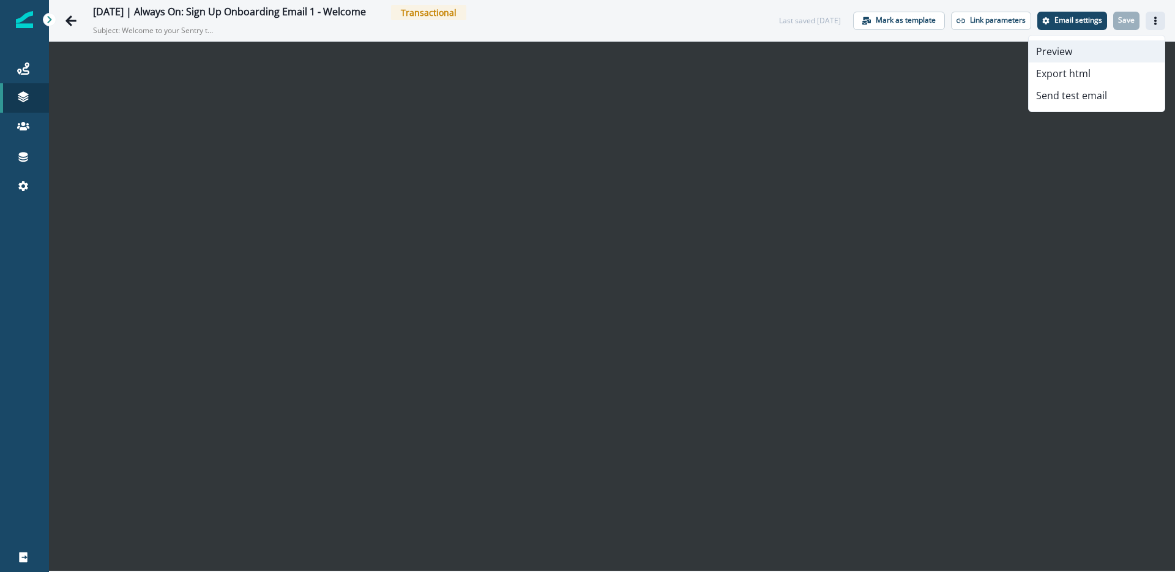
click at [1080, 51] on button "Preview" at bounding box center [1097, 51] width 136 height 22
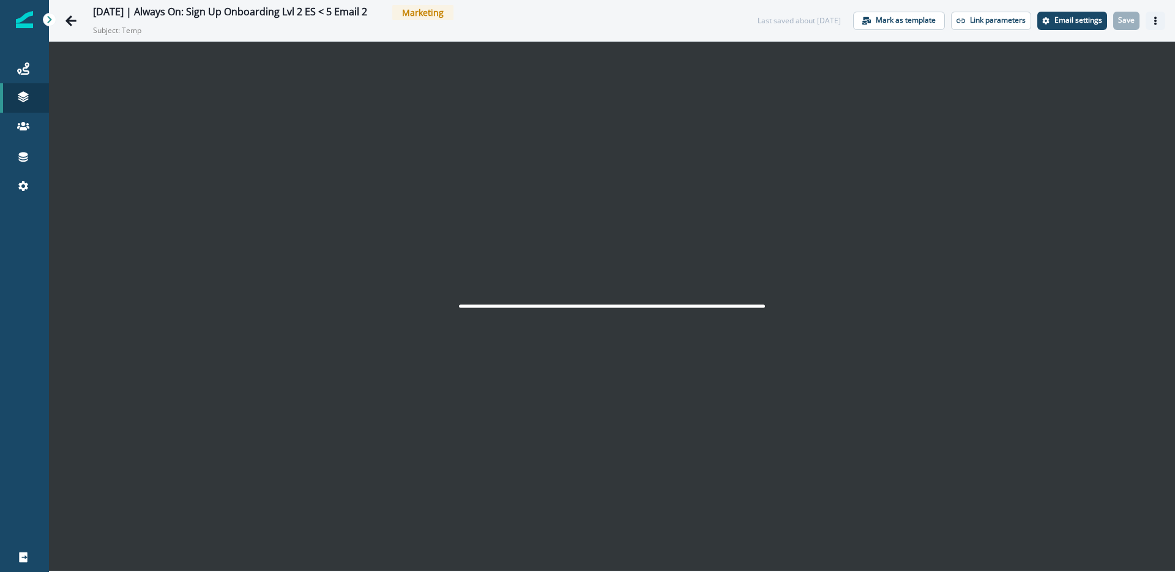
click at [1155, 24] on icon "Actions" at bounding box center [1155, 21] width 2 height 9
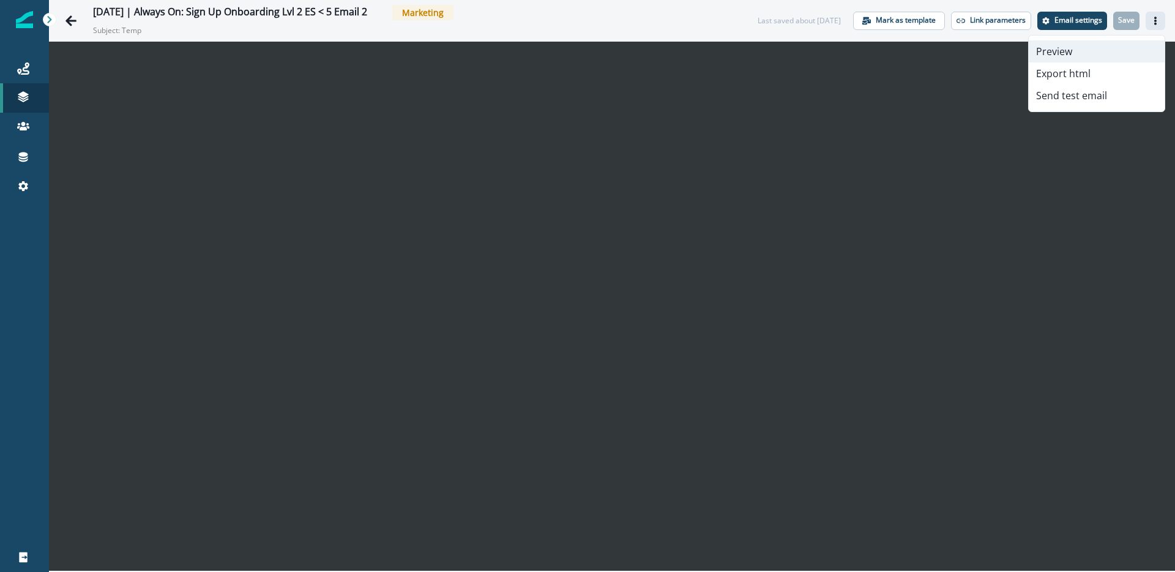
click at [1114, 45] on button "Preview" at bounding box center [1097, 51] width 136 height 22
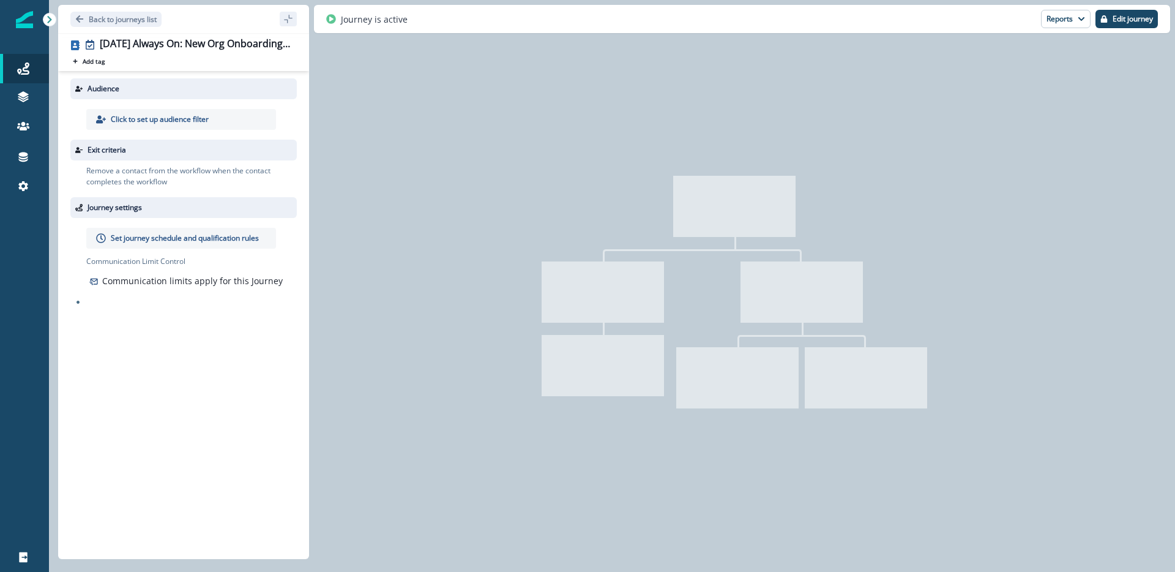
type input "**********"
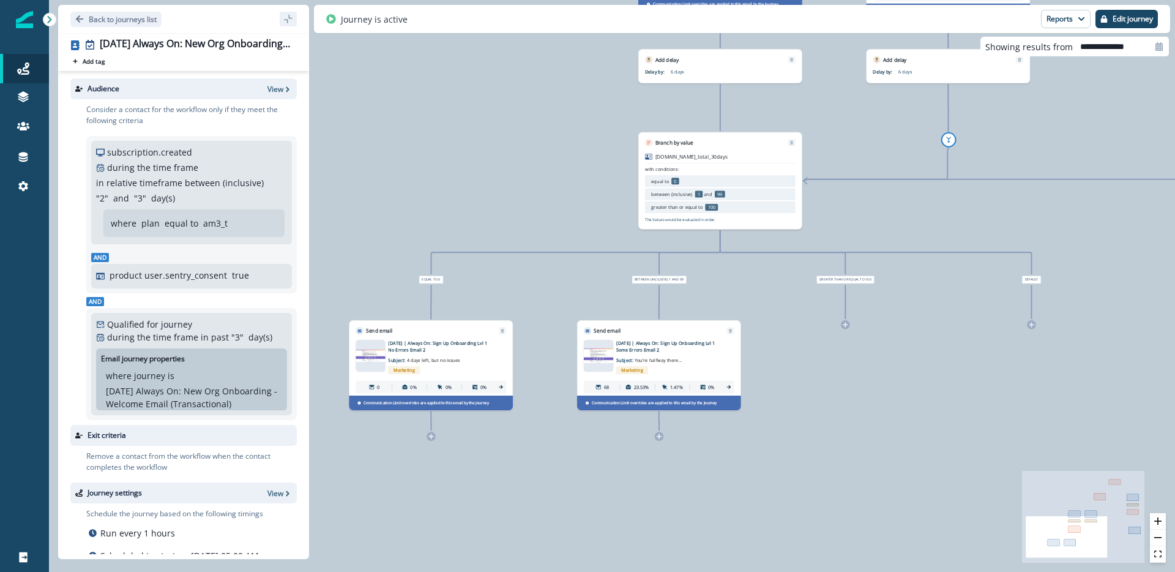
click at [655, 348] on p "[DATE] | Always On: Sign Up Onboarding Lvl 1 Some Errors Email 2" at bounding box center [667, 346] width 102 height 13
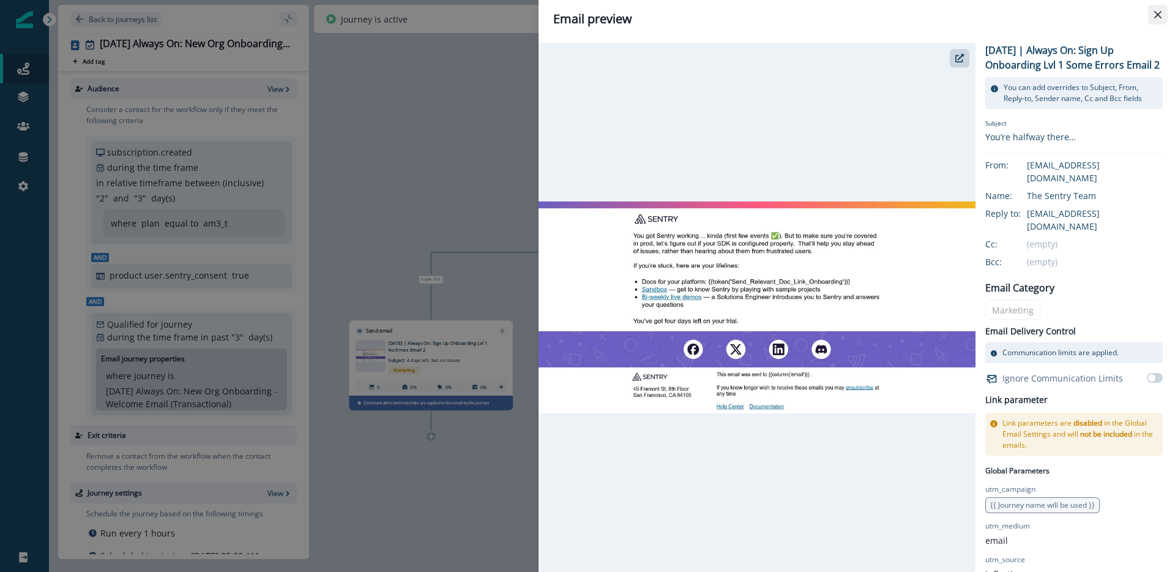
click at [1158, 18] on icon "Close" at bounding box center [1157, 14] width 7 height 7
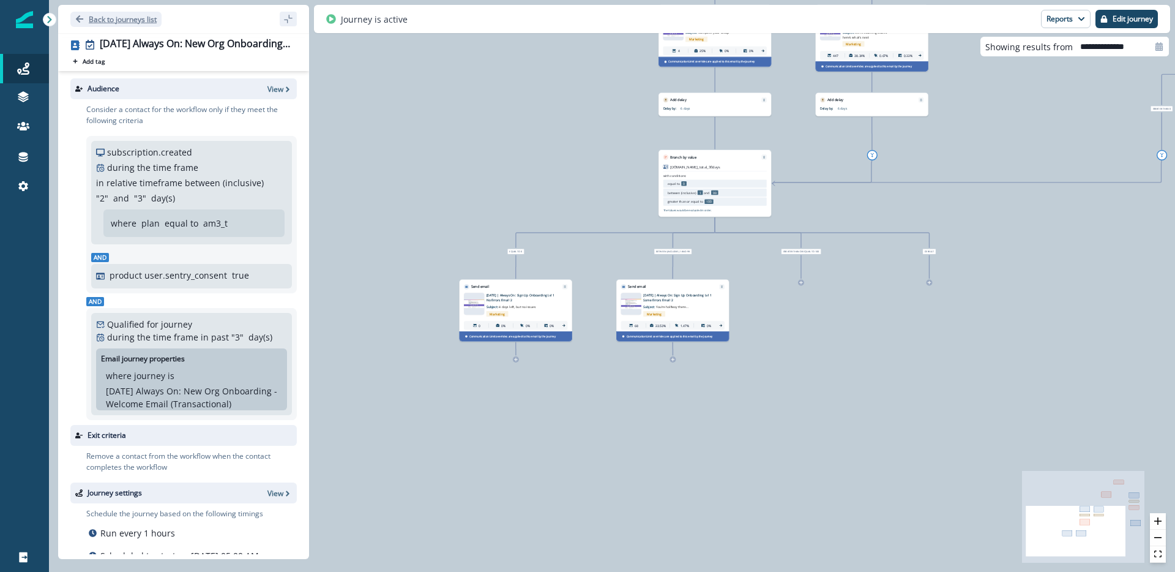
click at [112, 22] on p "Back to journeys list" at bounding box center [123, 19] width 68 height 10
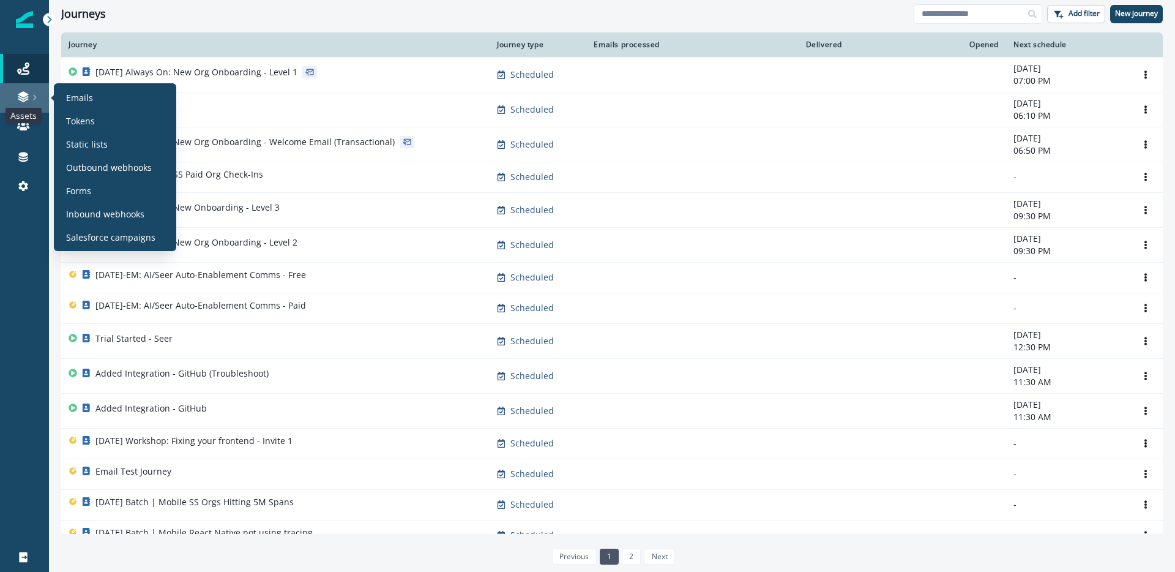
click at [26, 97] on icon at bounding box center [23, 98] width 10 height 4
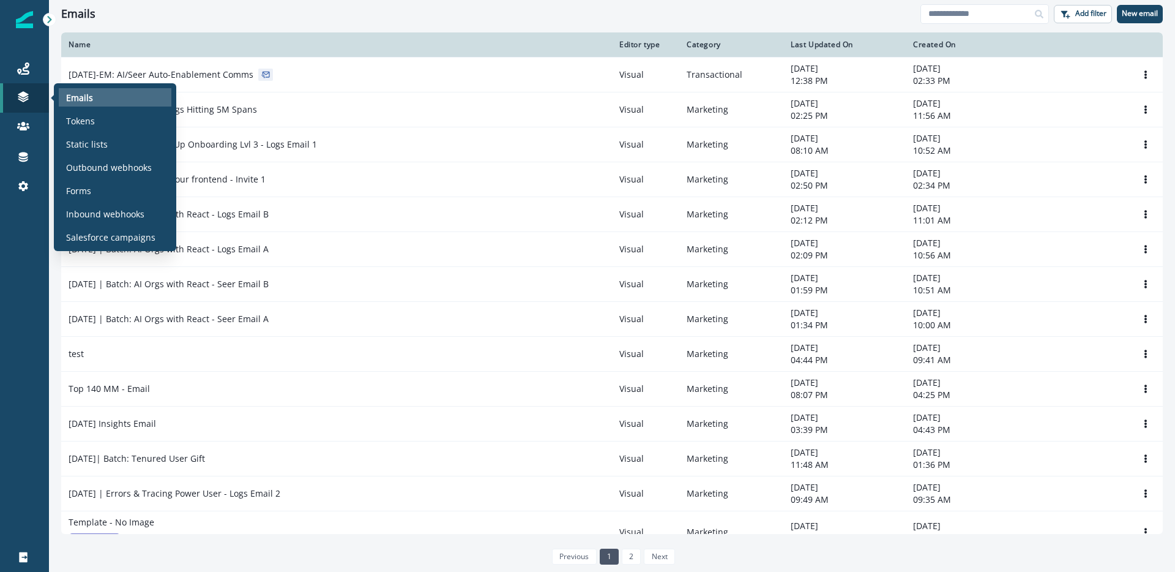
click at [86, 99] on p "Emails" at bounding box center [79, 97] width 27 height 13
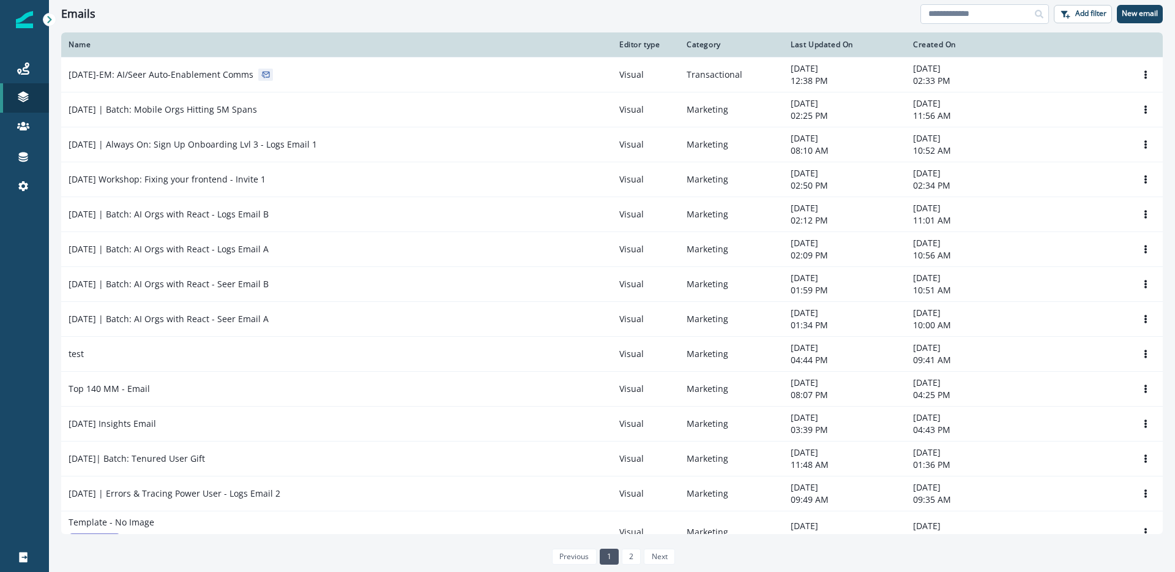
click at [976, 13] on input at bounding box center [984, 14] width 129 height 20
type input "**********"
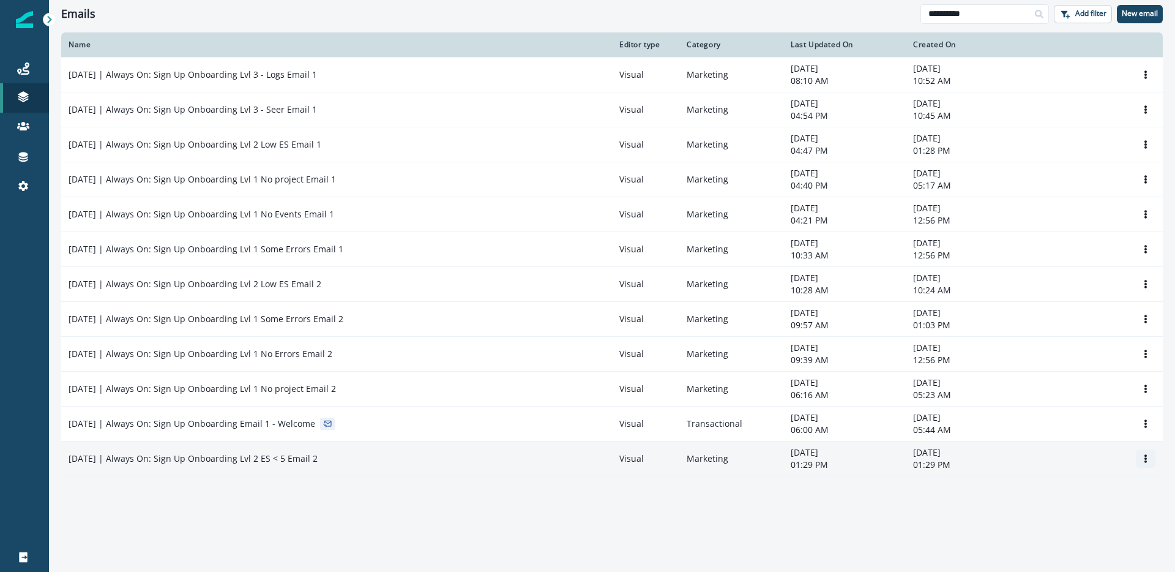
click at [1143, 458] on icon "Options" at bounding box center [1145, 458] width 9 height 9
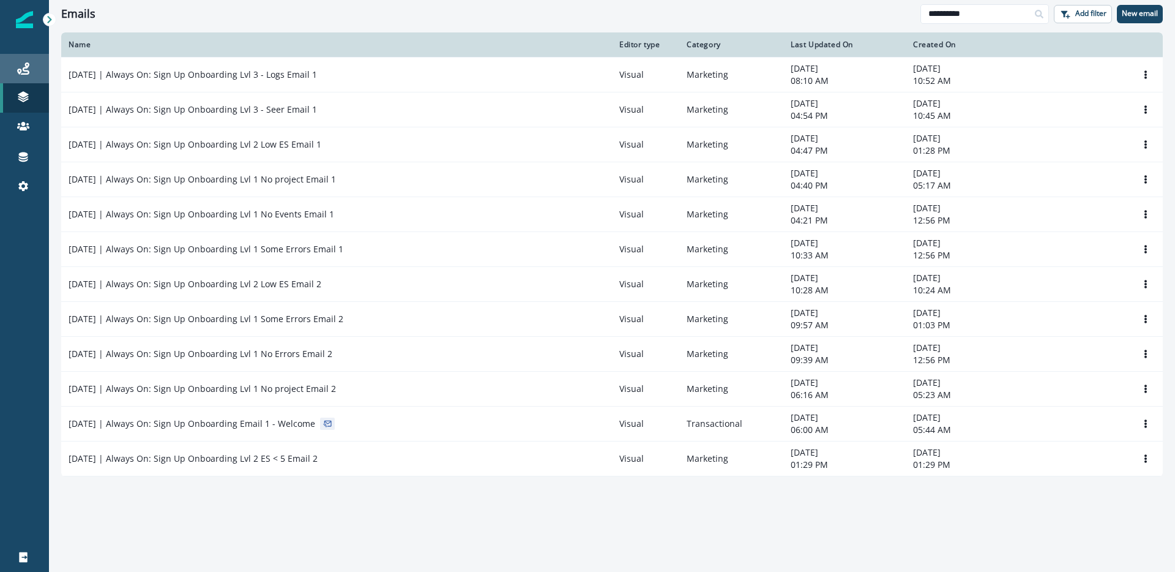
click at [6, 62] on div "Journeys" at bounding box center [24, 68] width 39 height 15
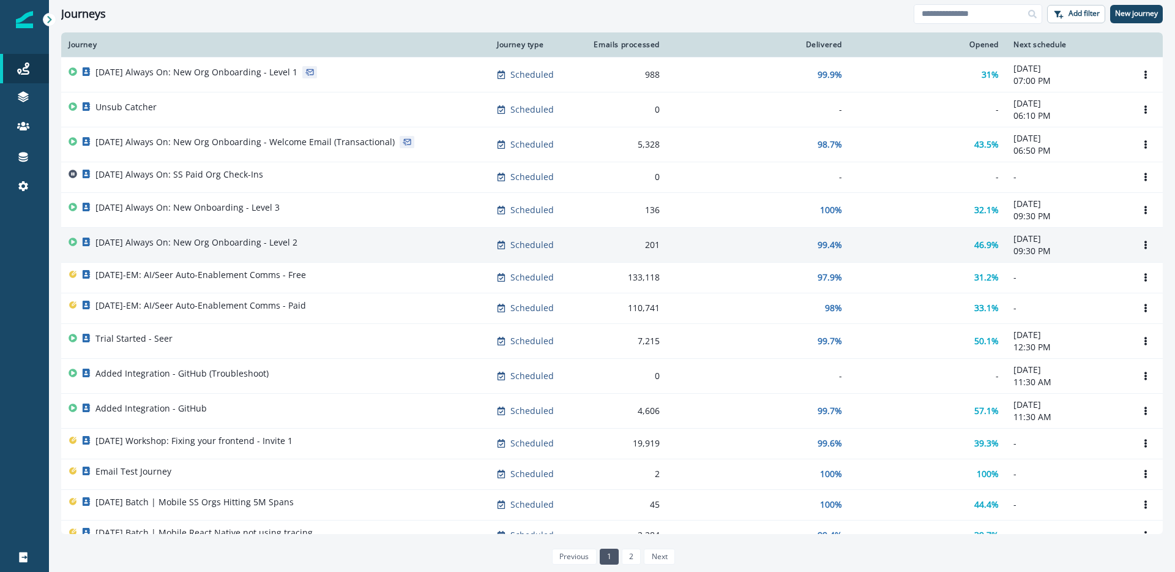
click at [246, 240] on p "[DATE] Always On: New Org Onboarding - Level 2" at bounding box center [196, 242] width 202 height 12
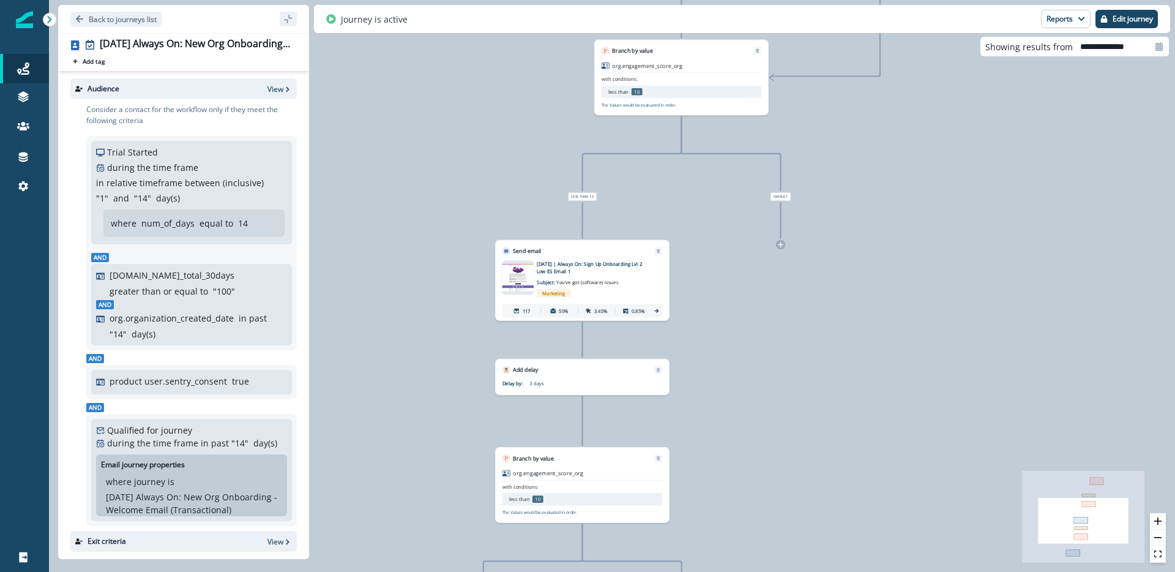
click at [537, 274] on p "[DATE] | Always On: Sign Up Onboarding Lvl 2 Low ES Email 1" at bounding box center [591, 268] width 108 height 14
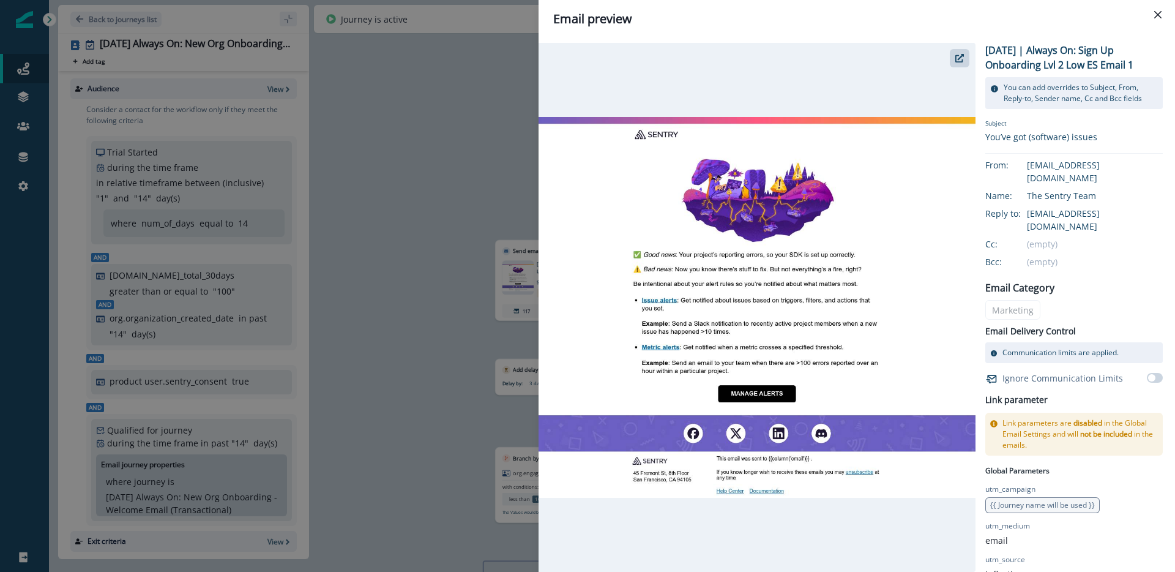
click at [444, 152] on div "Email preview [DATE] | Always On: Sign Up Onboarding Lvl 2 Low ES Email 1 You c…" at bounding box center [587, 286] width 1175 height 572
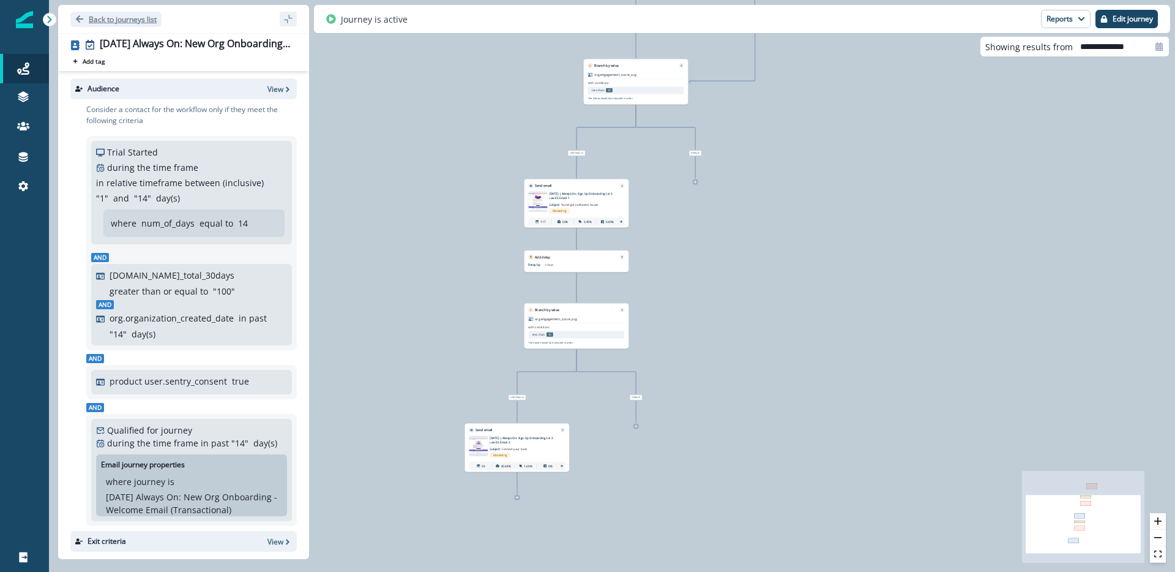
click at [92, 21] on p "Back to journeys list" at bounding box center [123, 19] width 68 height 10
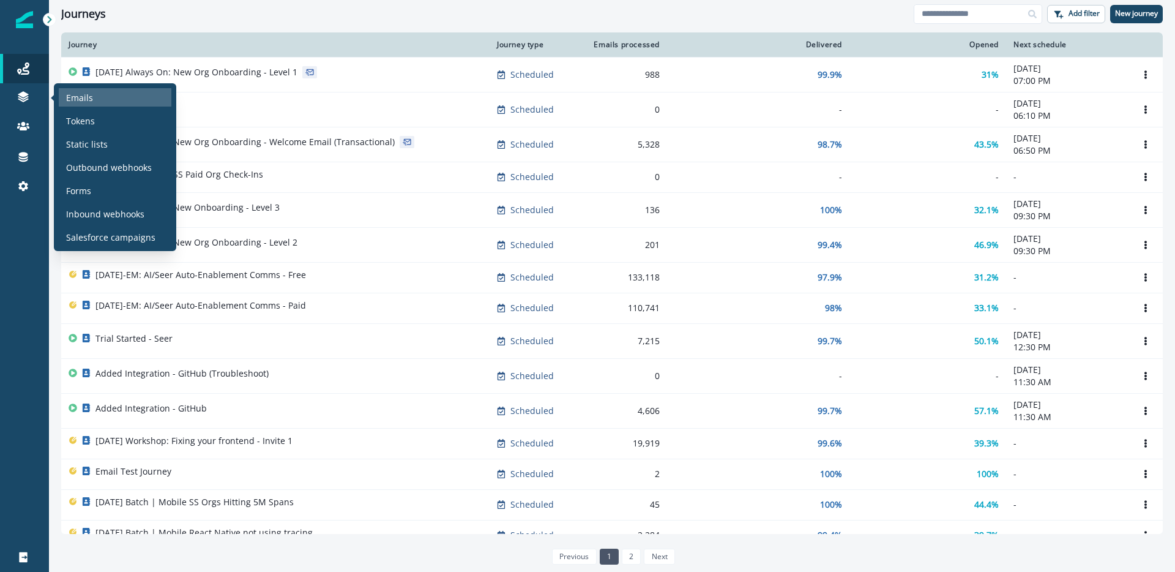
click at [83, 105] on div "Emails" at bounding box center [115, 97] width 113 height 18
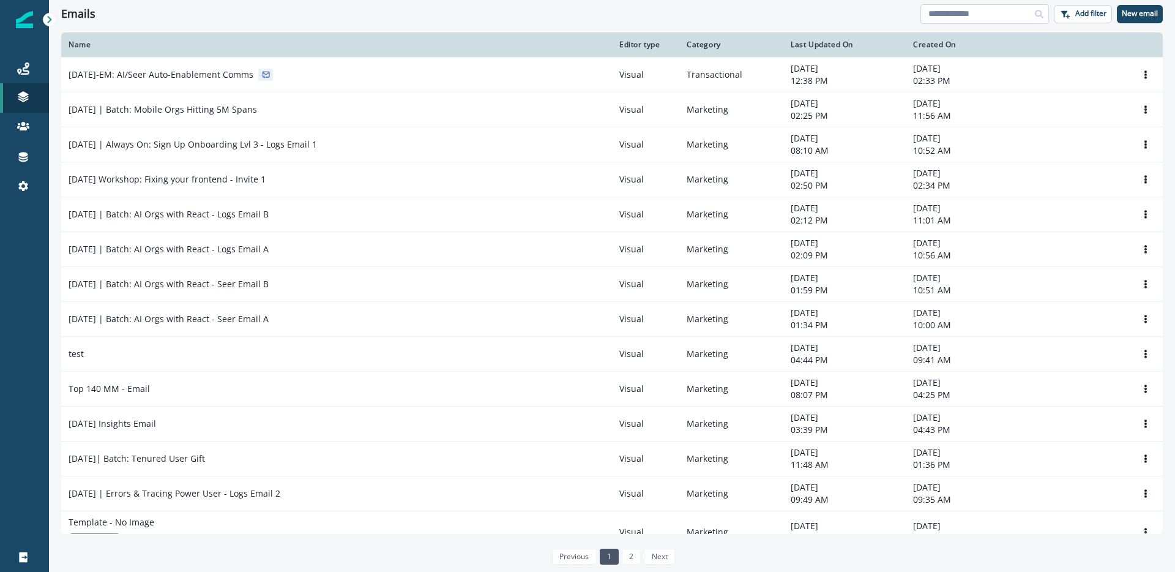
click at [956, 10] on input at bounding box center [984, 14] width 129 height 20
type input "**********"
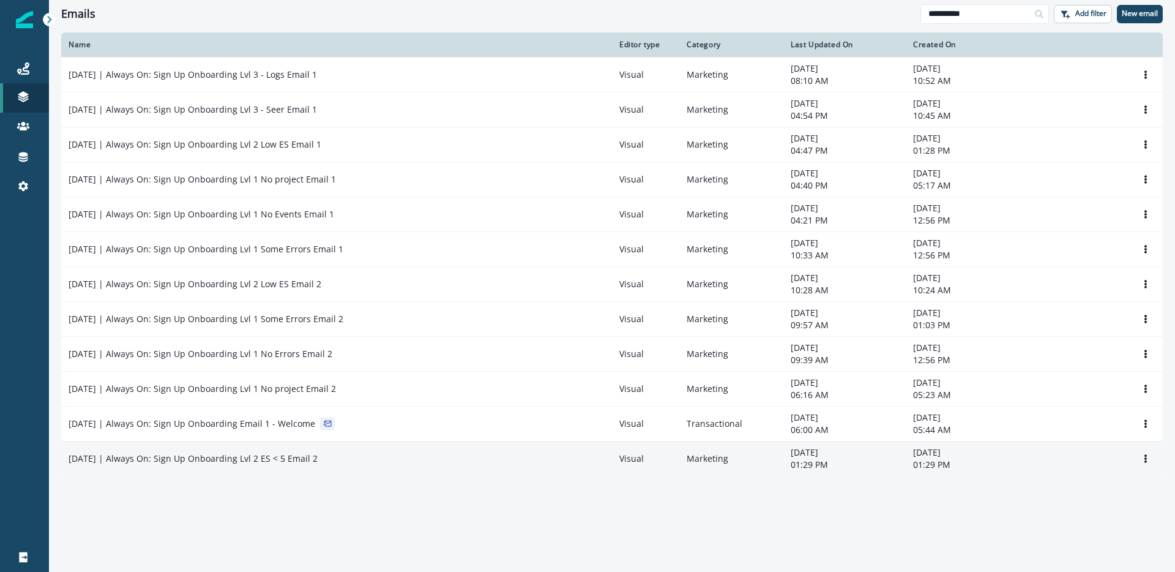
click at [414, 458] on div "[DATE] | Always On: Sign Up Onboarding Lvl 2 ES < 5 Email 2" at bounding box center [337, 458] width 536 height 12
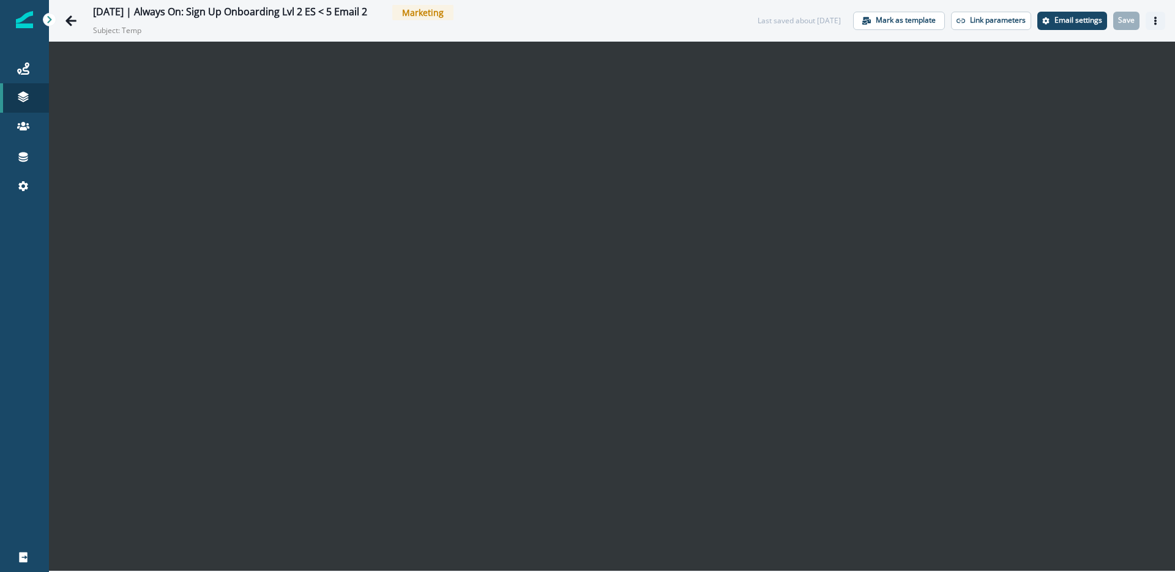
click at [1151, 22] on icon "Actions" at bounding box center [1155, 21] width 9 height 9
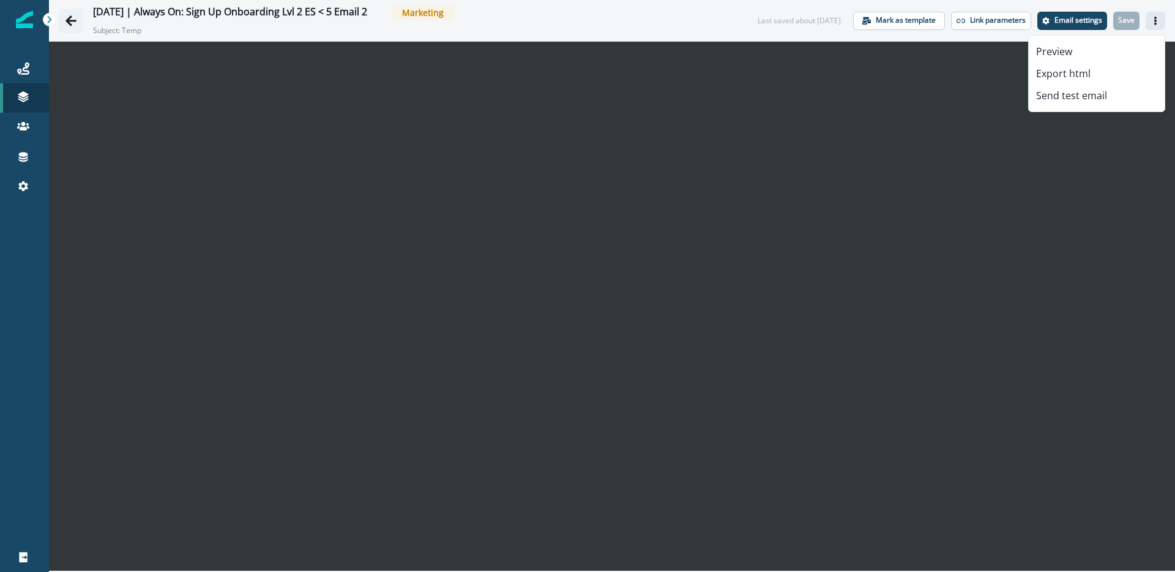
click at [77, 20] on button "Go back" at bounding box center [71, 21] width 24 height 24
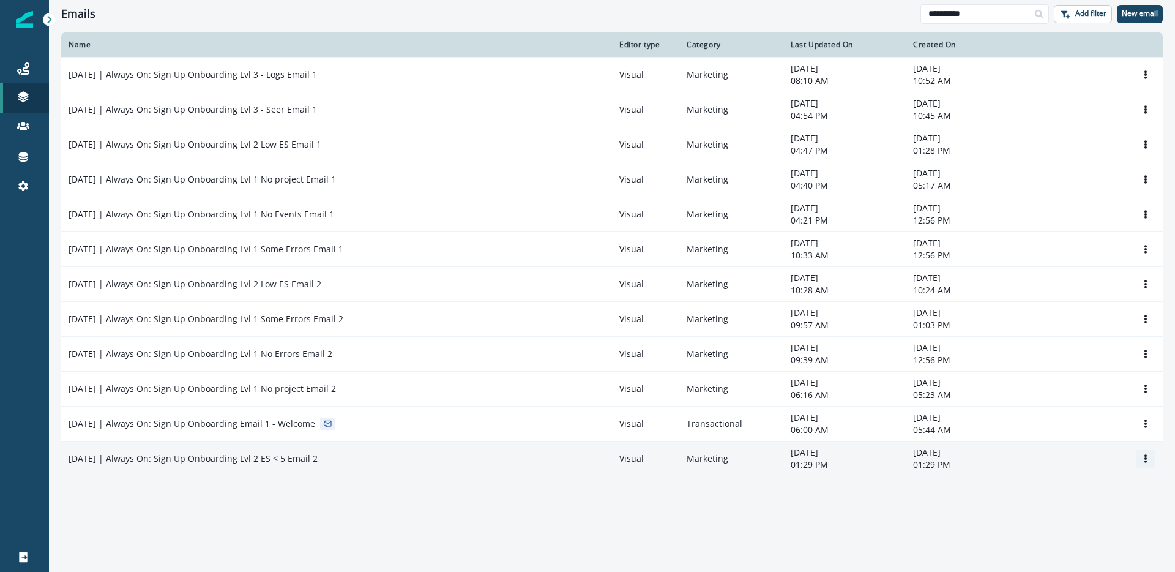
click at [1144, 457] on icon "Options" at bounding box center [1145, 458] width 9 height 9
click at [1060, 525] on button "Remove" at bounding box center [1087, 527] width 136 height 20
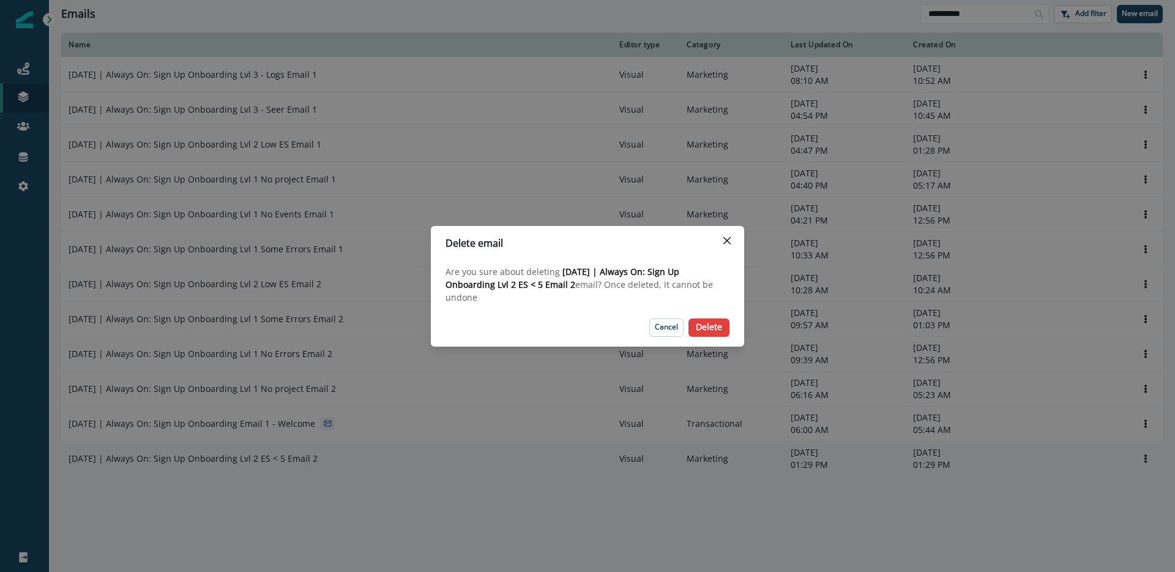
click at [565, 272] on span "[DATE] | Always On: Sign Up Onboarding Lvl 2 ES < 5 Email 2" at bounding box center [562, 278] width 234 height 24
drag, startPoint x: 565, startPoint y: 272, endPoint x: 565, endPoint y: 283, distance: 11.6
click at [565, 283] on span "[DATE] | Always On: Sign Up Onboarding Lvl 2 ES < 5 Email 2" at bounding box center [562, 278] width 234 height 24
click at [714, 328] on p "Delete" at bounding box center [709, 327] width 26 height 10
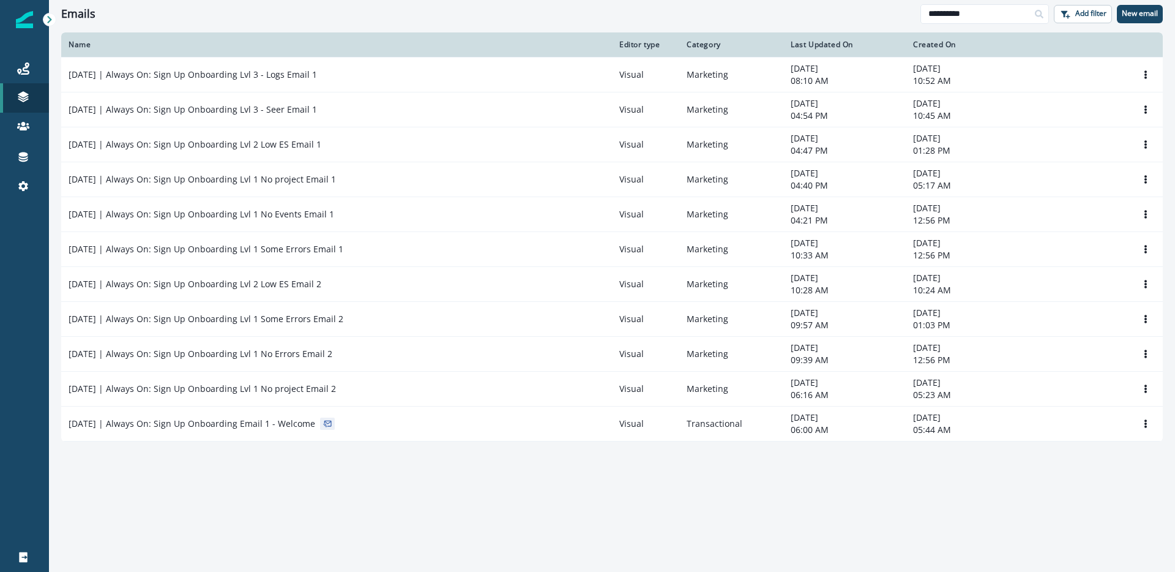
click at [498, 502] on div "Name Editor type Category Last Updated On Created On [DATE] | Always On: Sign U…" at bounding box center [612, 301] width 1126 height 538
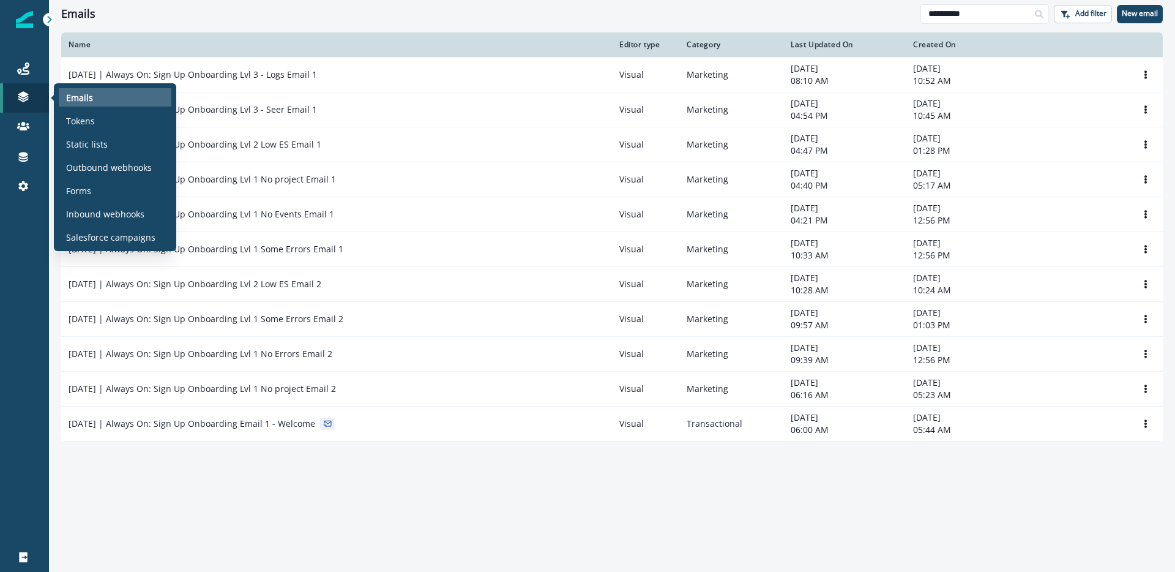
click at [95, 92] on div "Emails" at bounding box center [115, 97] width 113 height 18
click at [99, 97] on div "Emails" at bounding box center [115, 97] width 113 height 18
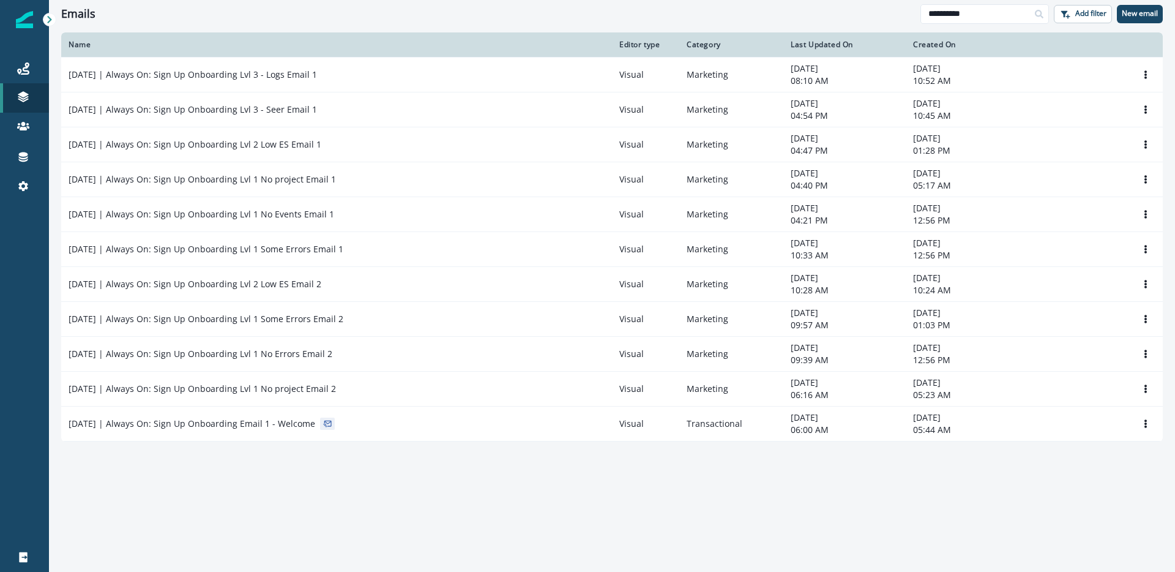
click at [96, 481] on div "Name Editor type Category Last Updated On Created On [DATE] | Always On: Sign U…" at bounding box center [612, 301] width 1126 height 538
click at [26, 78] on link "Journeys" at bounding box center [24, 68] width 49 height 29
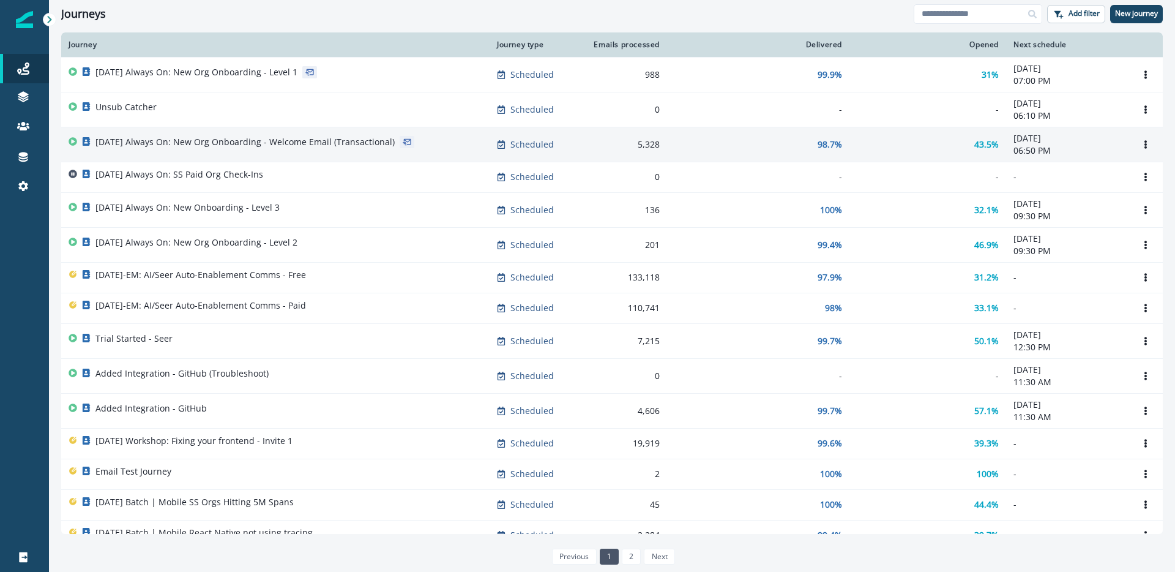
click at [289, 141] on p "[DATE] Always On: New Org Onboarding - Welcome Email (Transactional)" at bounding box center [244, 142] width 299 height 12
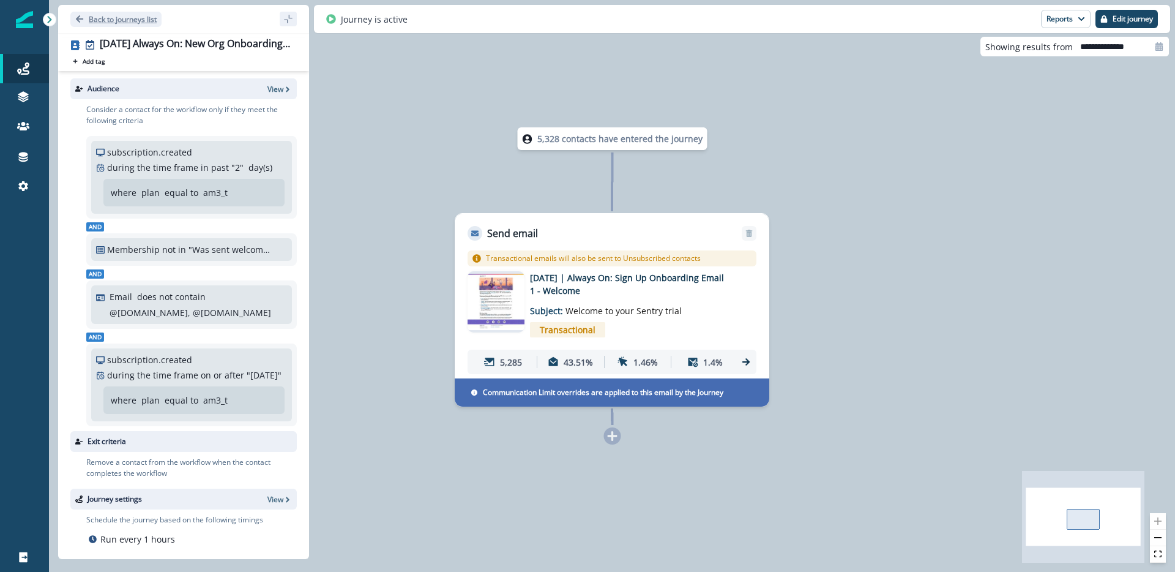
click at [97, 18] on p "Back to journeys list" at bounding box center [123, 19] width 68 height 10
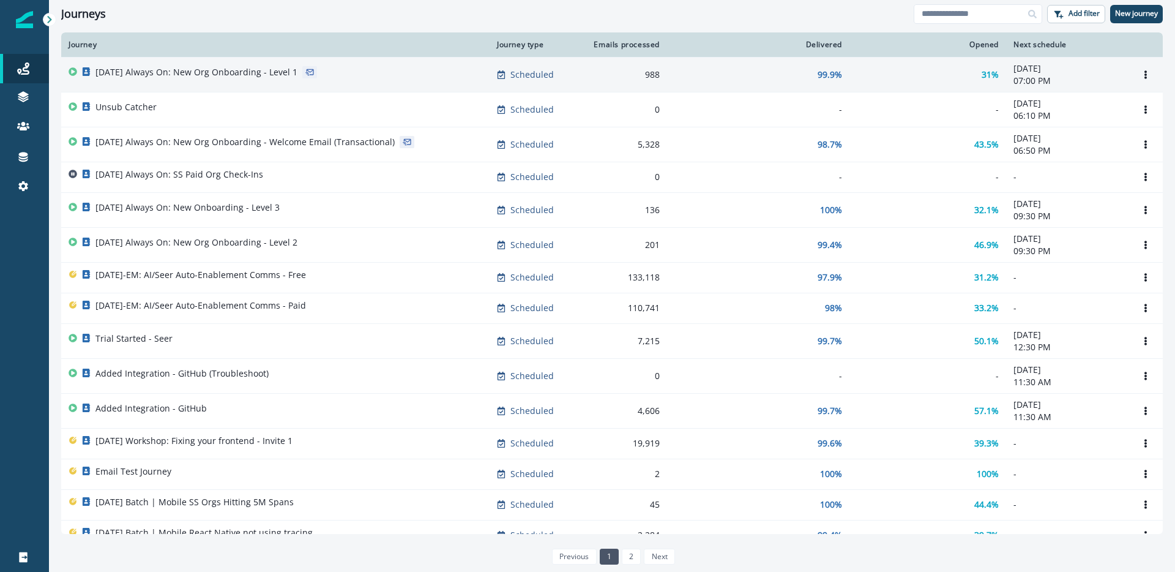
click at [288, 75] on p "[DATE] Always On: New Org Onboarding - Level 1" at bounding box center [196, 72] width 202 height 12
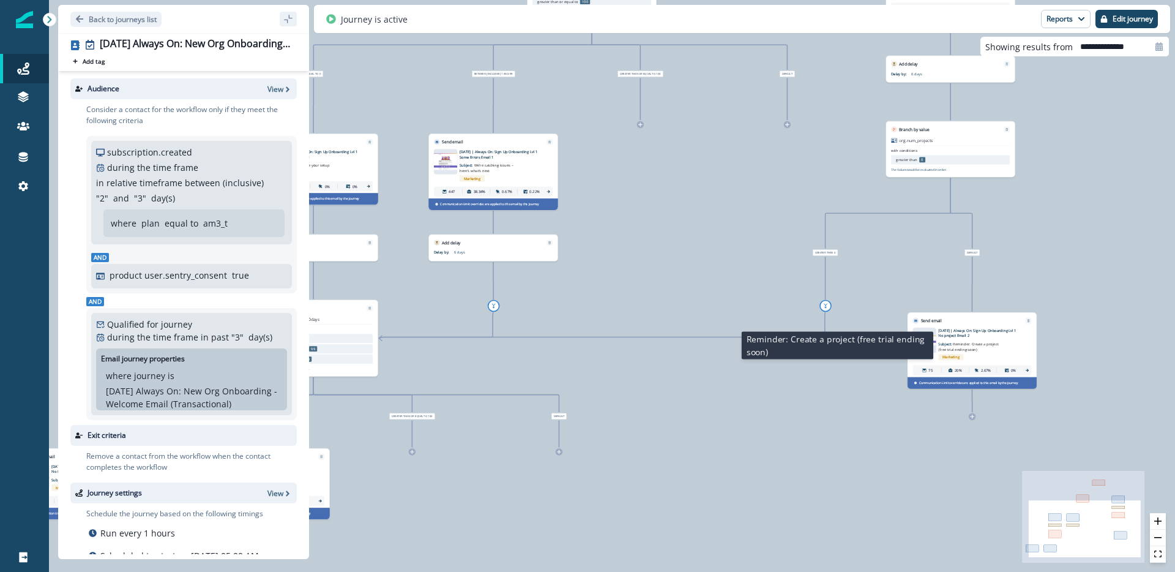
click at [992, 340] on p "Subject: Reminder: Create a project (free trial ending soon)" at bounding box center [969, 344] width 63 height 13
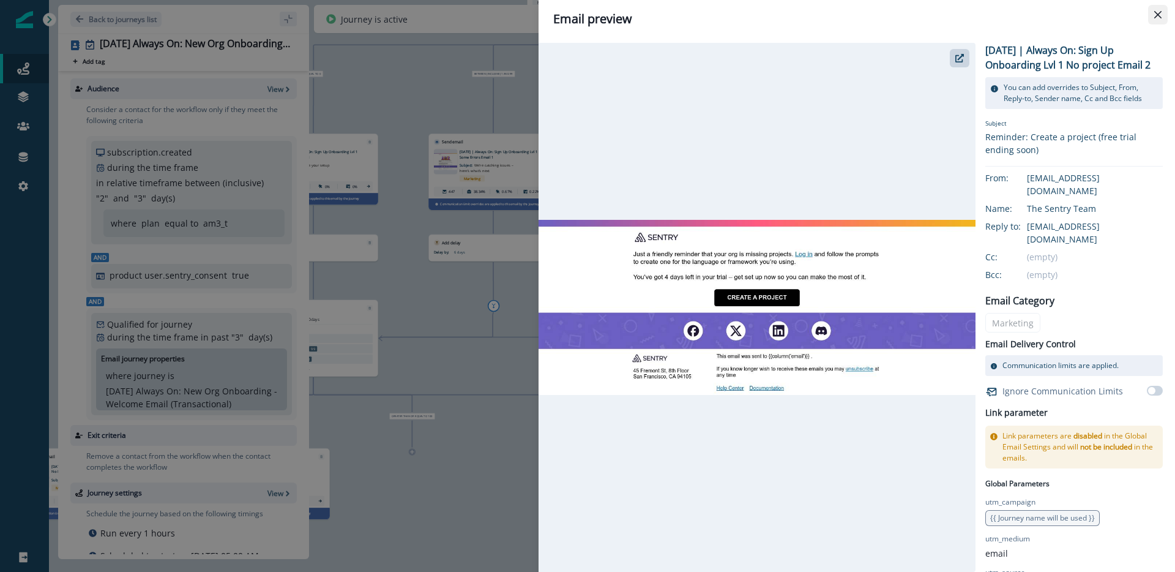
click at [1159, 5] on button "Close" at bounding box center [1158, 15] width 20 height 20
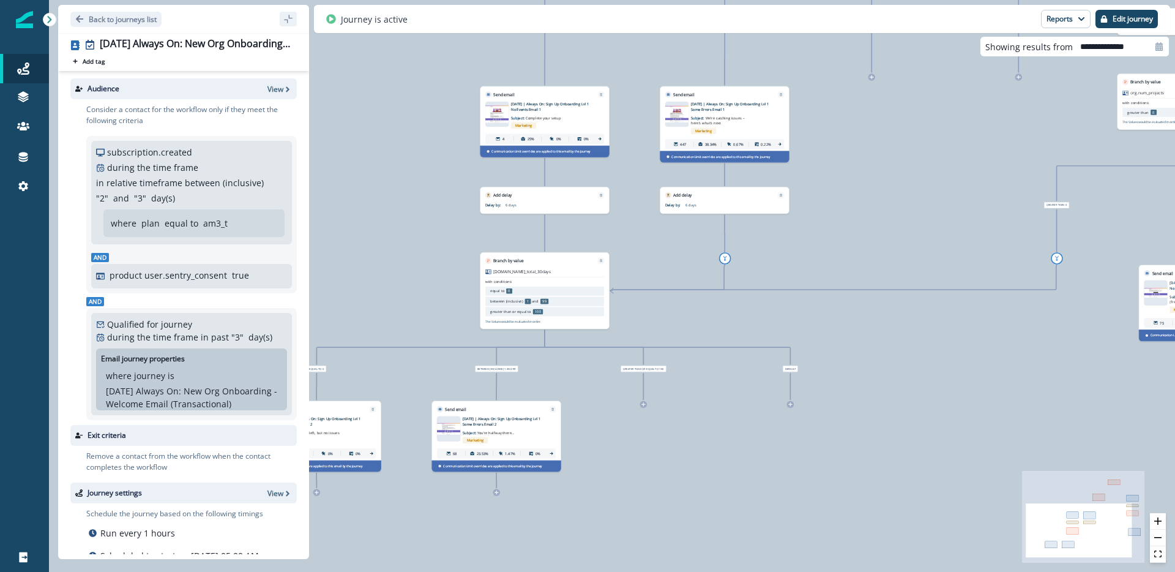
click at [516, 421] on p "[DATE] | Always On: Sign Up Onboarding Lvl 1 Some Errors Email 2" at bounding box center [503, 421] width 81 height 10
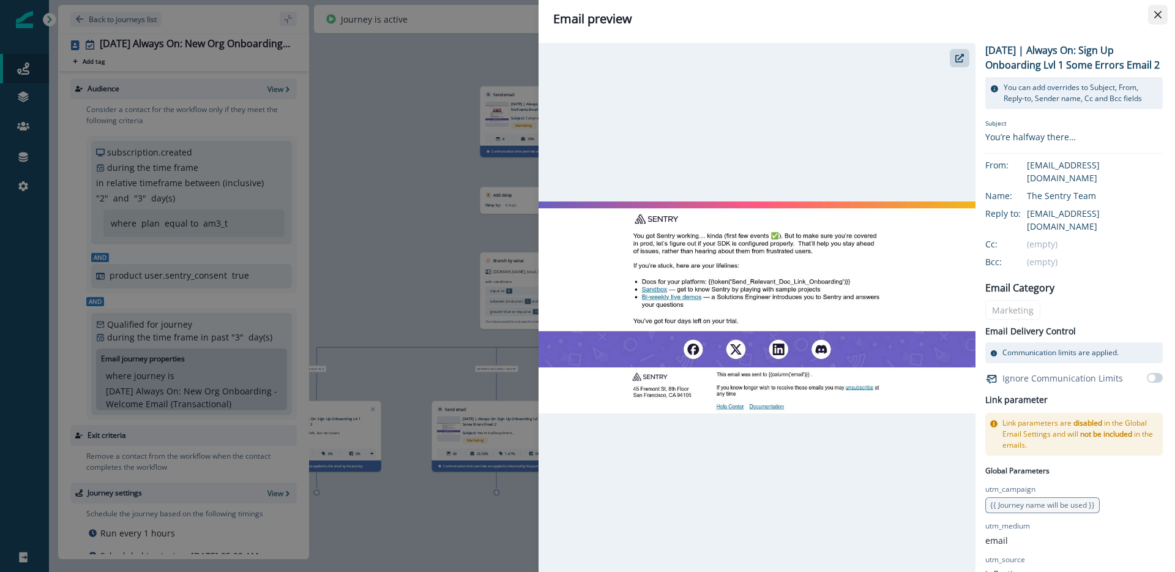
click at [1158, 17] on icon "Close" at bounding box center [1157, 14] width 7 height 7
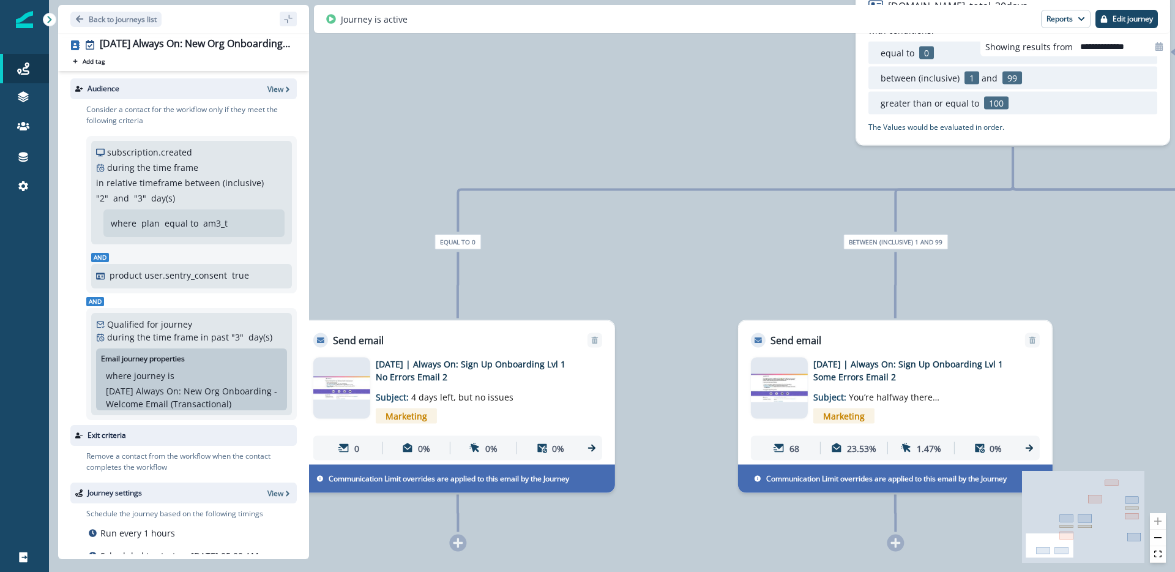
click at [480, 350] on div "Email asset changed, journey reports will be subject to change This asset has o…" at bounding box center [457, 406] width 313 height 117
click at [467, 378] on p "[DATE] | Always On: Sign Up Onboarding Lvl 1 No Errors Email 2" at bounding box center [474, 370] width 196 height 26
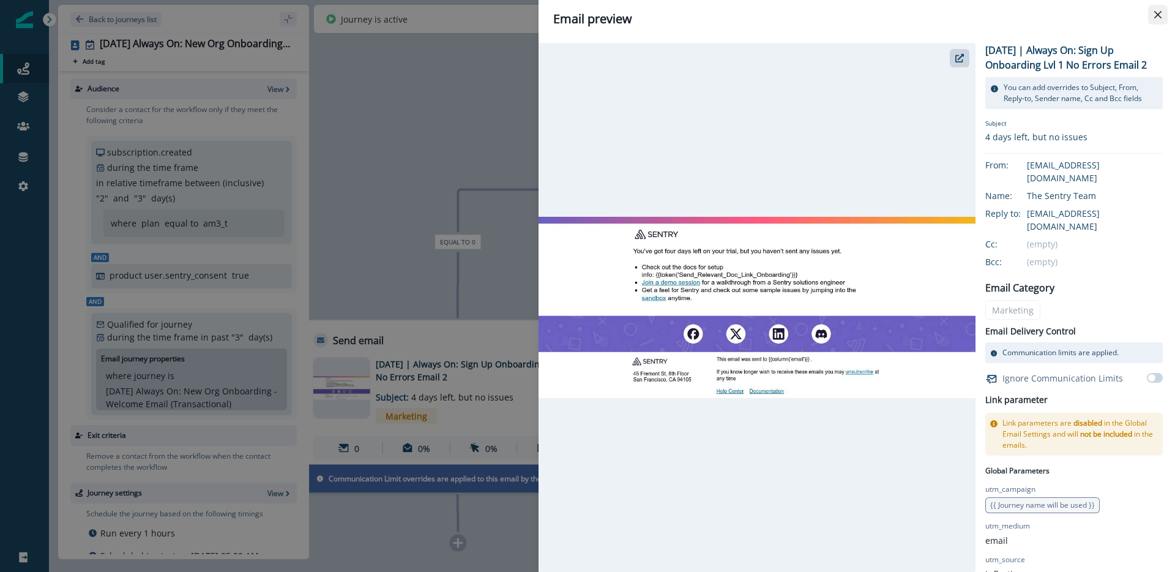
click at [1160, 10] on button "Close" at bounding box center [1158, 15] width 20 height 20
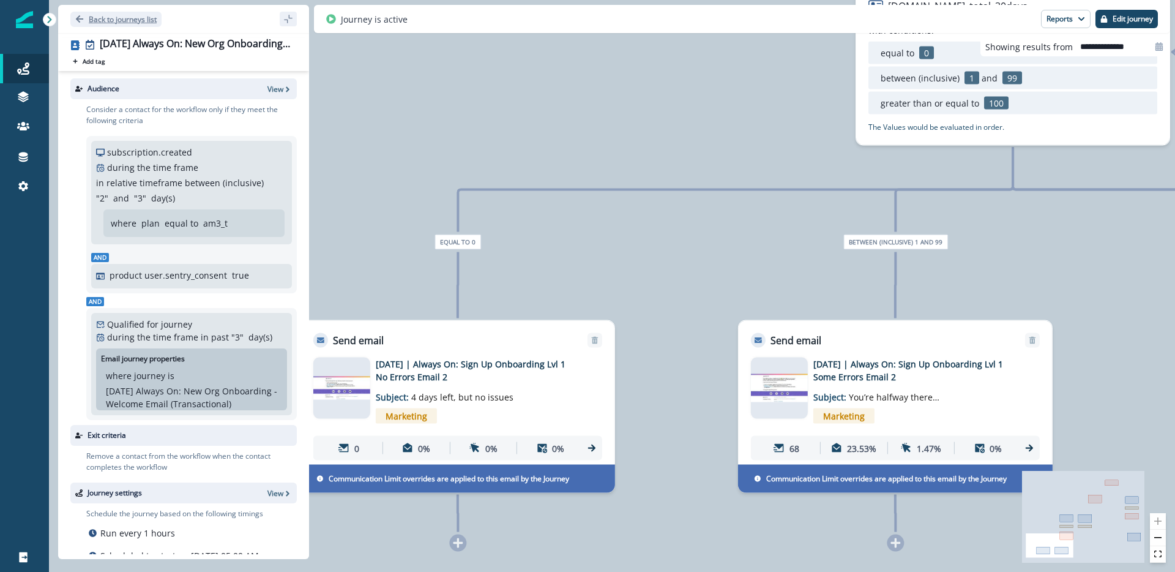
click at [136, 21] on p "Back to journeys list" at bounding box center [123, 19] width 68 height 10
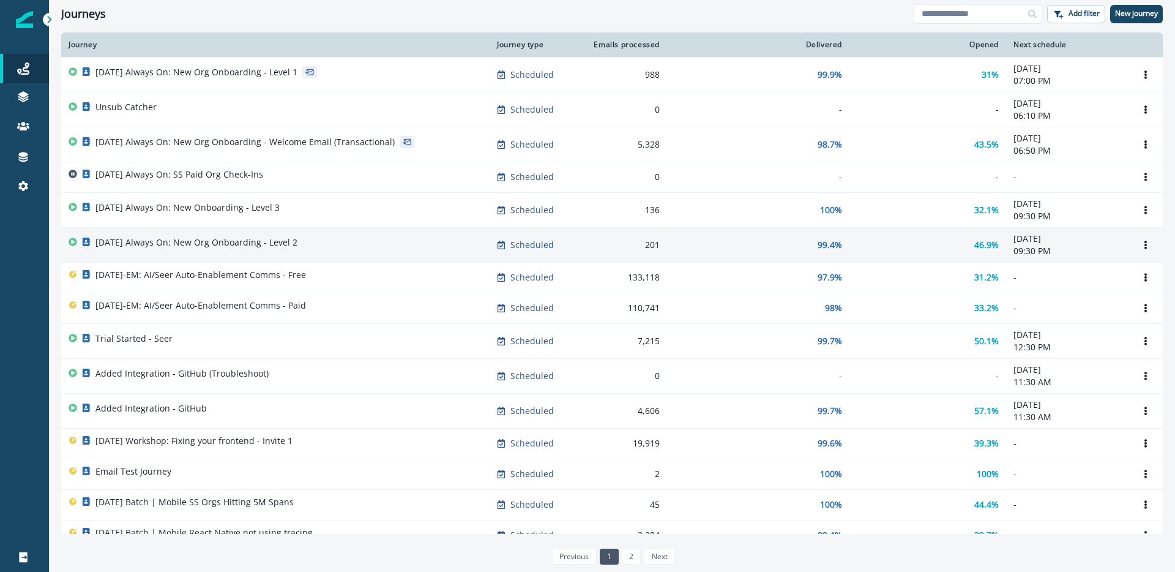
click at [140, 248] on div "[DATE] Always On: New Org Onboarding - Level 2" at bounding box center [196, 244] width 202 height 17
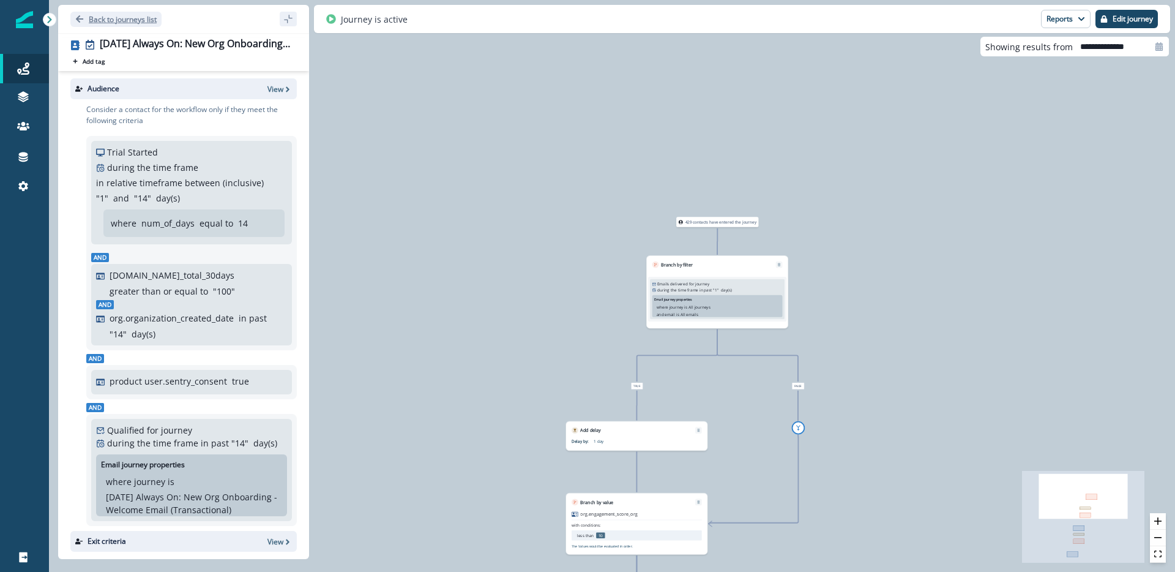
click at [95, 18] on p "Back to journeys list" at bounding box center [123, 19] width 68 height 10
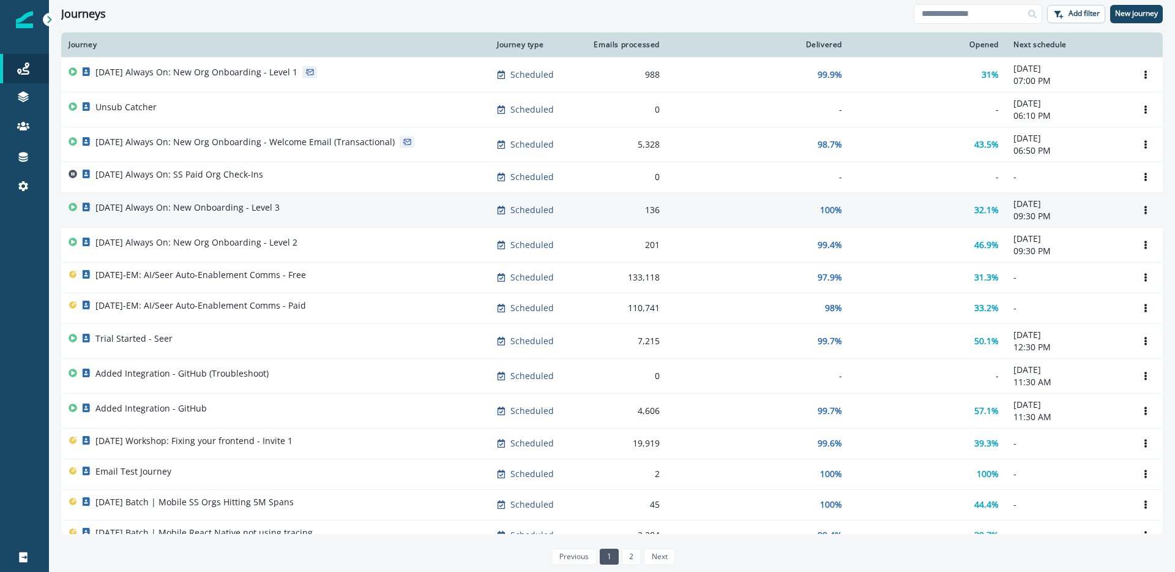
click at [173, 207] on p "[DATE] Always On: New Onboarding - Level 3" at bounding box center [187, 207] width 184 height 12
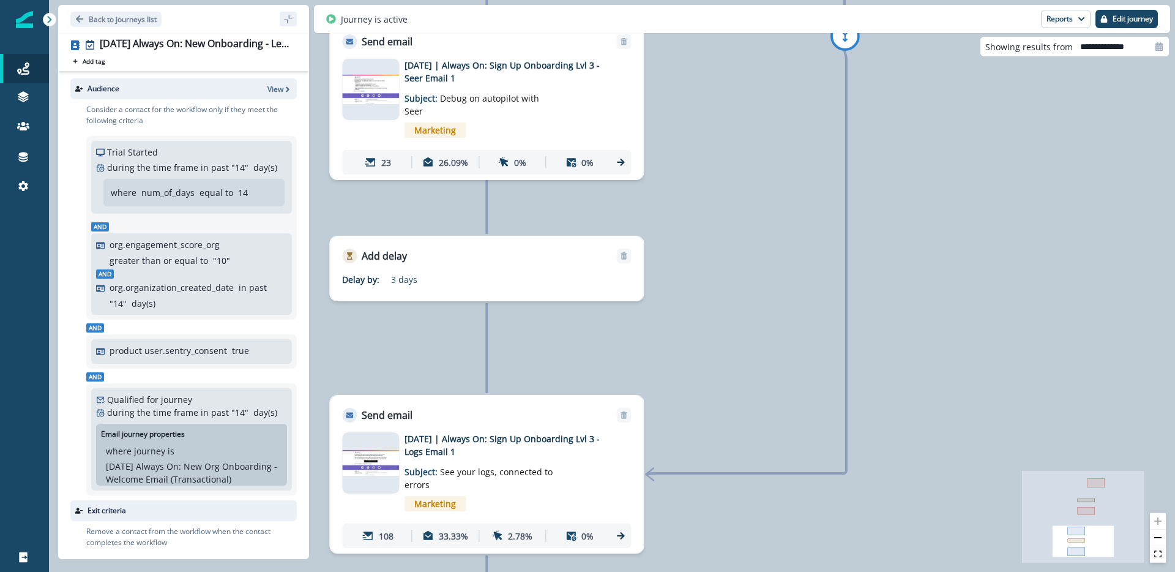
click at [507, 117] on div "Marketing" at bounding box center [504, 129] width 201 height 25
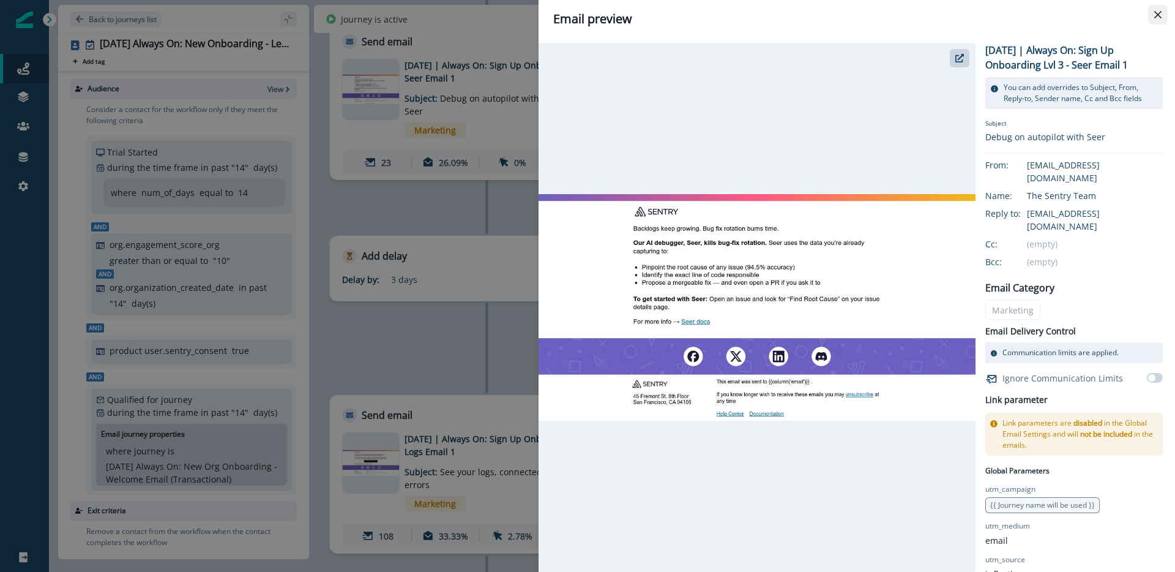
click at [1154, 18] on button "Close" at bounding box center [1158, 15] width 20 height 20
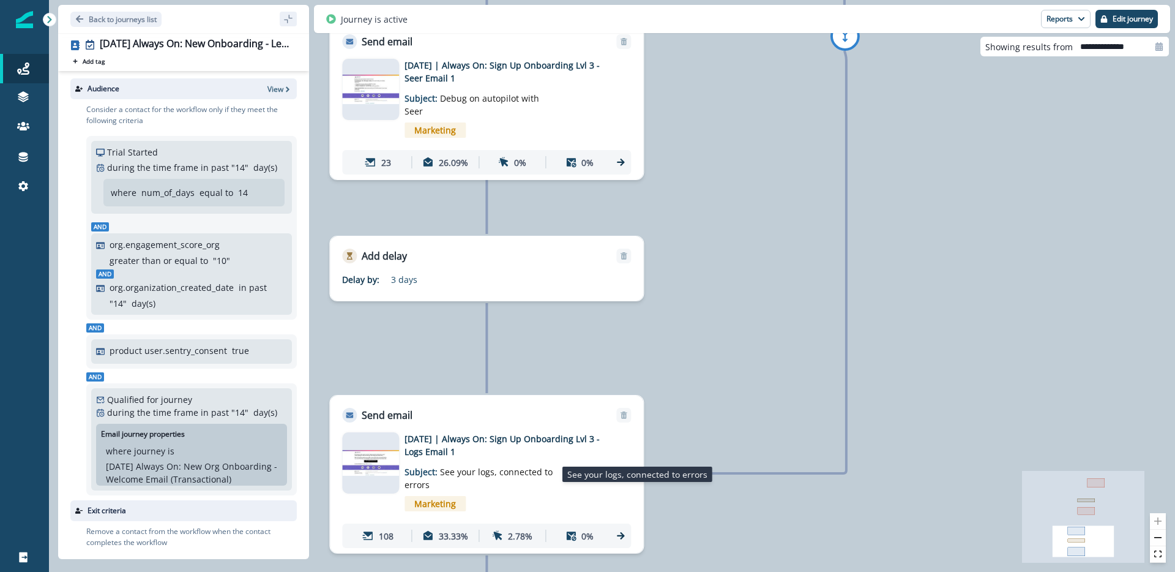
click at [426, 482] on span "See your logs, connected to errors" at bounding box center [478, 478] width 148 height 24
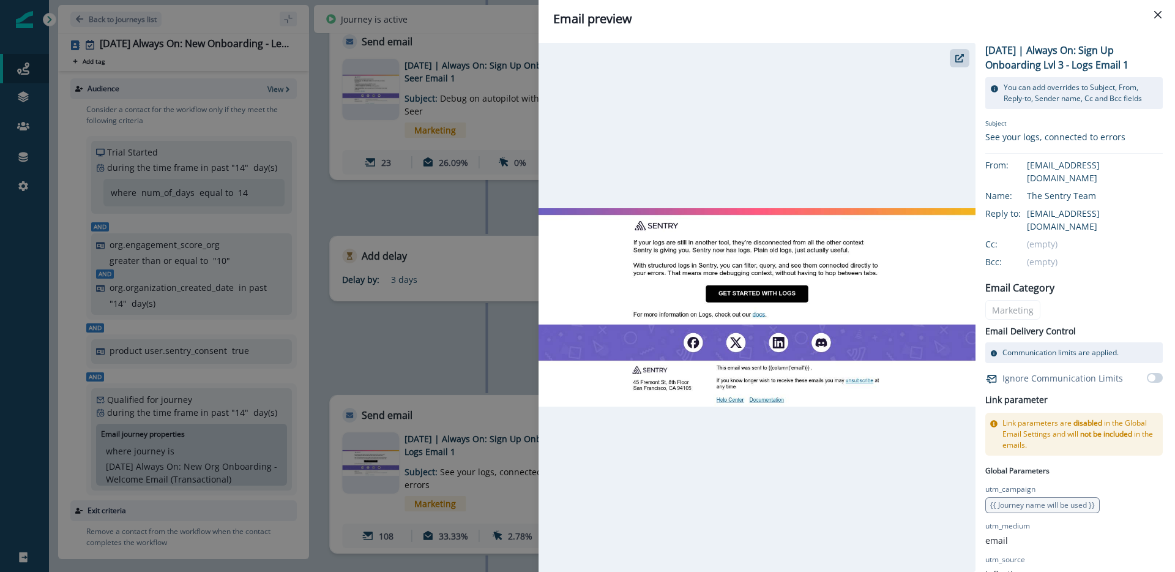
click at [449, 357] on div "Email preview [DATE] | Always On: Sign Up Onboarding Lvl 3 - Logs Email 1 You c…" at bounding box center [587, 286] width 1175 height 572
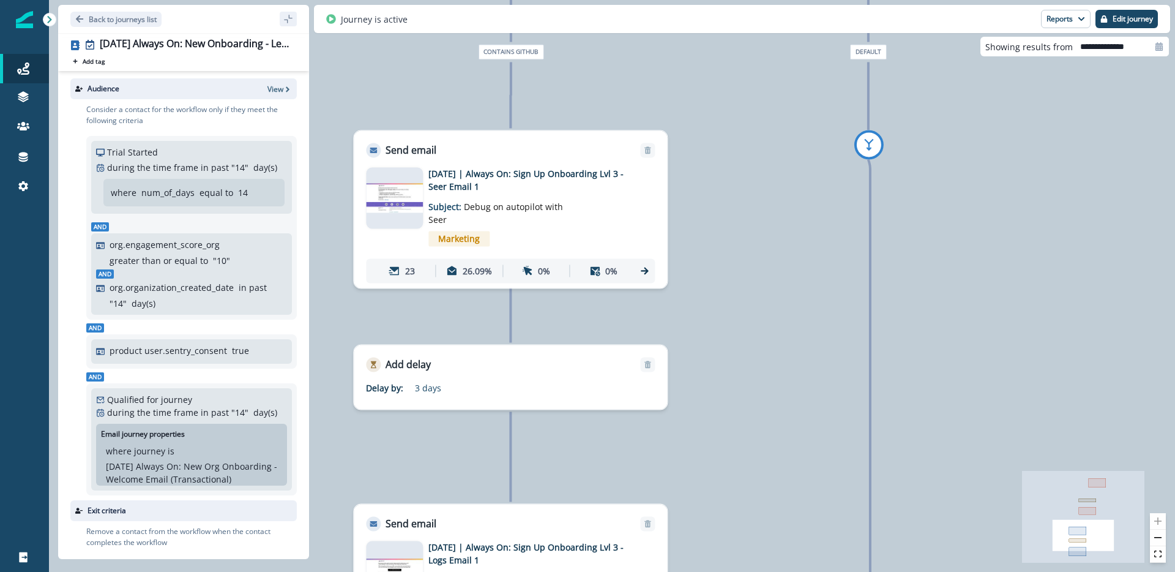
click at [414, 207] on img at bounding box center [394, 197] width 57 height 29
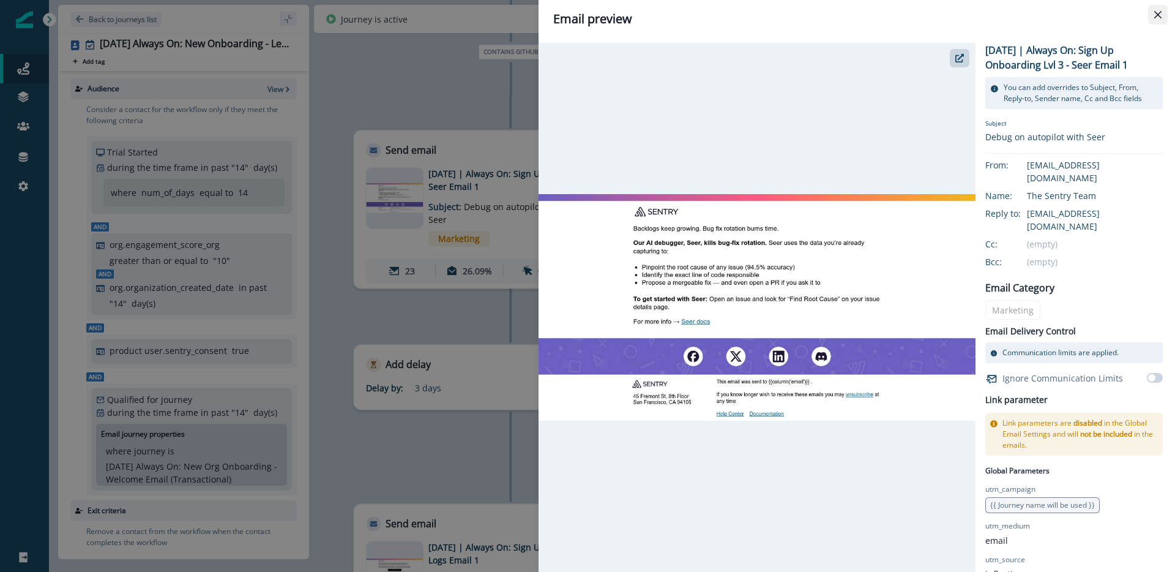
click at [1158, 15] on icon "Close" at bounding box center [1157, 14] width 7 height 7
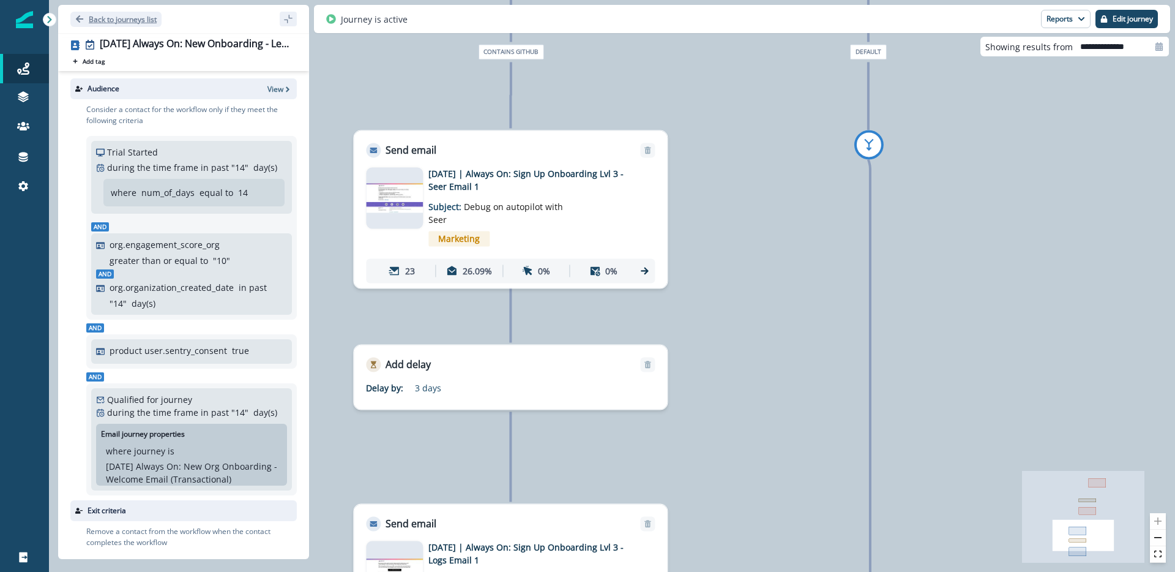
click at [128, 20] on p "Back to journeys list" at bounding box center [123, 19] width 68 height 10
